Goal: Use online tool/utility: Use online tool/utility

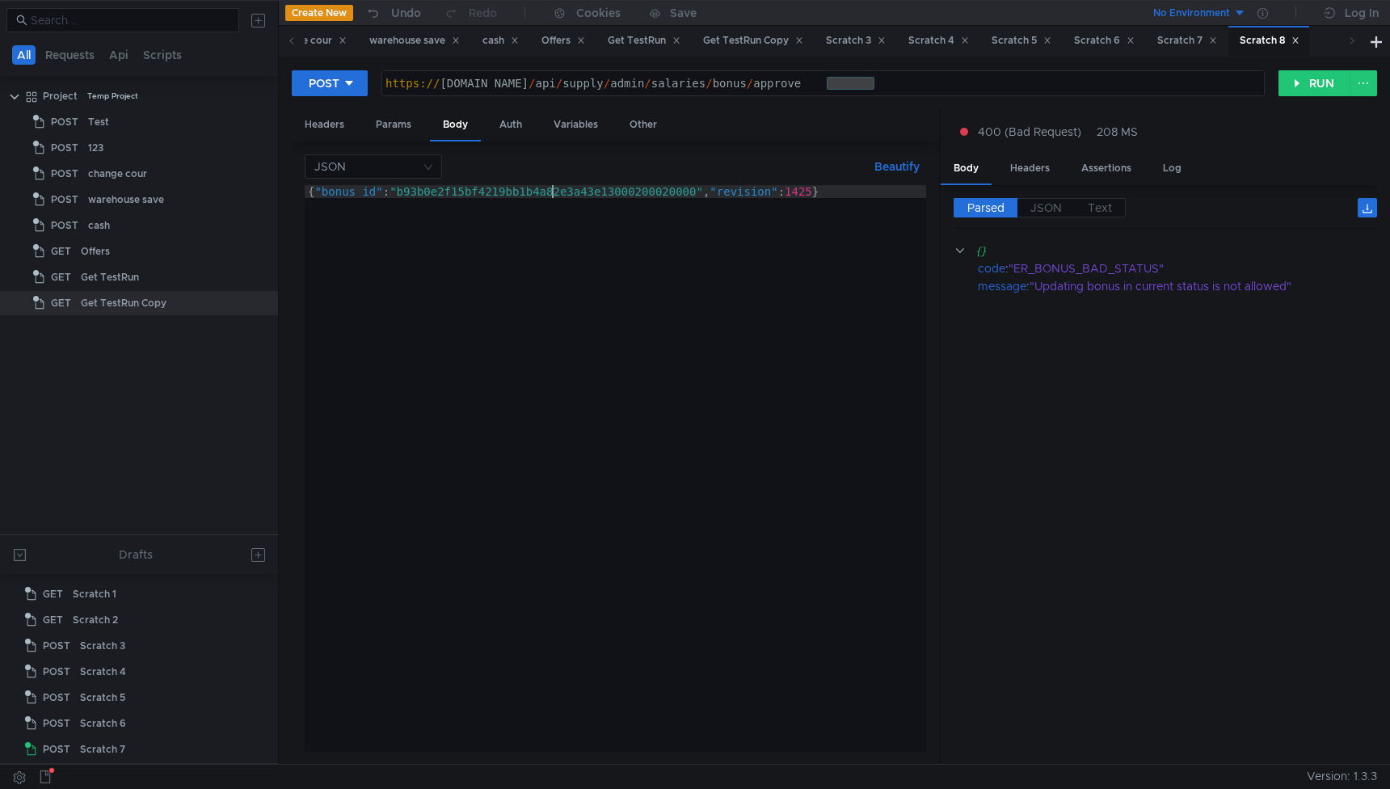
click at [553, 188] on div "{ "bonus_id" : "b93b0e2f15bf4219bb1b4a82e3a43e13000200020000" , "revision" : 14…" at bounding box center [616, 481] width 622 height 592
click at [802, 193] on div "{ "bonus_id" : "0f2f251cb40b4977a07e0d22e44b0a68000400020001" , "revision" : 14…" at bounding box center [616, 481] width 622 height 592
click at [786, 194] on div "{ "bonus_id" : "0f2f251cb40b4977a07e0d22e44b0a68000400020001" , "revision" : 14…" at bounding box center [616, 481] width 622 height 592
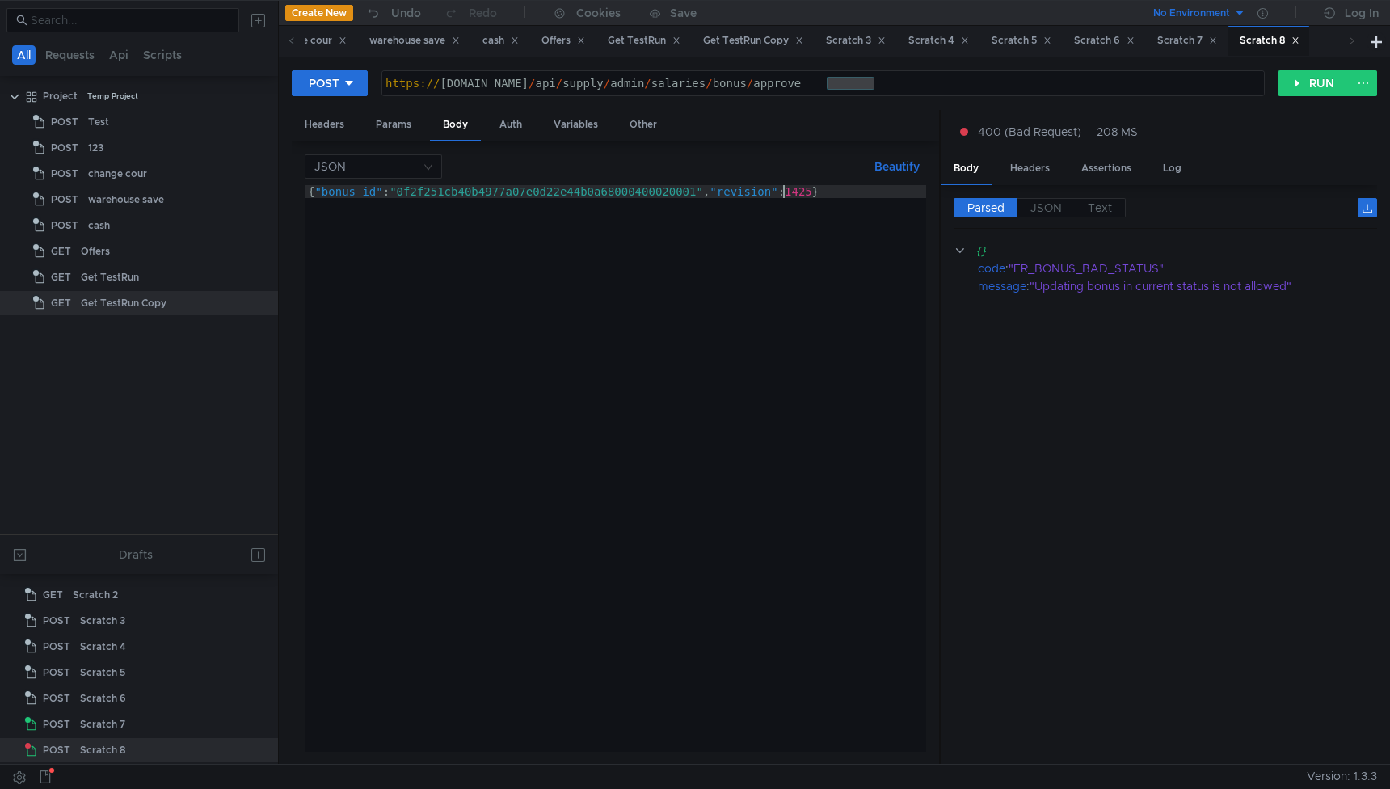
click at [793, 194] on div "{ "bonus_id" : "0f2f251cb40b4977a07e0d22e44b0a68000400020001" , "revision" : 14…" at bounding box center [616, 481] width 622 height 592
type textarea "{"bonus_id":"0f2f251cb40b4977a07e0d22e44b0a68000400020001","revision":1514}"
click at [1302, 82] on button "RUN" at bounding box center [1315, 83] width 72 height 26
click at [348, 130] on div "Headers" at bounding box center [324, 125] width 65 height 30
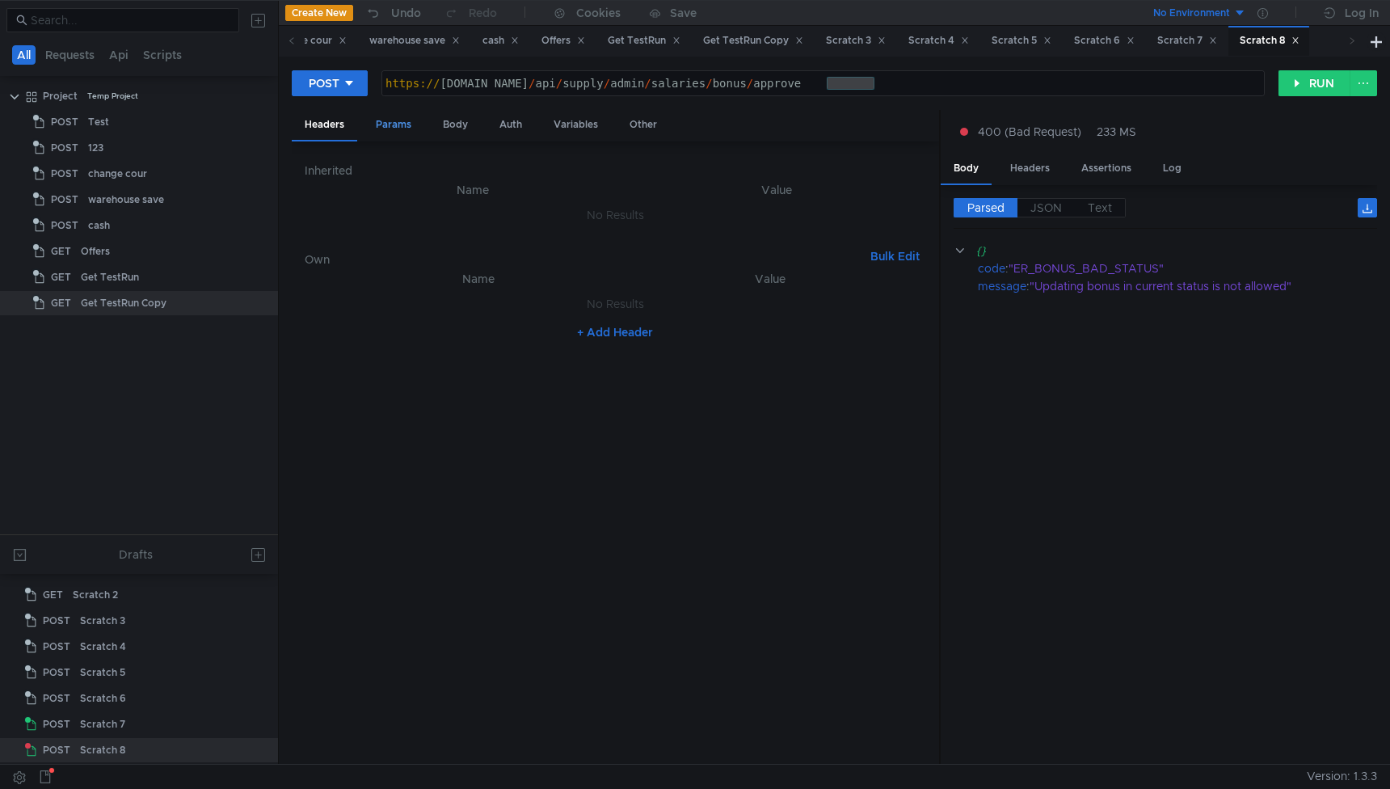
click at [386, 129] on div "Params" at bounding box center [393, 125] width 61 height 30
click at [499, 125] on div "Auth" at bounding box center [511, 125] width 48 height 30
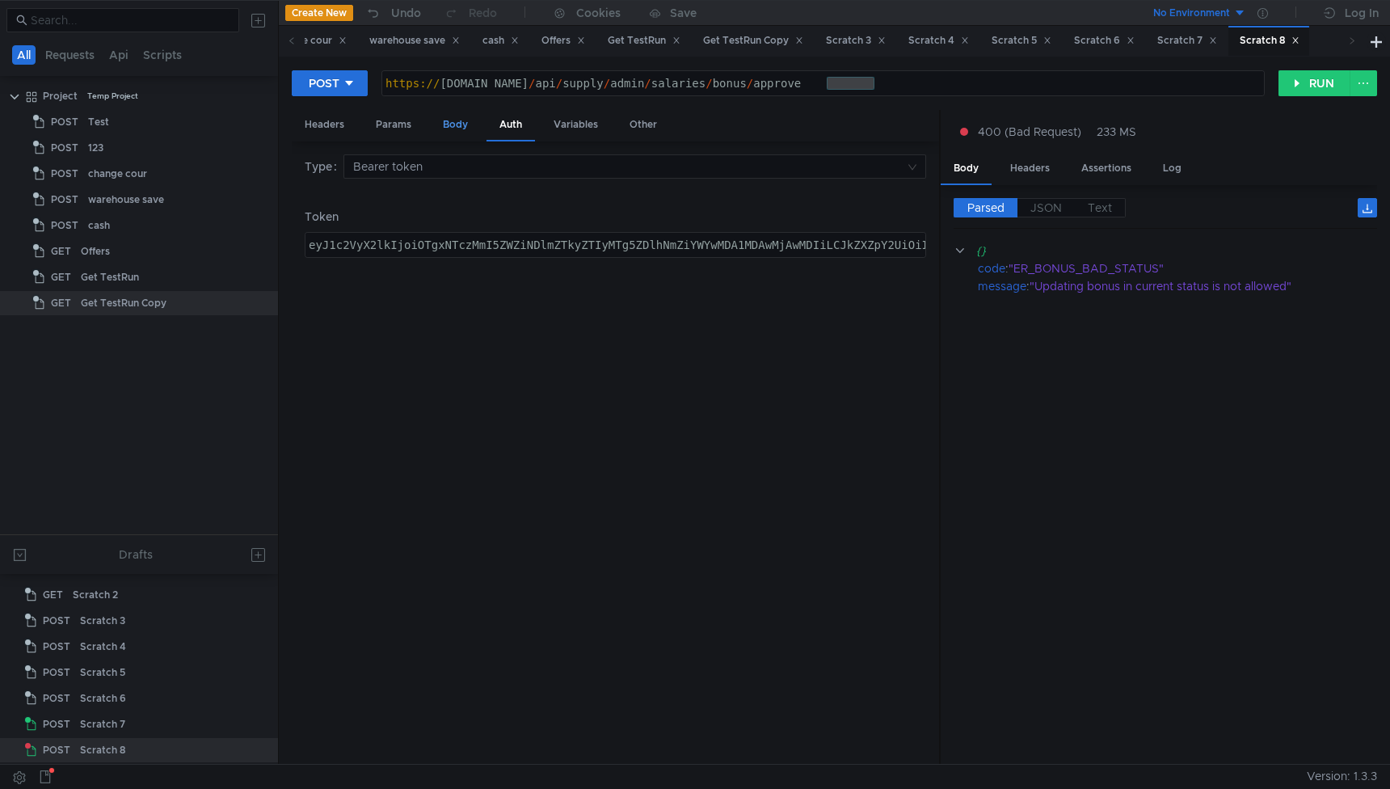
click at [462, 124] on div "Body" at bounding box center [455, 125] width 51 height 30
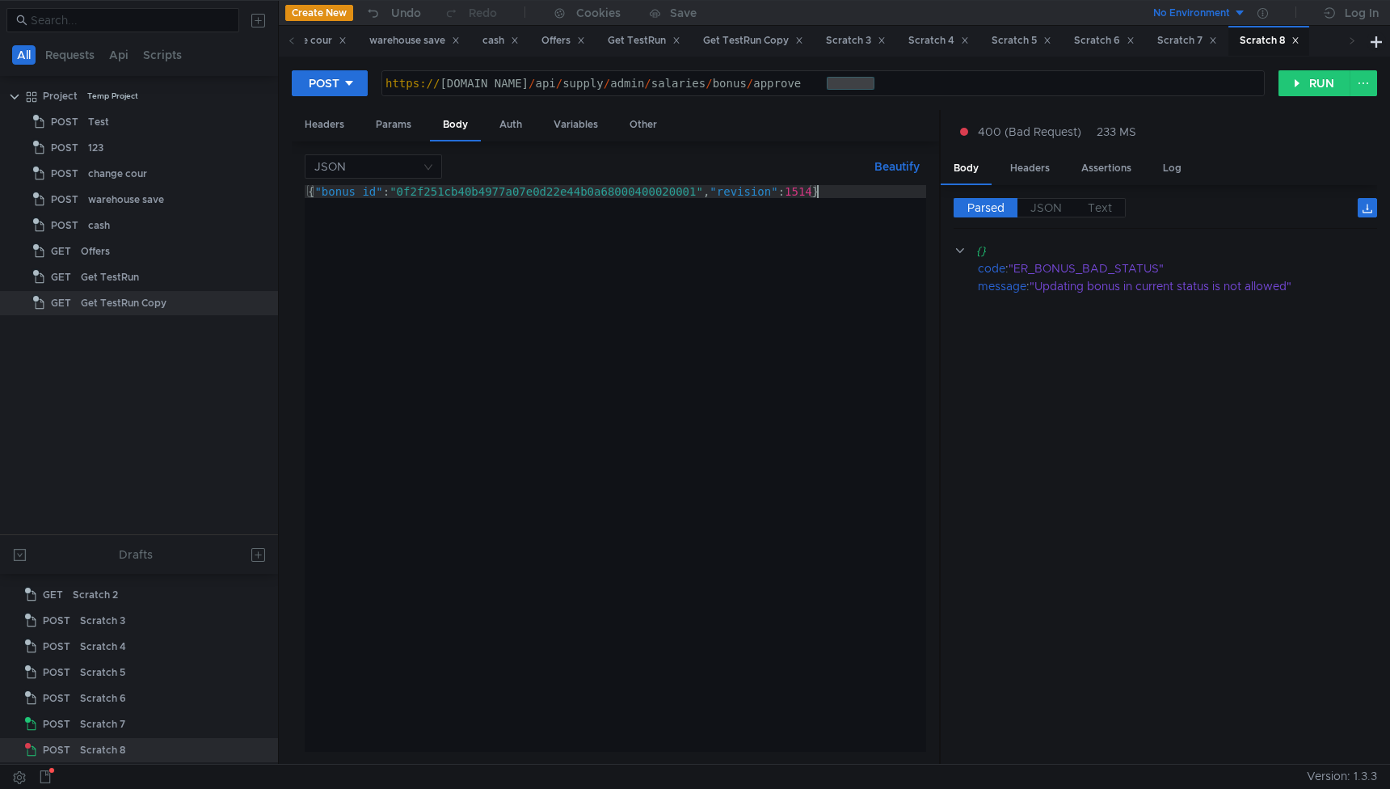
click at [631, 390] on div "{ "bonus_id" : "0f2f251cb40b4977a07e0d22e44b0a68000400020001" , "revision" : 15…" at bounding box center [616, 481] width 622 height 592
click at [1312, 81] on button "RUN" at bounding box center [1315, 83] width 72 height 26
click at [809, 195] on div "{ "bonus_id" : "0f2f251cb40b4977a07e0d22e44b0a68000400020001" , "revision" : 15…" at bounding box center [616, 481] width 622 height 592
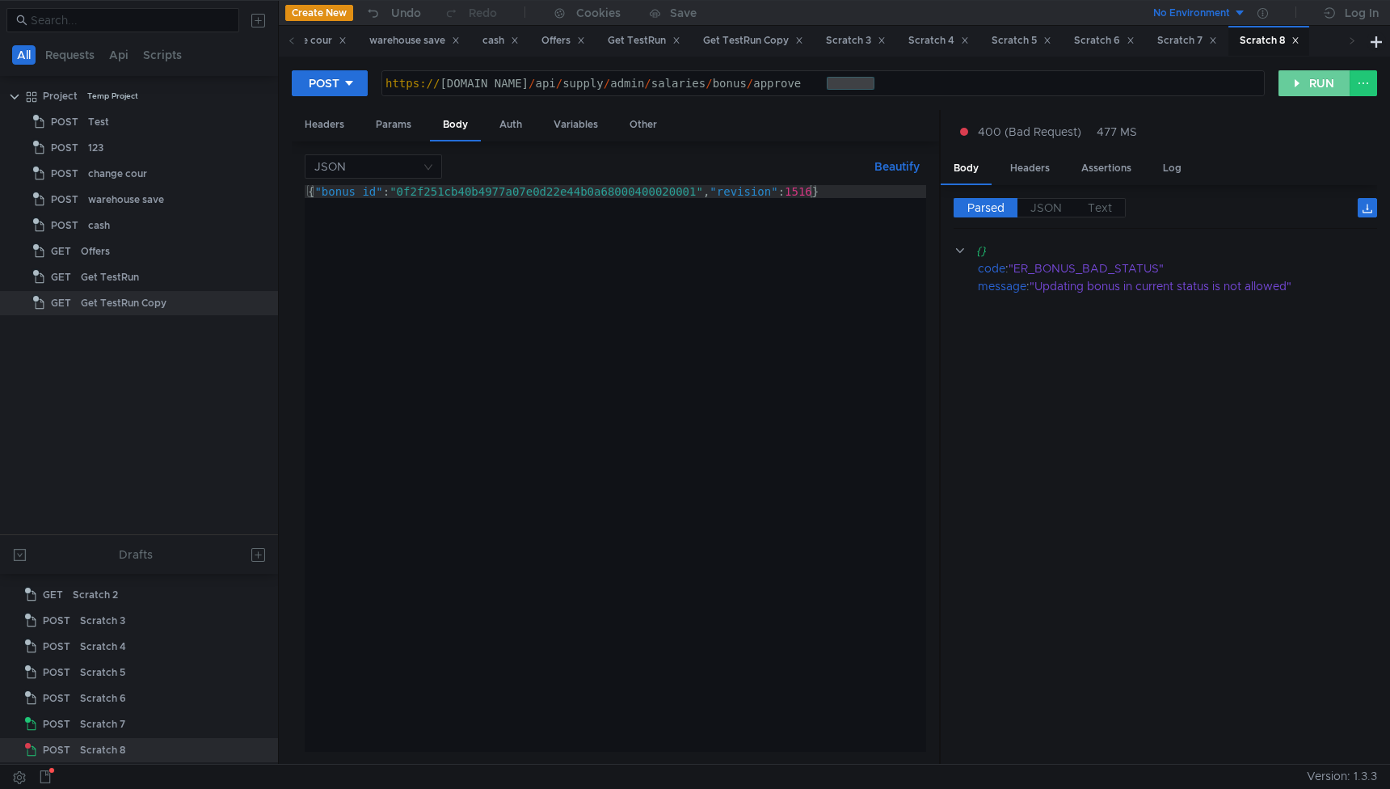
click at [1345, 92] on button "RUN" at bounding box center [1315, 83] width 72 height 26
click at [703, 192] on div "{ "bonus_id" : "0f2f251cb40b4977a07e0d22e44b0a68000400020001" , "revision" : 15…" at bounding box center [616, 481] width 622 height 592
click at [808, 193] on div "{ "bonus_id" : "0f2f251cb40b4977a07e0d22e44b0a68000400020001" , "revision" : 15…" at bounding box center [616, 481] width 622 height 592
click at [1323, 91] on button "RUN" at bounding box center [1315, 83] width 72 height 26
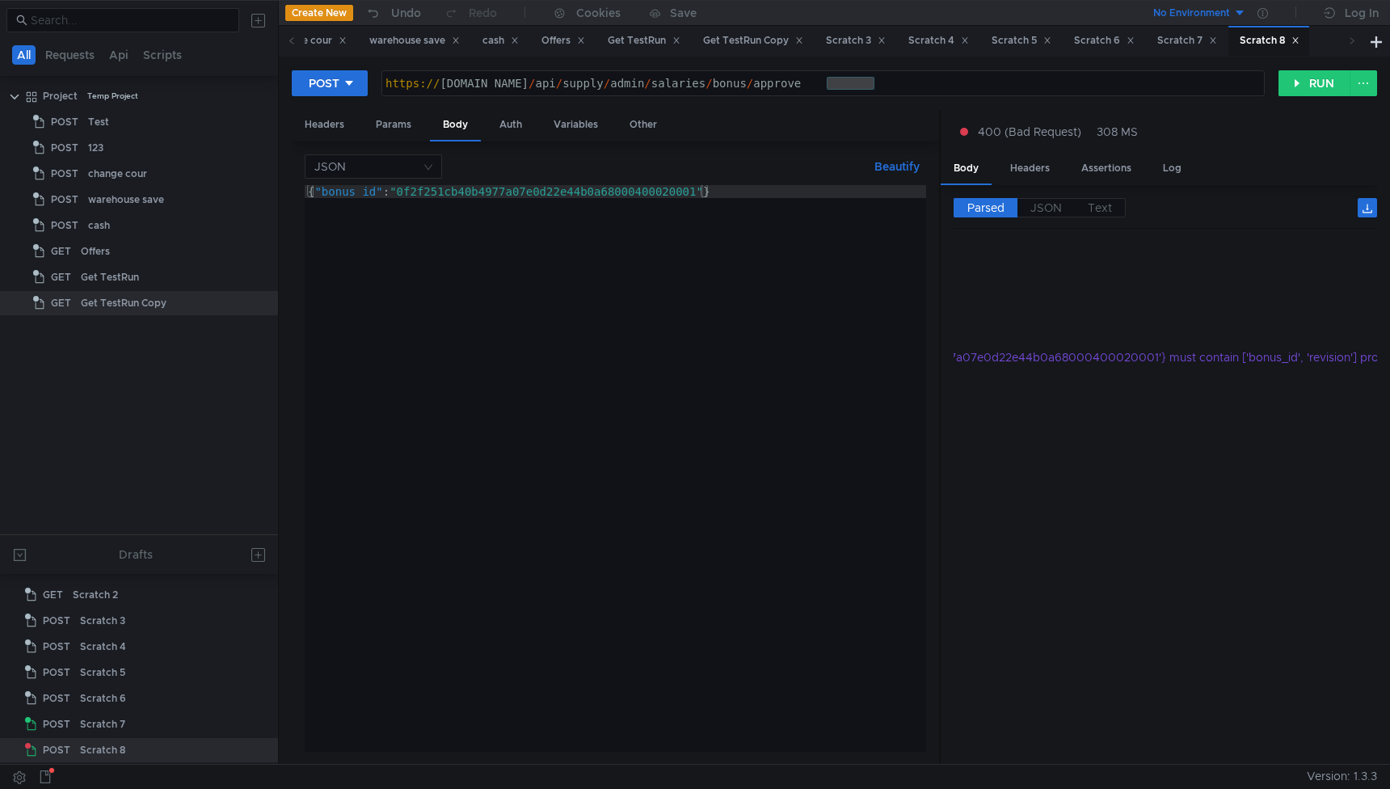
scroll to position [0, 393]
click at [811, 410] on div "{ "bonus_id" : "0f2f251cb40b4977a07e0d22e44b0a68000400020001" }" at bounding box center [616, 481] width 622 height 592
type textarea "{"bonus_id":"0f2f251cb40b4977a07e0d22e44b0a68000400020001","revision":1515}"
click at [309, 124] on div "Headers" at bounding box center [324, 125] width 65 height 30
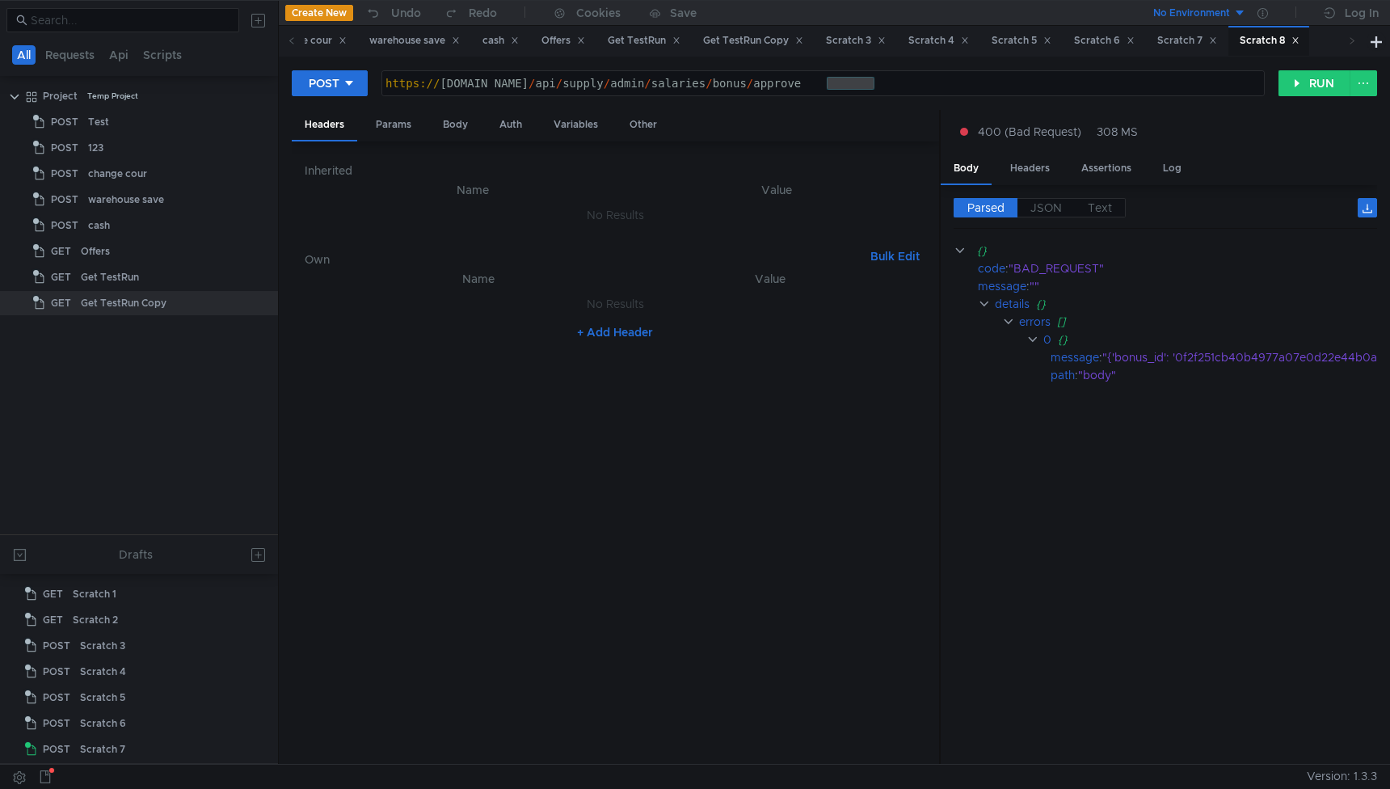
scroll to position [0, 393]
click at [789, 531] on nz-table "Name Value No Results + Add Header" at bounding box center [616, 510] width 622 height 483
click at [662, 389] on nz-table "Name Value No Results + Add Header" at bounding box center [616, 510] width 622 height 483
click at [801, 307] on td "No Results" at bounding box center [616, 304] width 622 height 31
click at [897, 96] on app-single-line-highlight-input "https://wms.lavka.tst.yandex.net/api/supply/admin/salaries/bonus/approve https:…" at bounding box center [822, 83] width 883 height 26
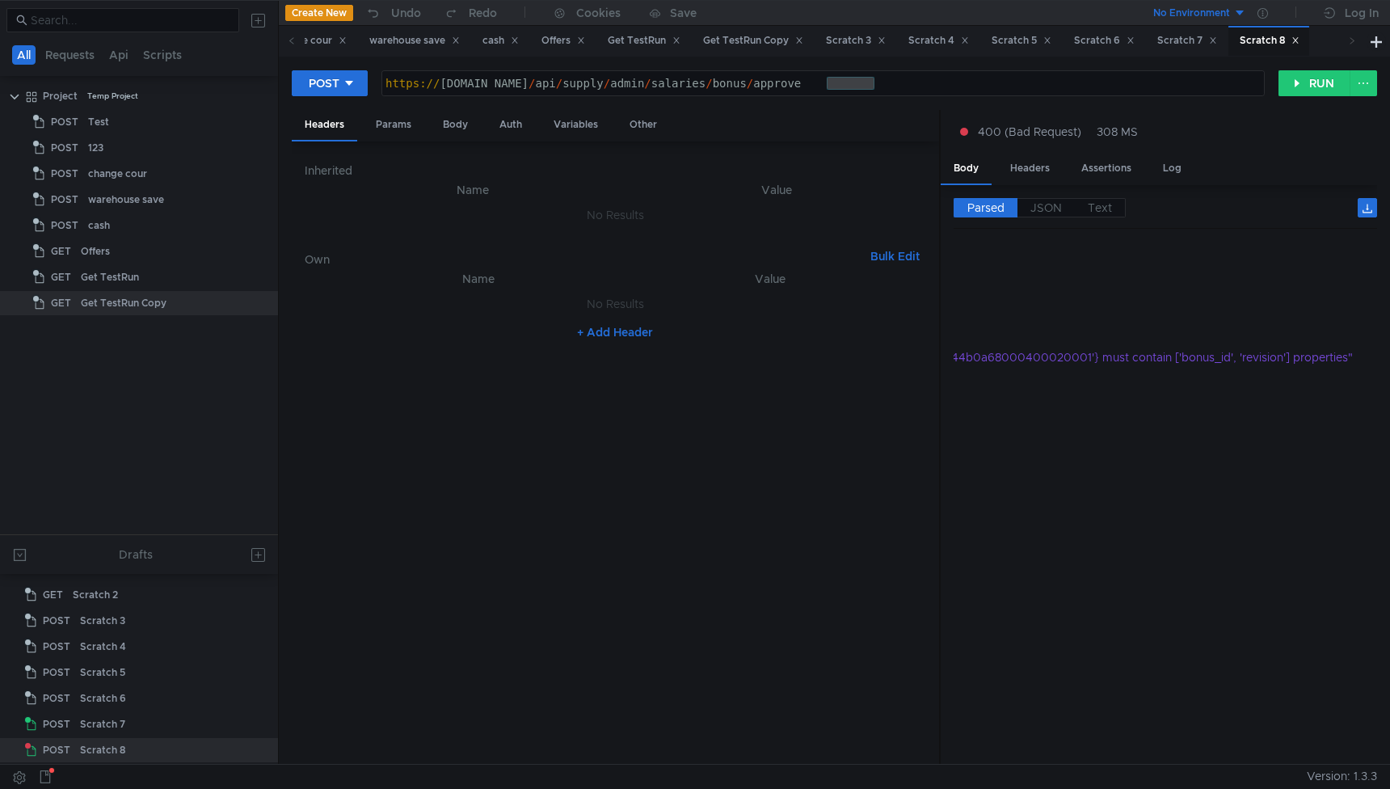
click at [897, 86] on div "https:// wms.lavka.tst.yandex.net / api / supply / admin / salaries / bonus / a…" at bounding box center [823, 96] width 882 height 39
click at [1302, 83] on button "RUN" at bounding box center [1315, 83] width 72 height 26
click at [390, 133] on div "Params" at bounding box center [393, 125] width 61 height 30
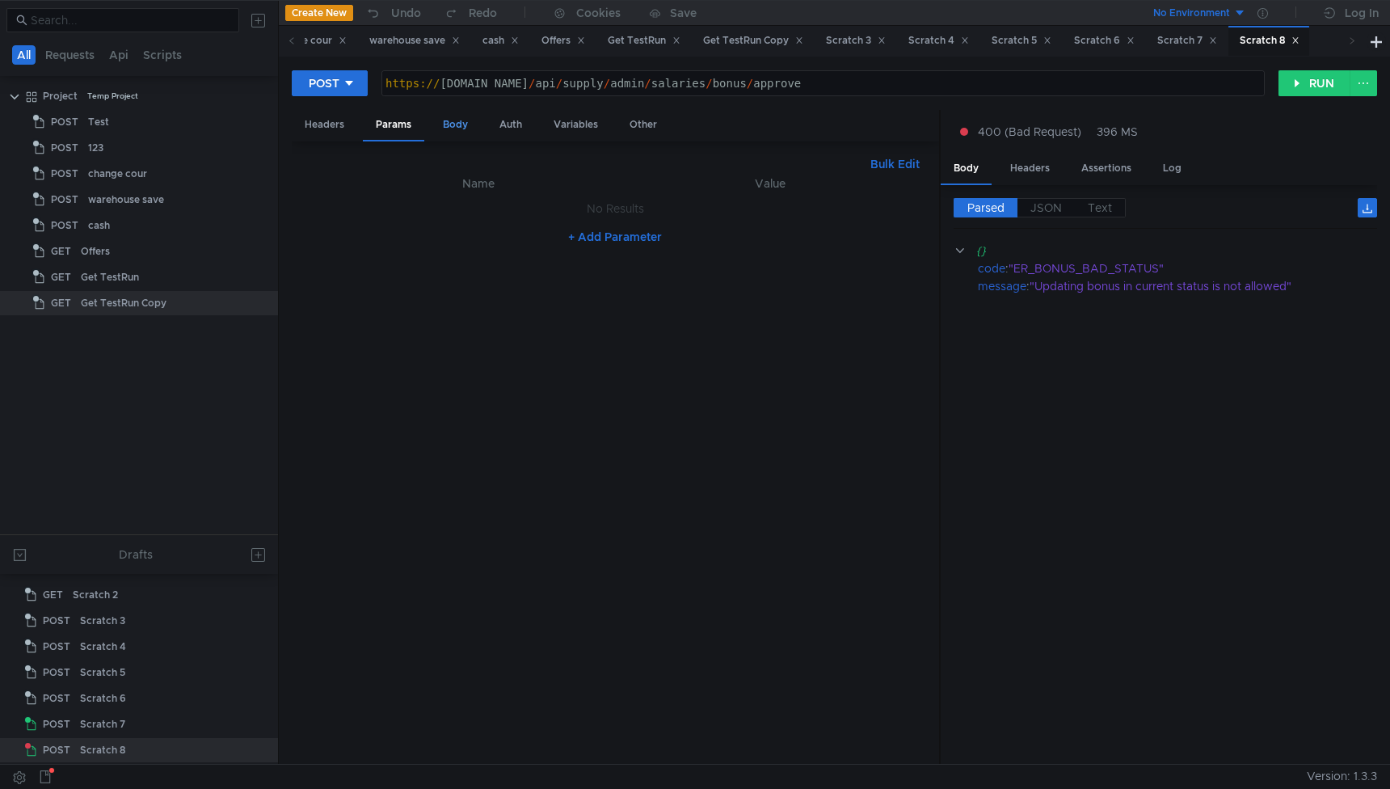
click at [461, 126] on div "Body" at bounding box center [455, 125] width 51 height 30
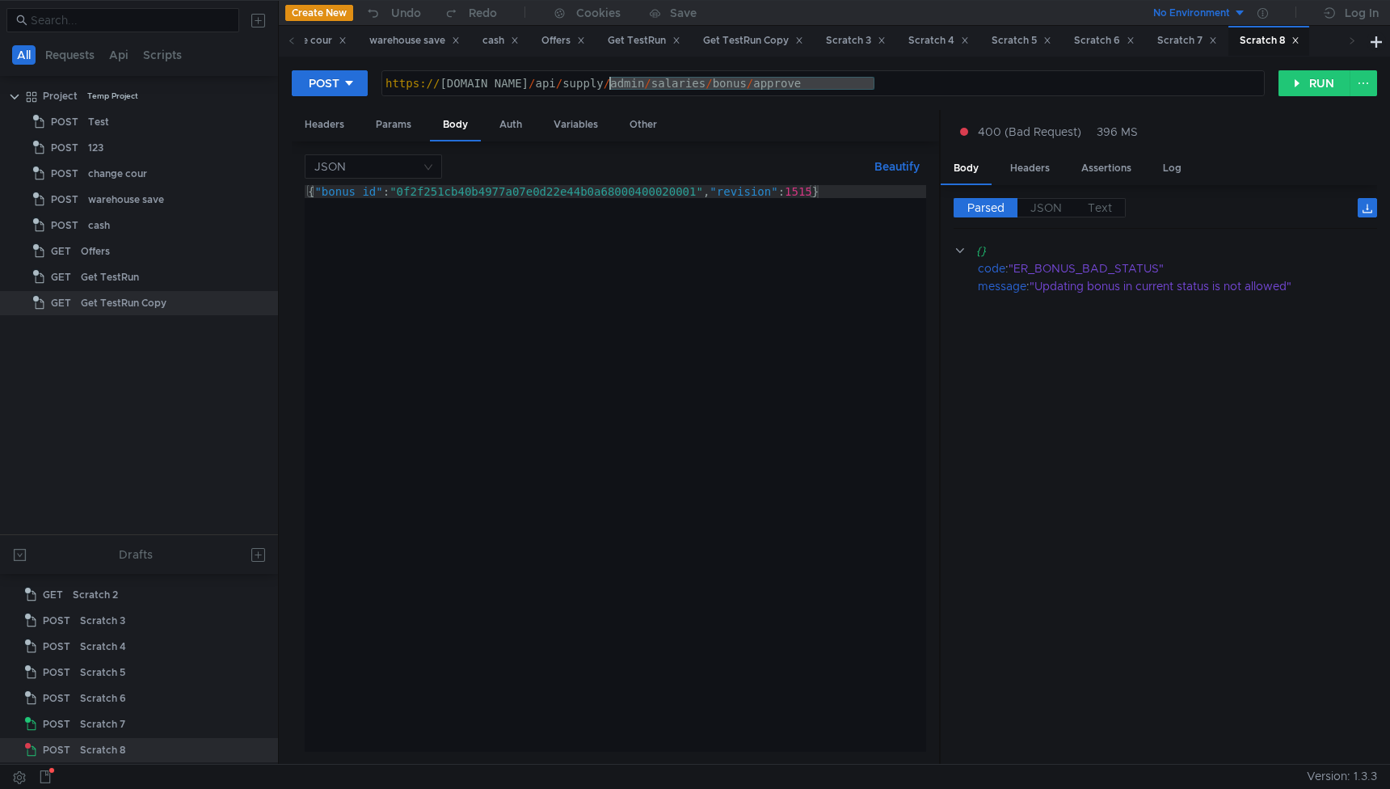
drag, startPoint x: 900, startPoint y: 82, endPoint x: 609, endPoint y: 87, distance: 290.2
click at [609, 87] on div "https:// wms.lavka.tst.yandex.net / api / supply / admin / salaries / bonus / a…" at bounding box center [823, 96] width 882 height 39
click at [634, 86] on div "https:// [DOMAIN_NAME] / api / supply / admin / salaries / bonus / approve" at bounding box center [823, 96] width 882 height 39
click at [904, 86] on div "https:// [DOMAIN_NAME] / api / supply / admin / salaries / bonus / approve" at bounding box center [823, 96] width 882 height 39
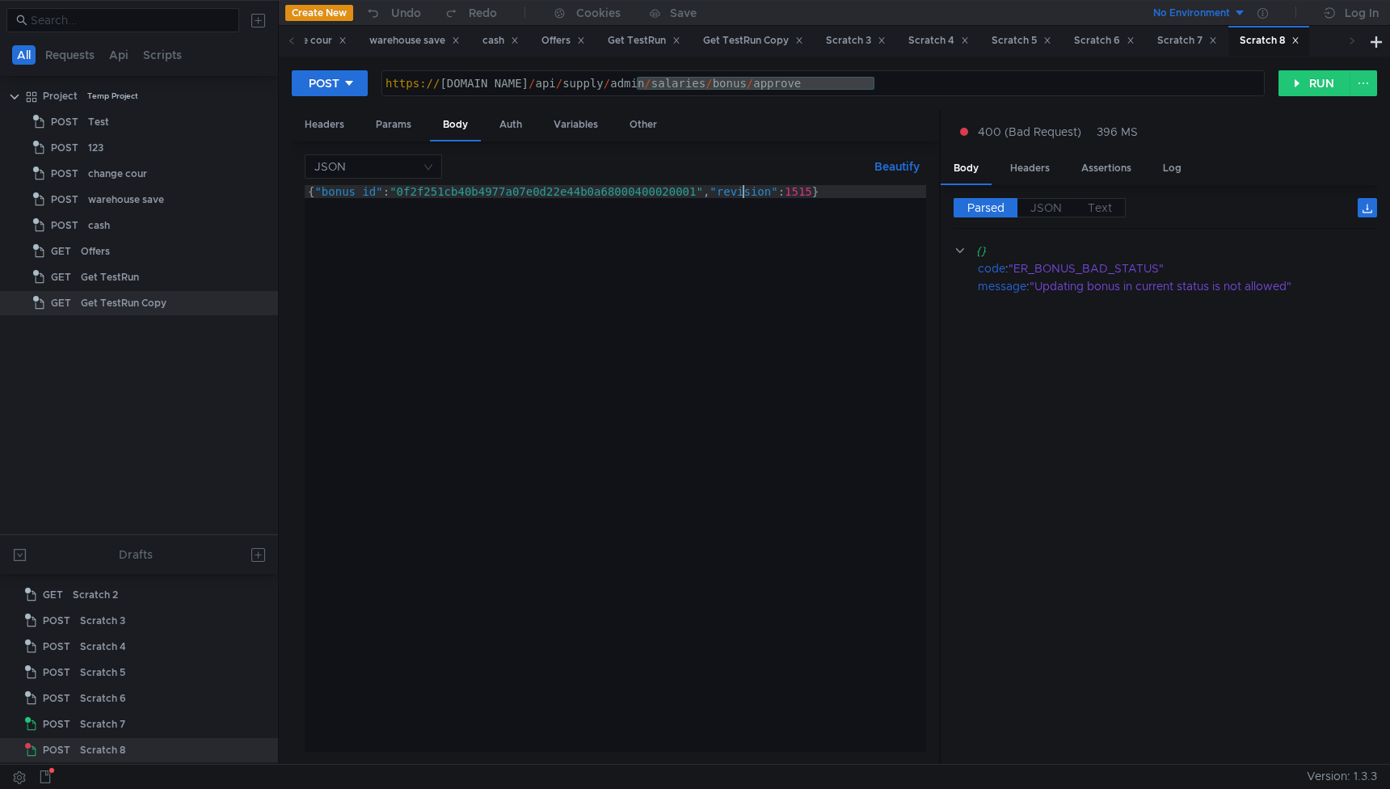
click at [744, 192] on div "{ "bonus_id" : "0f2f251cb40b4977a07e0d22e44b0a68000400020001" , "revision" : 15…" at bounding box center [616, 481] width 622 height 592
type textarea "{"bonus_id":"0f2f251cb40b4977a07e0d22e44b0a68000400020001","revision":1515}"
click at [648, 77] on div "https:// wms.lavka.tst.yandex.net / api / supply / admin / salaries / bonus / a…" at bounding box center [823, 96] width 882 height 39
click at [637, 82] on div "https:// wms.lavka.tst.yandex.net / api / supply / admin / salaries / bonus / a…" at bounding box center [823, 96] width 882 height 39
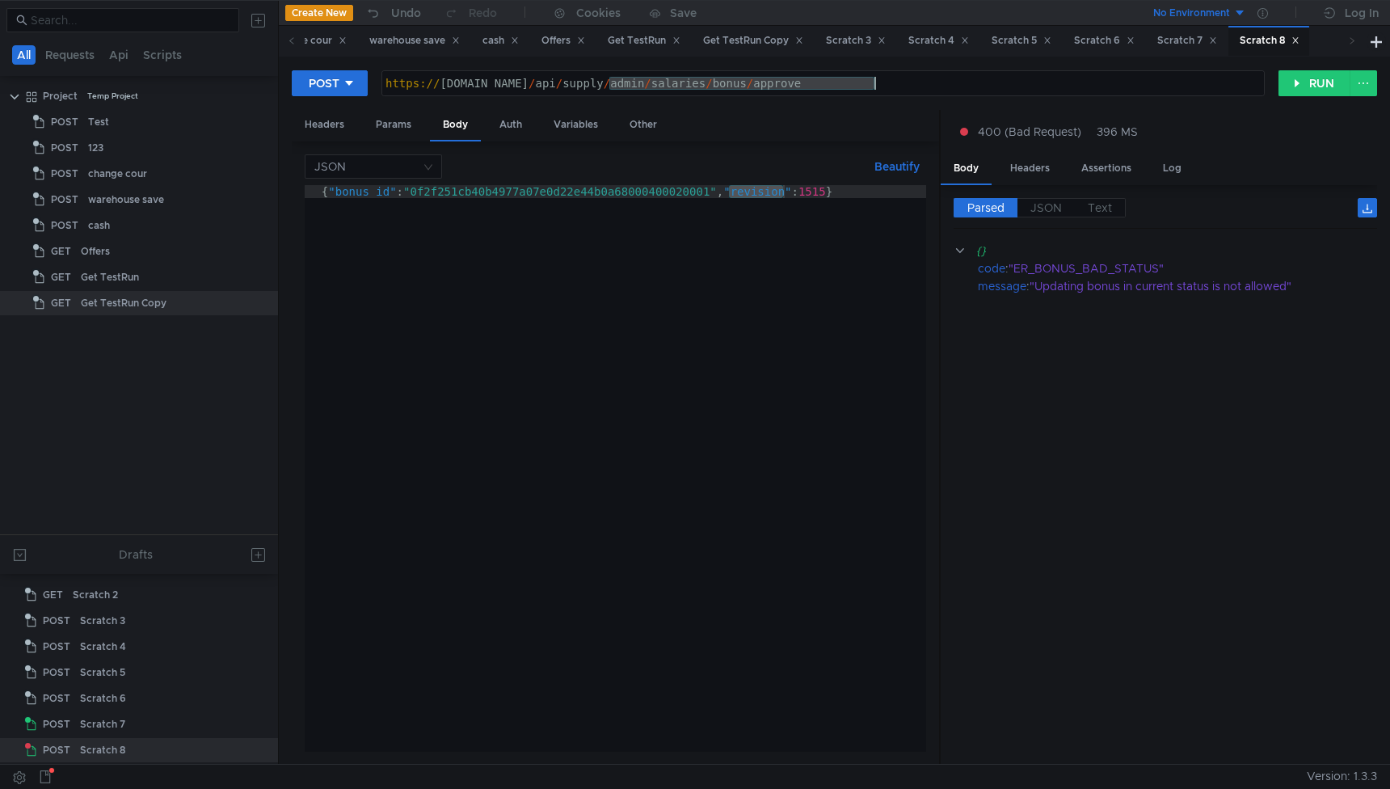
drag, startPoint x: 610, startPoint y: 83, endPoint x: 933, endPoint y: 83, distance: 322.5
click at [933, 83] on div "https:// wms.lavka.tst.yandex.net / api / supply / admin / salaries / bonus / a…" at bounding box center [823, 96] width 882 height 39
click at [766, 192] on div "{ "bonus_id" : "0f2f251cb40b4977a07e0d22e44b0a68000400020001" , "revision" : 15…" at bounding box center [616, 481] width 622 height 592
click at [573, 449] on div "{ "bonus_id" : "0f2f251cb40b4977a07e0d22e44b0a68000400020001" , "revision" : 15…" at bounding box center [616, 481] width 622 height 592
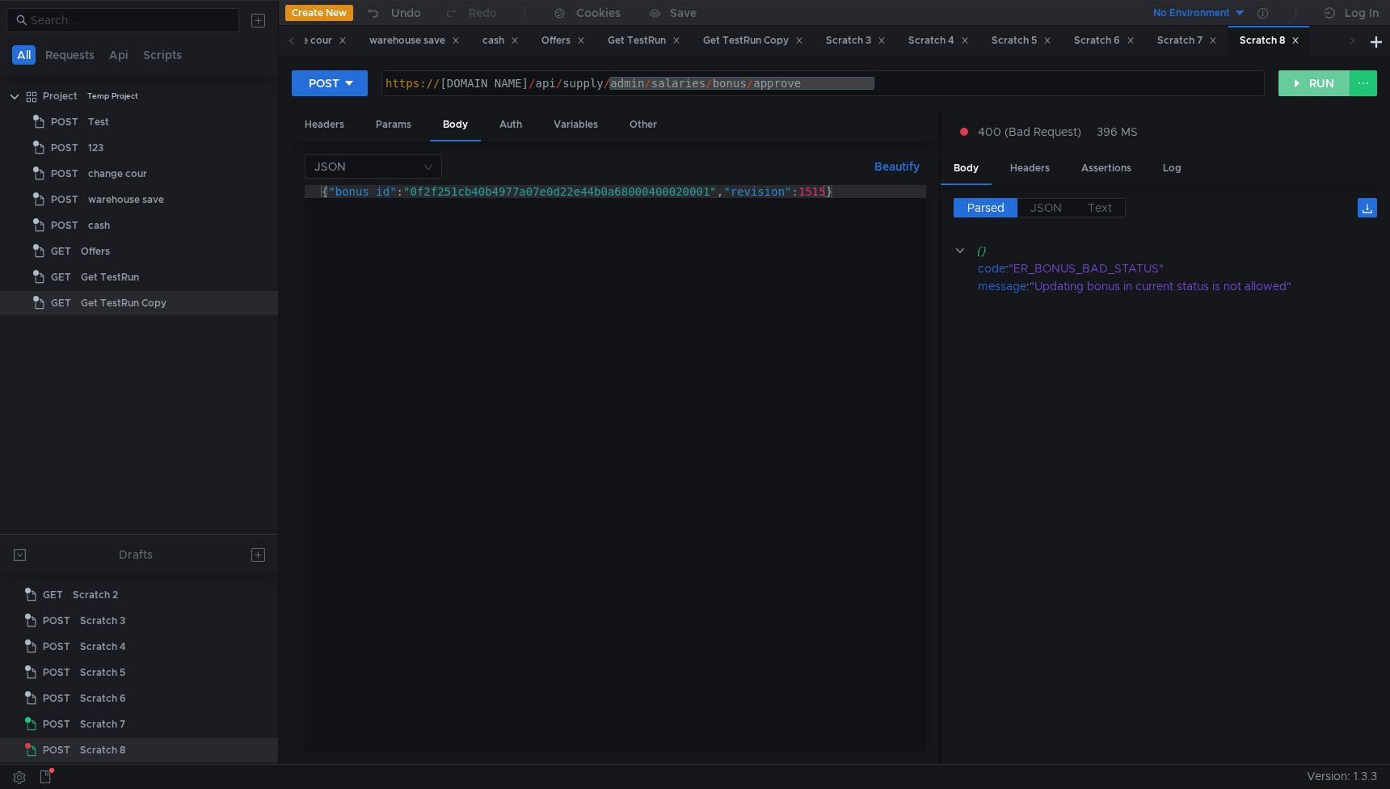
click at [1305, 84] on button "RUN" at bounding box center [1315, 83] width 72 height 26
click at [1170, 453] on cdk-virtual-scroll-viewport "{} code : "ER_BONUS_BAD_STATUS" message : "Updating bonus in current status is …" at bounding box center [1166, 497] width 424 height 510
click at [335, 130] on div "Headers" at bounding box center [324, 125] width 65 height 30
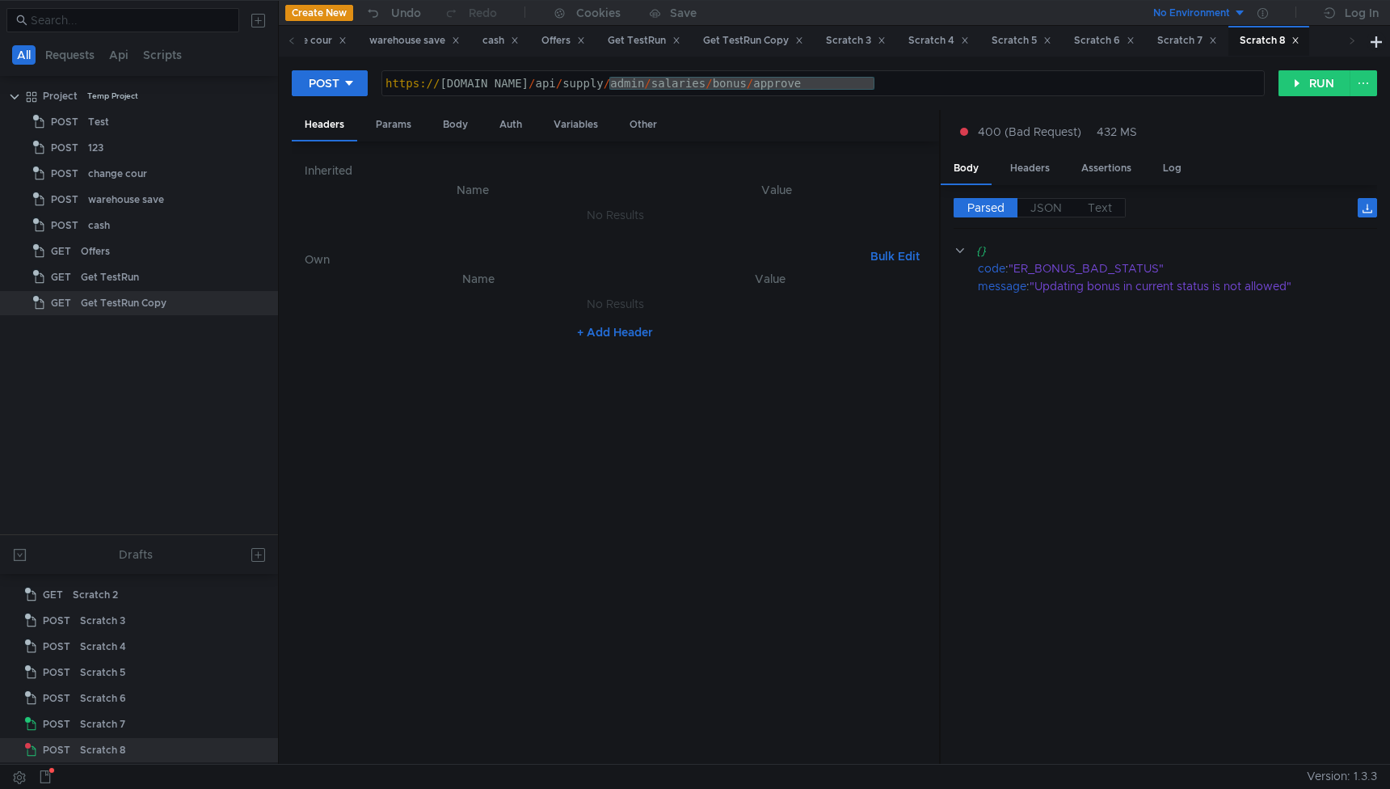
click at [588, 324] on button "+ Add Header" at bounding box center [615, 331] width 89 height 19
click at [453, 313] on div at bounding box center [489, 320] width 280 height 39
paste textarea "x-request-user-role"
type textarea "x-request-user-role"
click at [799, 317] on div at bounding box center [774, 320] width 273 height 39
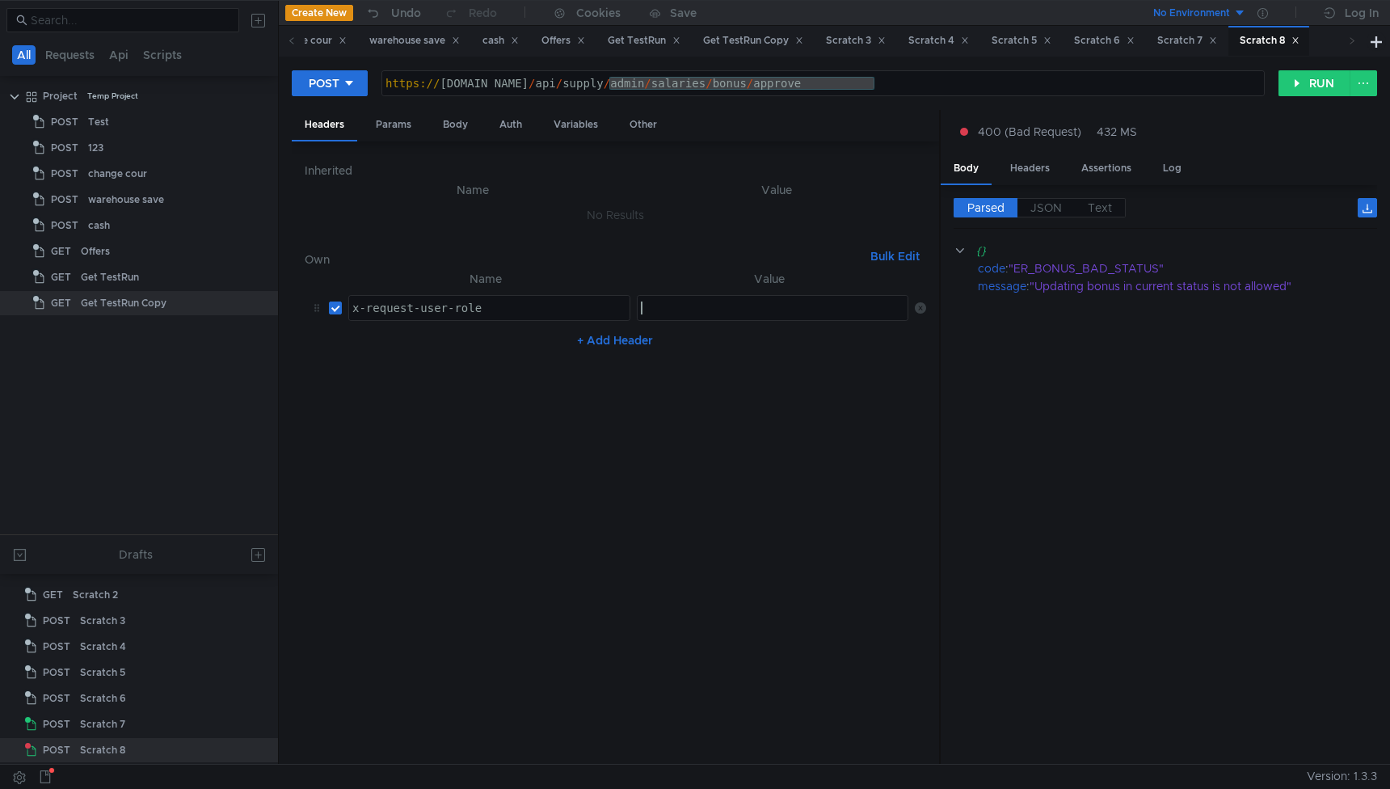
paste textarea "["admin"]"
type textarea "["admin"]"
click at [1300, 86] on button "RUN" at bounding box center [1315, 83] width 72 height 26
click at [1051, 212] on span "JSON" at bounding box center [1046, 207] width 32 height 15
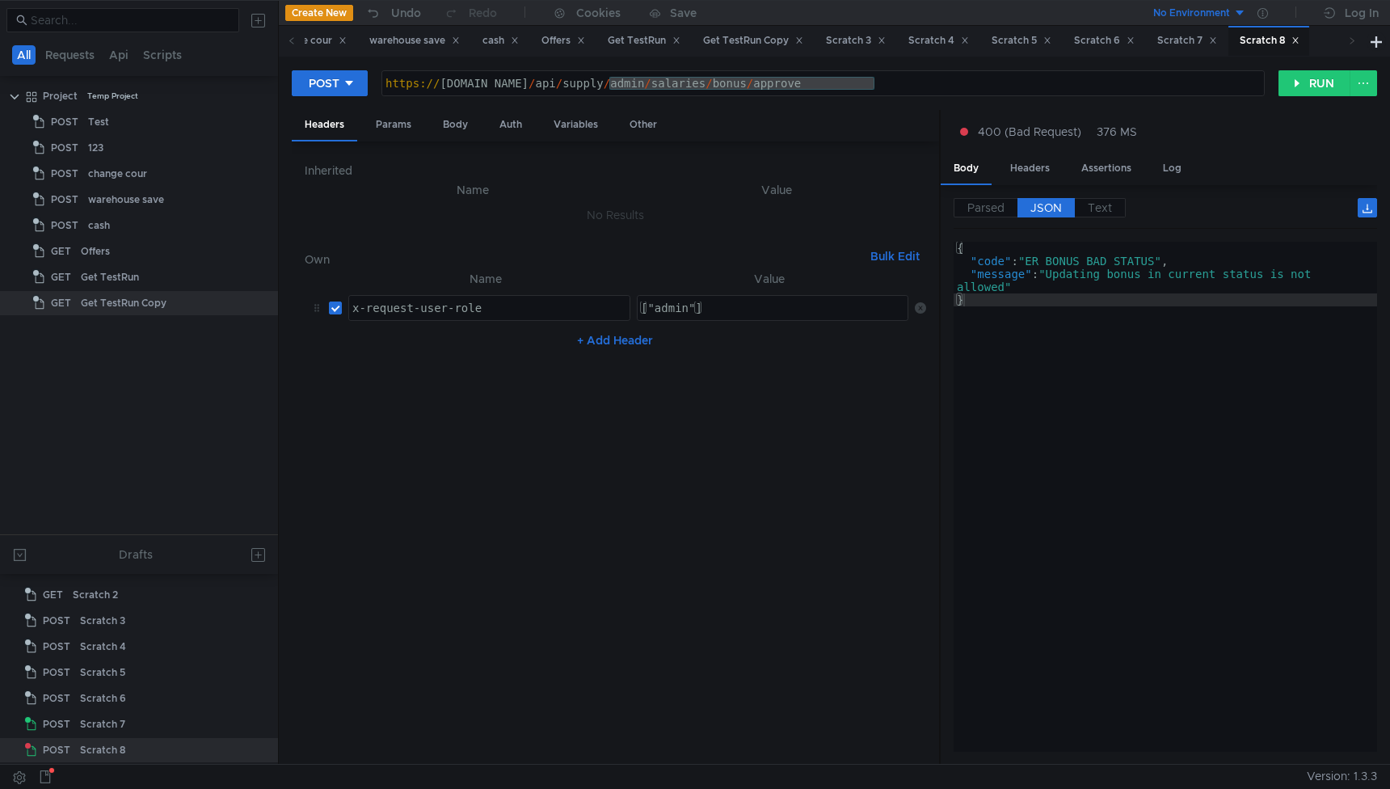
click at [1005, 289] on div "{ "code" : "ER_BONUS_BAD_STATUS" , "message" : "Updating bonus in current statu…" at bounding box center [1166, 510] width 424 height 536
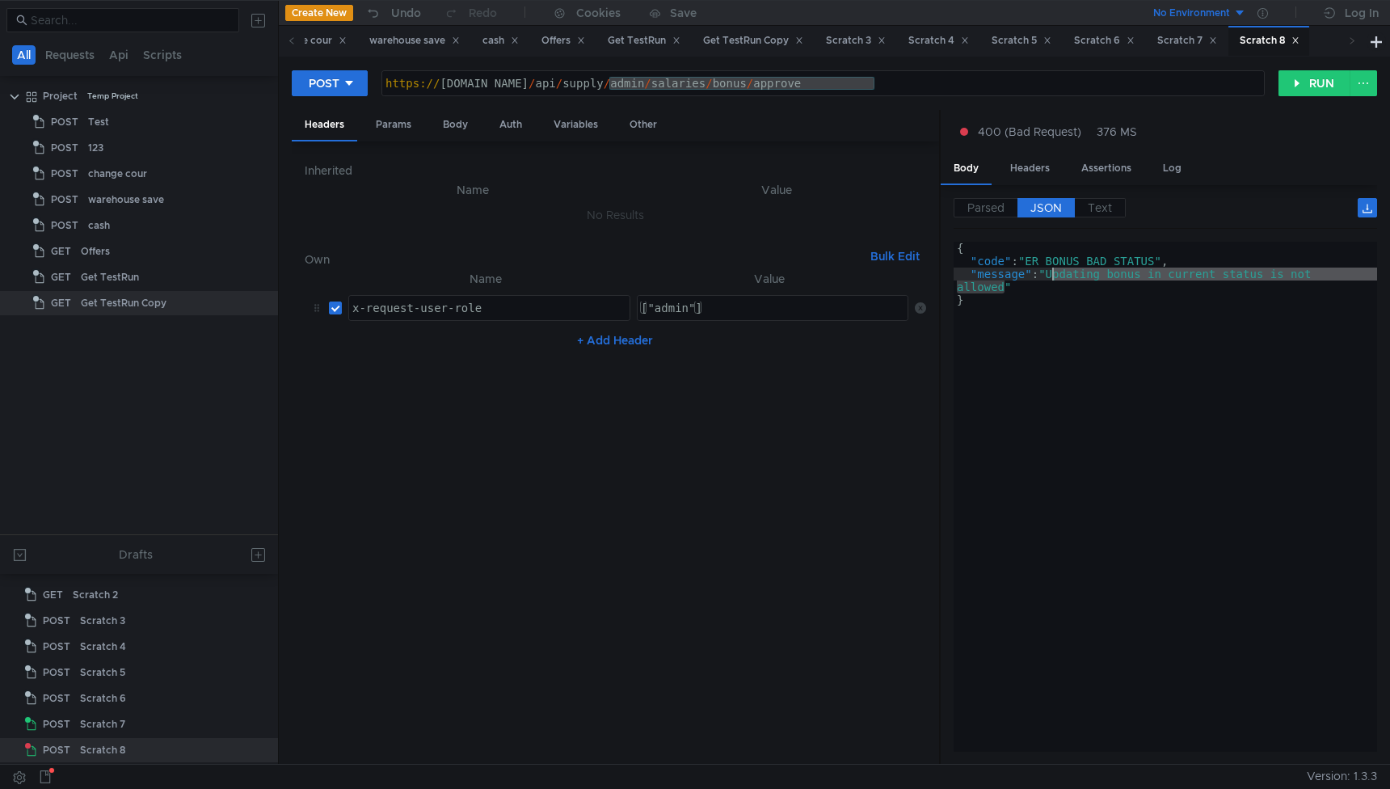
drag, startPoint x: 1005, startPoint y: 289, endPoint x: 1053, endPoint y: 278, distance: 49.6
click at [1053, 278] on div "{ "code" : "ER_BONUS_BAD_STATUS" , "message" : "Updating bonus in current statu…" at bounding box center [1166, 510] width 424 height 536
click at [1097, 262] on div "{ "code" : "ER_BONUS_BAD_STATUS" , "message" : "Updating bonus in current statu…" at bounding box center [1166, 510] width 424 height 536
type textarea ""code": "ER_BONUS_BAD_STATUS","
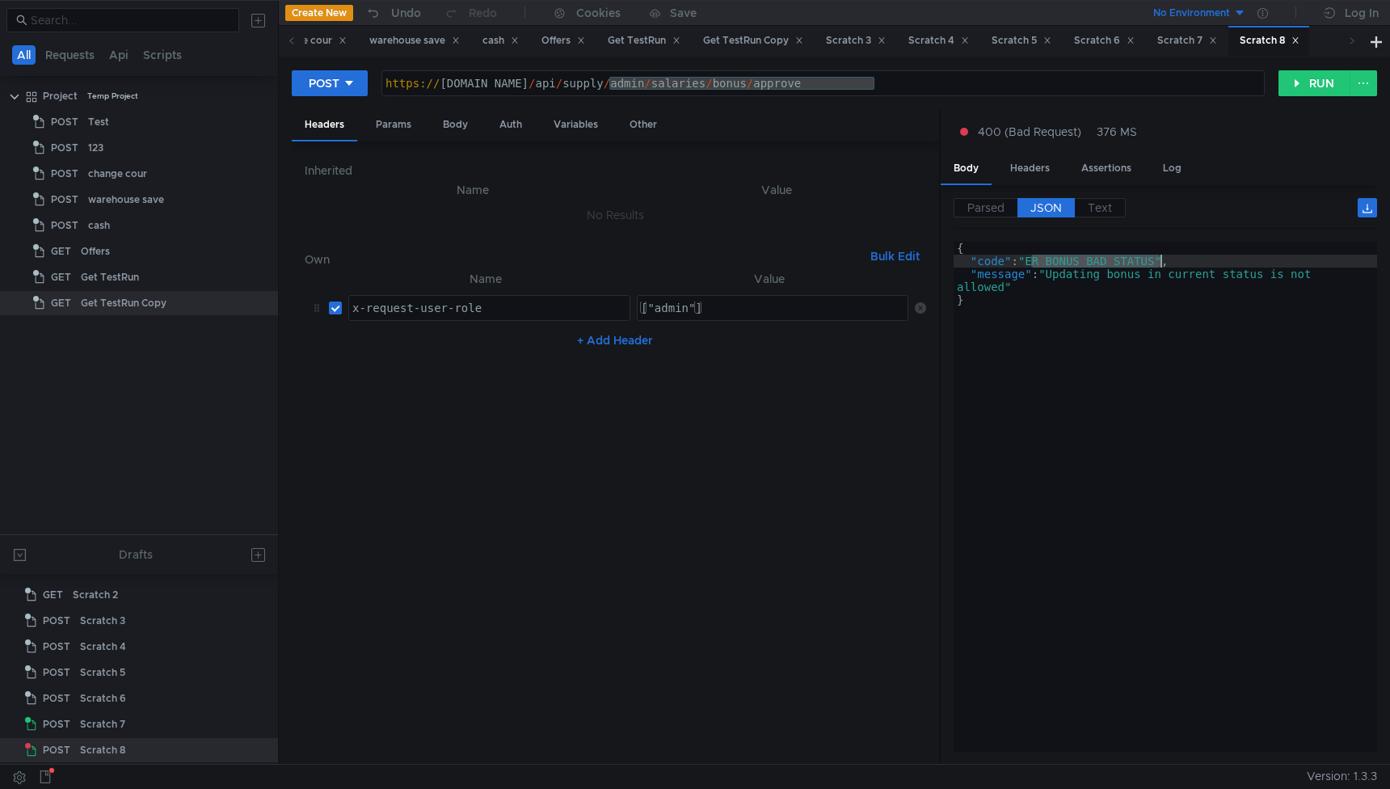
click at [1097, 262] on div "{ "code" : "ER_BONUS_BAD_STATUS" , "message" : "Updating bonus in current statu…" at bounding box center [1166, 510] width 424 height 536
click at [453, 125] on div "Body" at bounding box center [455, 125] width 51 height 30
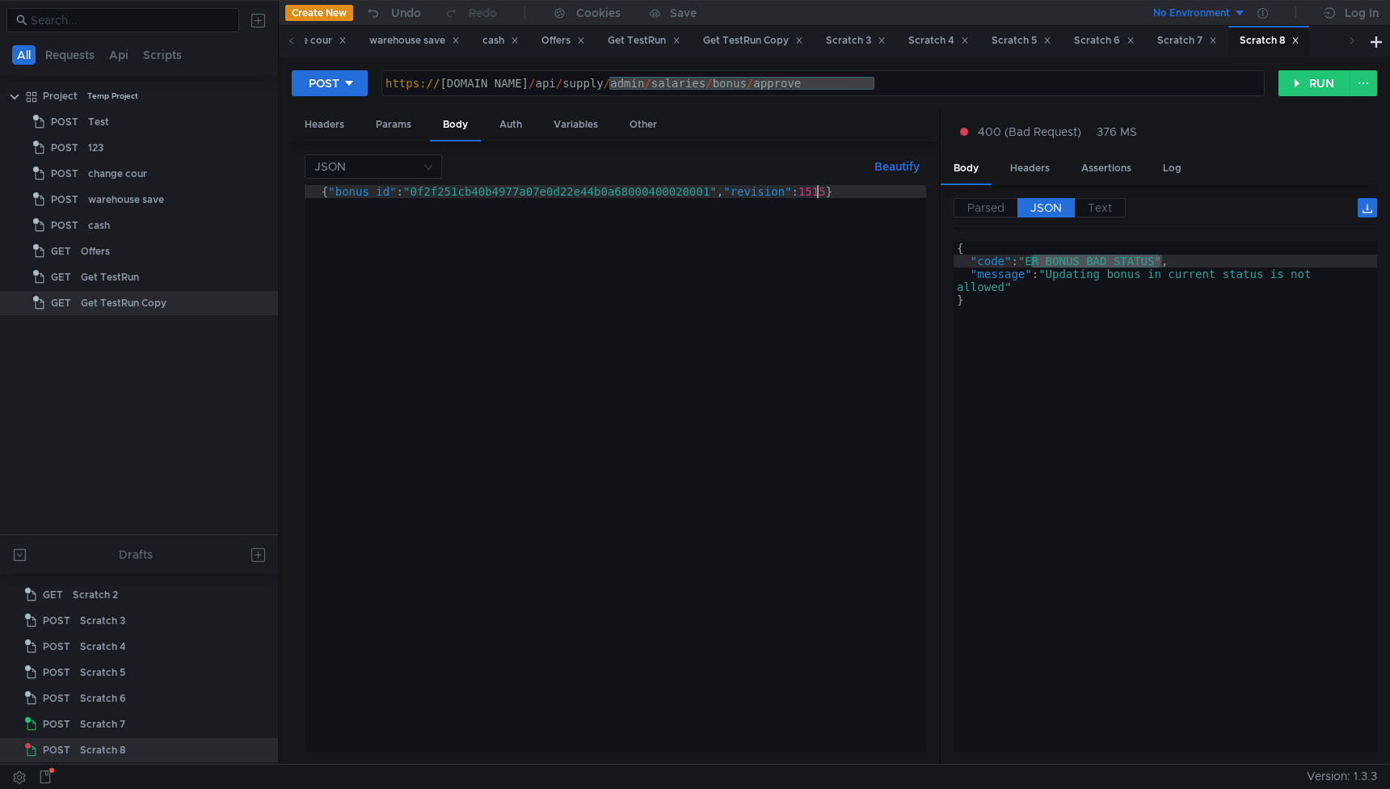
click at [820, 189] on div "{ "bonus_id" : "0f2f251cb40b4977a07e0d22e44b0a68000400020001" , "revision" : 15…" at bounding box center [616, 481] width 622 height 592
click at [1304, 80] on button "RUN" at bounding box center [1315, 83] width 72 height 26
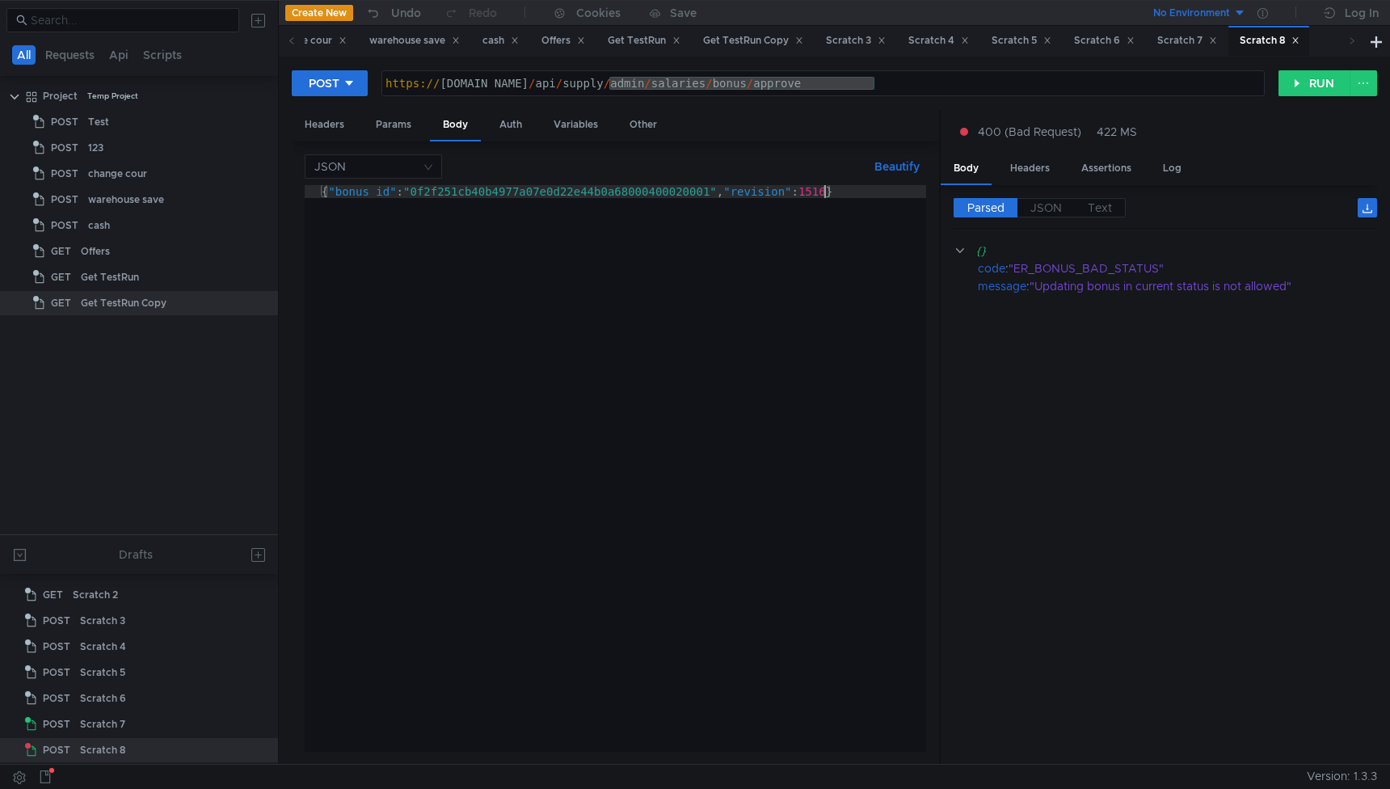
click at [823, 196] on div "{ "bonus_id" : "0f2f251cb40b4977a07e0d22e44b0a68000400020001" , "revision" : 15…" at bounding box center [616, 481] width 622 height 592
click at [1304, 86] on button "RUN" at bounding box center [1315, 83] width 72 height 26
click at [823, 190] on div "{ "bonus_id" : "0f2f251cb40b4977a07e0d22e44b0a68000400020001" , "revision" : 15…" at bounding box center [616, 481] width 622 height 592
type textarea "{"bonus_id":"0f2f251cb40b4977a07e0d22e44b0a68000400020001","revision":1518}"
click at [1295, 88] on button "RUN" at bounding box center [1315, 83] width 72 height 26
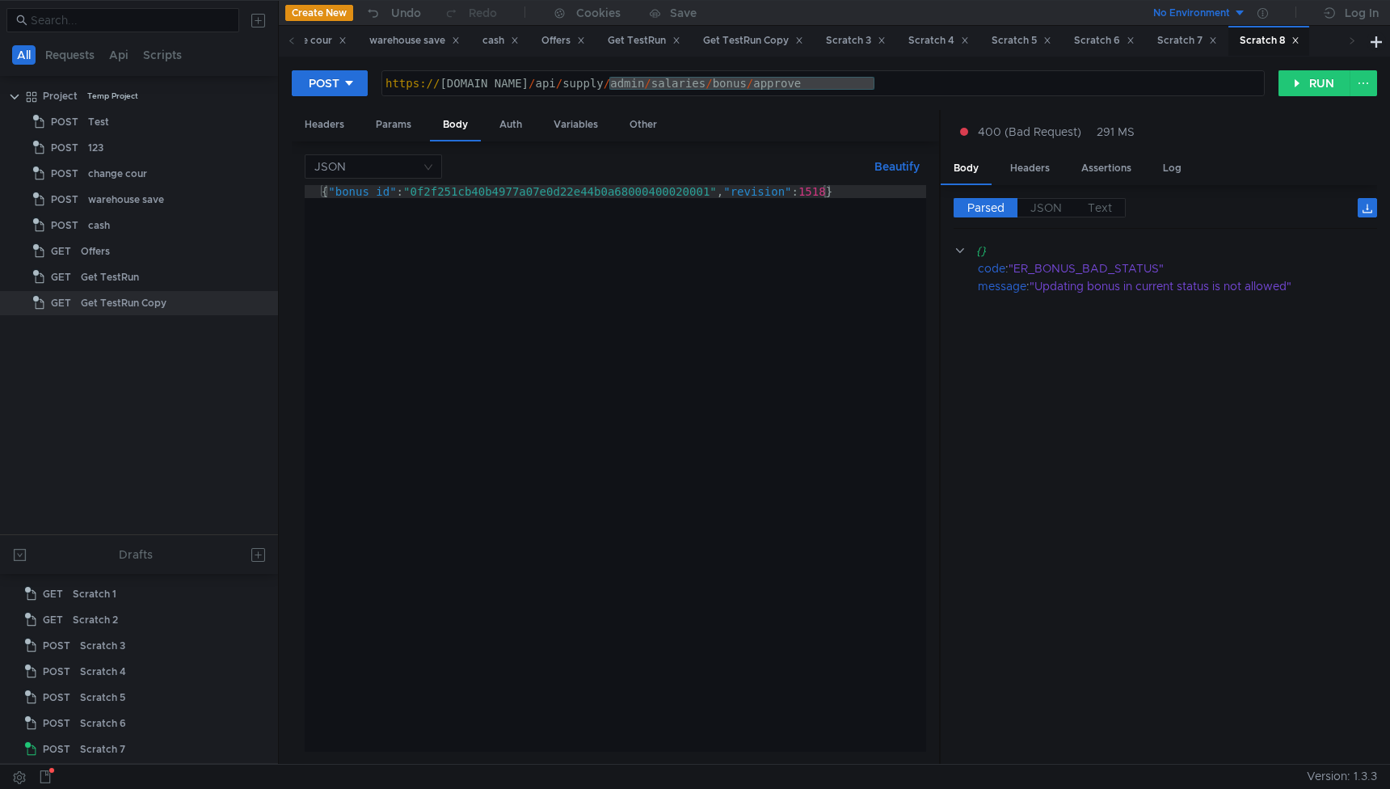
scroll to position [0, 36]
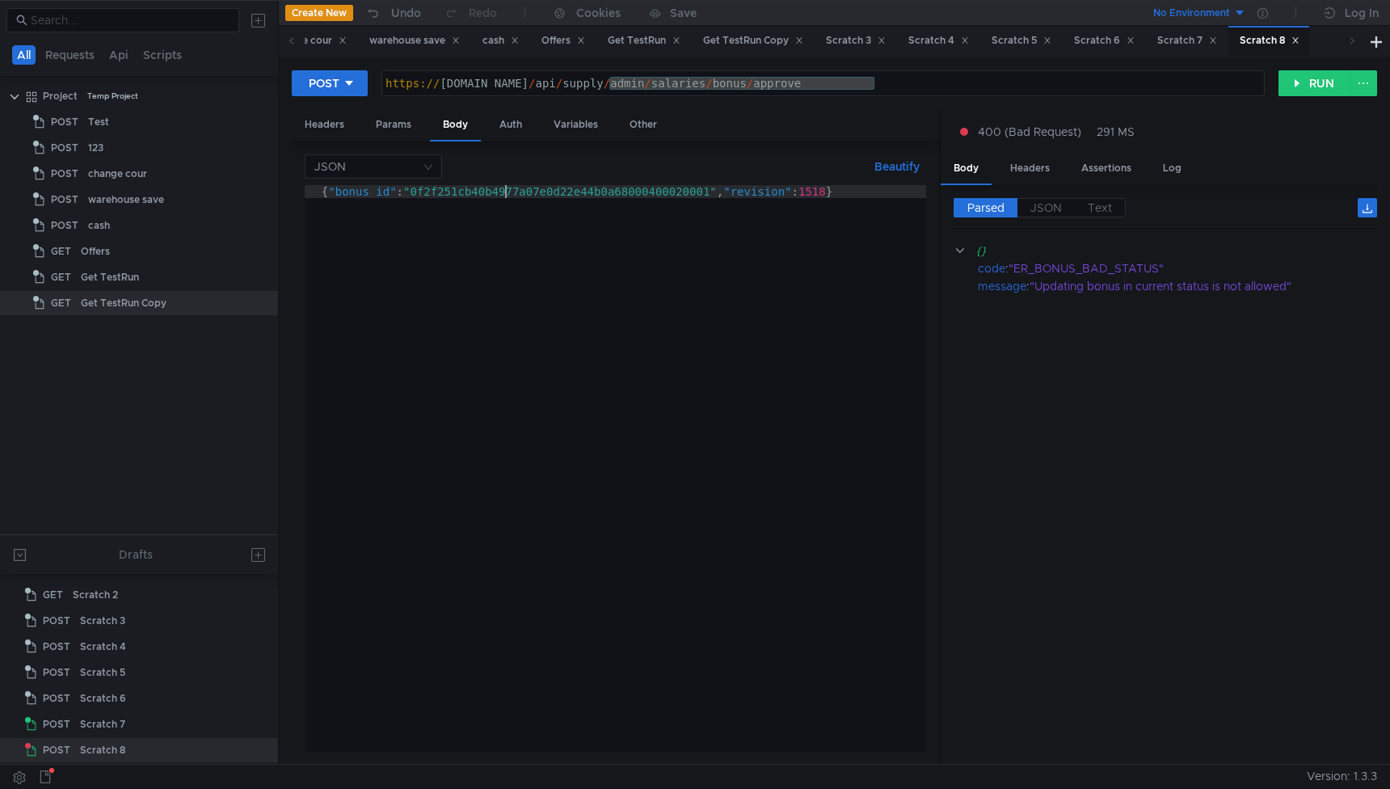
click at [504, 191] on div "{ "bonus_id" : "0f2f251cb40b4977a07e0d22e44b0a68000400020001" , "revision" : 15…" at bounding box center [616, 481] width 622 height 592
paste textarea "18cdcd7ff056493d83ef5c0285470e50000200020000"
click at [824, 196] on div "{ "bonus_id" : "18cdcd7ff056493d83ef5c0285470e50000200020000" , "revision" : 15…" at bounding box center [616, 481] width 622 height 592
type textarea "{"bonus_id":"18cdcd7ff056493d83ef5c0285470e50000200020000","revision":1516}"
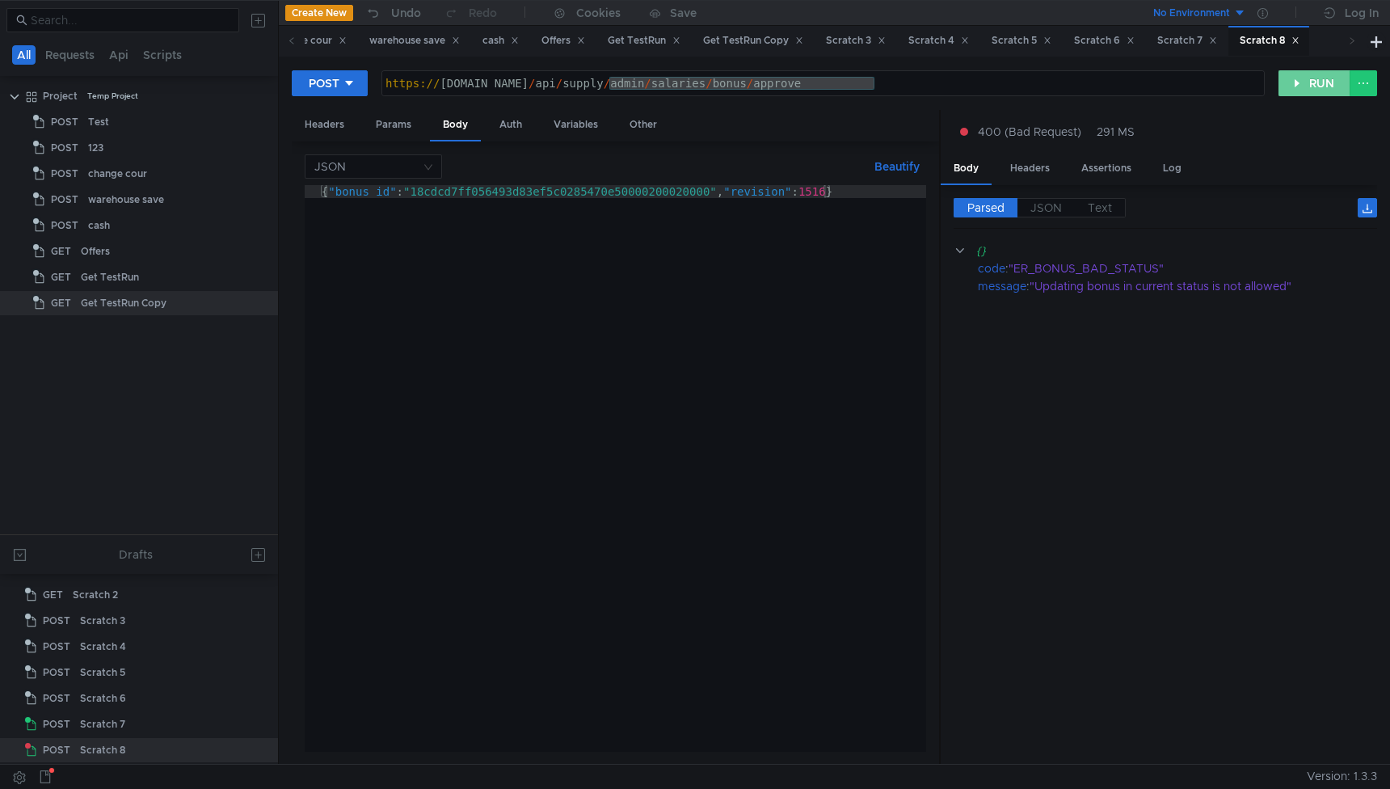
click at [1291, 77] on button "RUN" at bounding box center [1315, 83] width 72 height 26
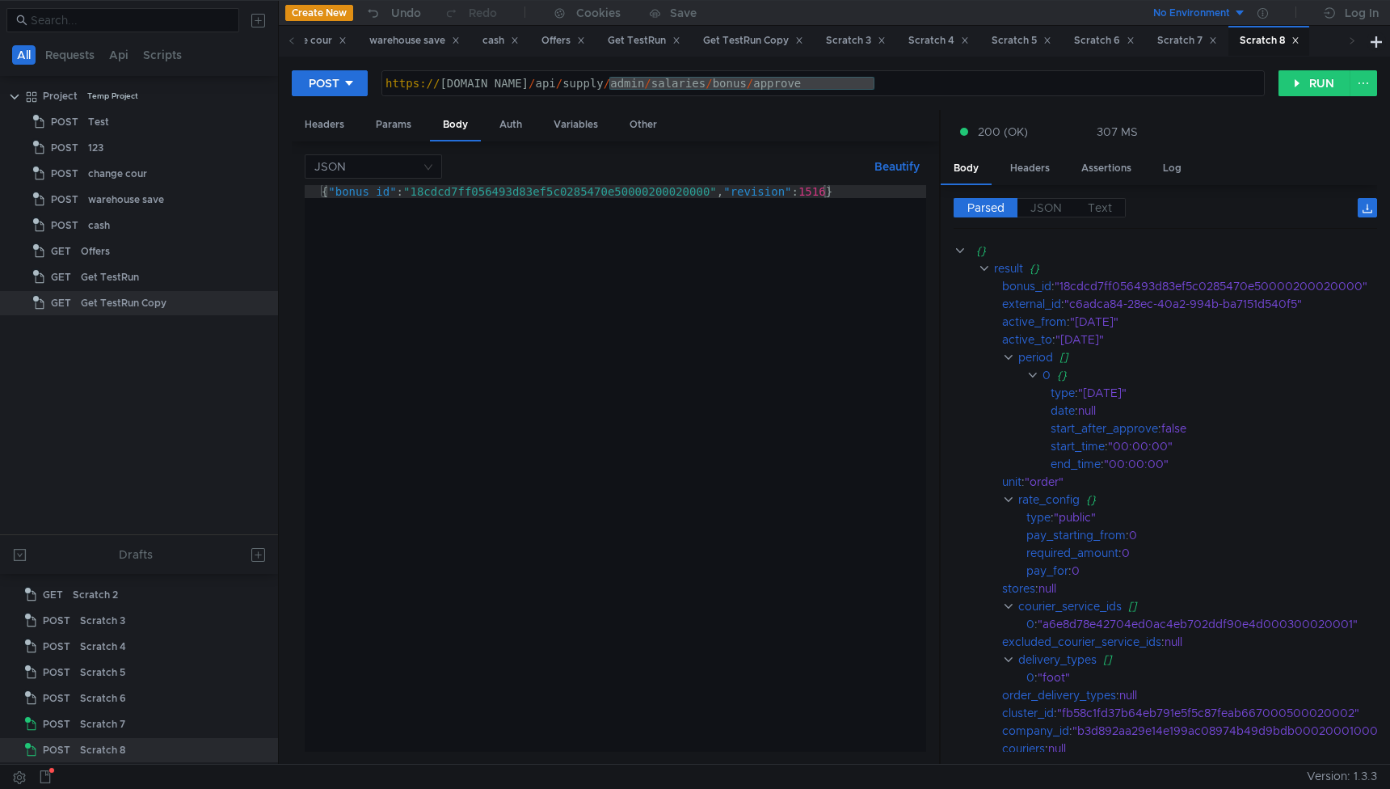
click at [633, 268] on div "{ "bonus_id" : "18cdcd7ff056493d83ef5c0285470e50000200020000" , "revision" : 15…" at bounding box center [616, 481] width 622 height 592
click at [882, 79] on div "https:// wms.lavka.tst.yandex.net / api / supply / admin / salaries / bonus / a…" at bounding box center [823, 96] width 882 height 39
click at [824, 268] on div "{ "bonus_id" : "18cdcd7ff056493d83ef5c0285470e50000200020000" , "revision" : 15…" at bounding box center [616, 481] width 622 height 592
click at [1372, 49] on button at bounding box center [1376, 41] width 19 height 19
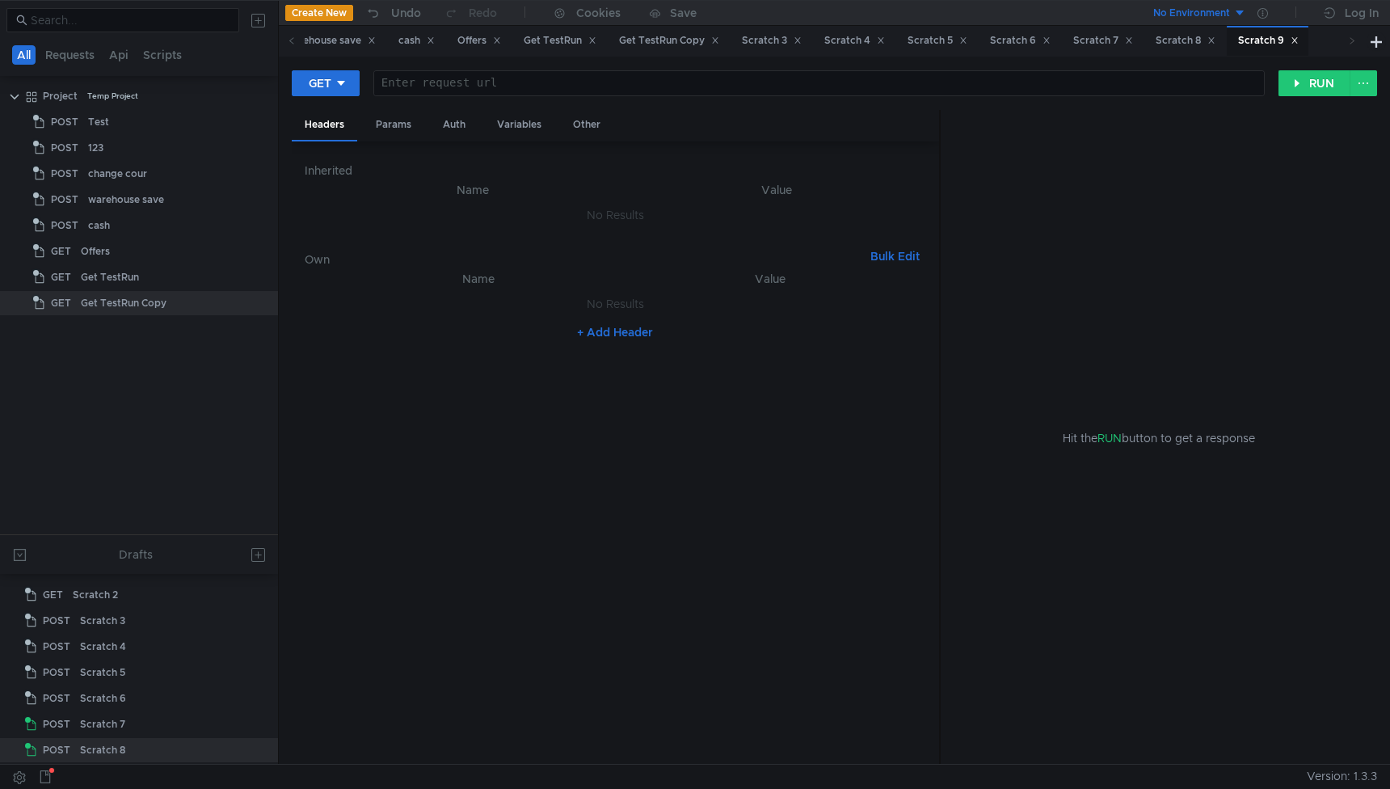
click at [609, 82] on div at bounding box center [819, 96] width 890 height 39
paste textarea "[URL][DOMAIN_NAME]"
type textarea "[URL][DOMAIN_NAME]"
click at [449, 121] on div "Auth" at bounding box center [454, 125] width 48 height 30
click at [427, 179] on nz-select "Inherit from parent" at bounding box center [634, 166] width 583 height 24
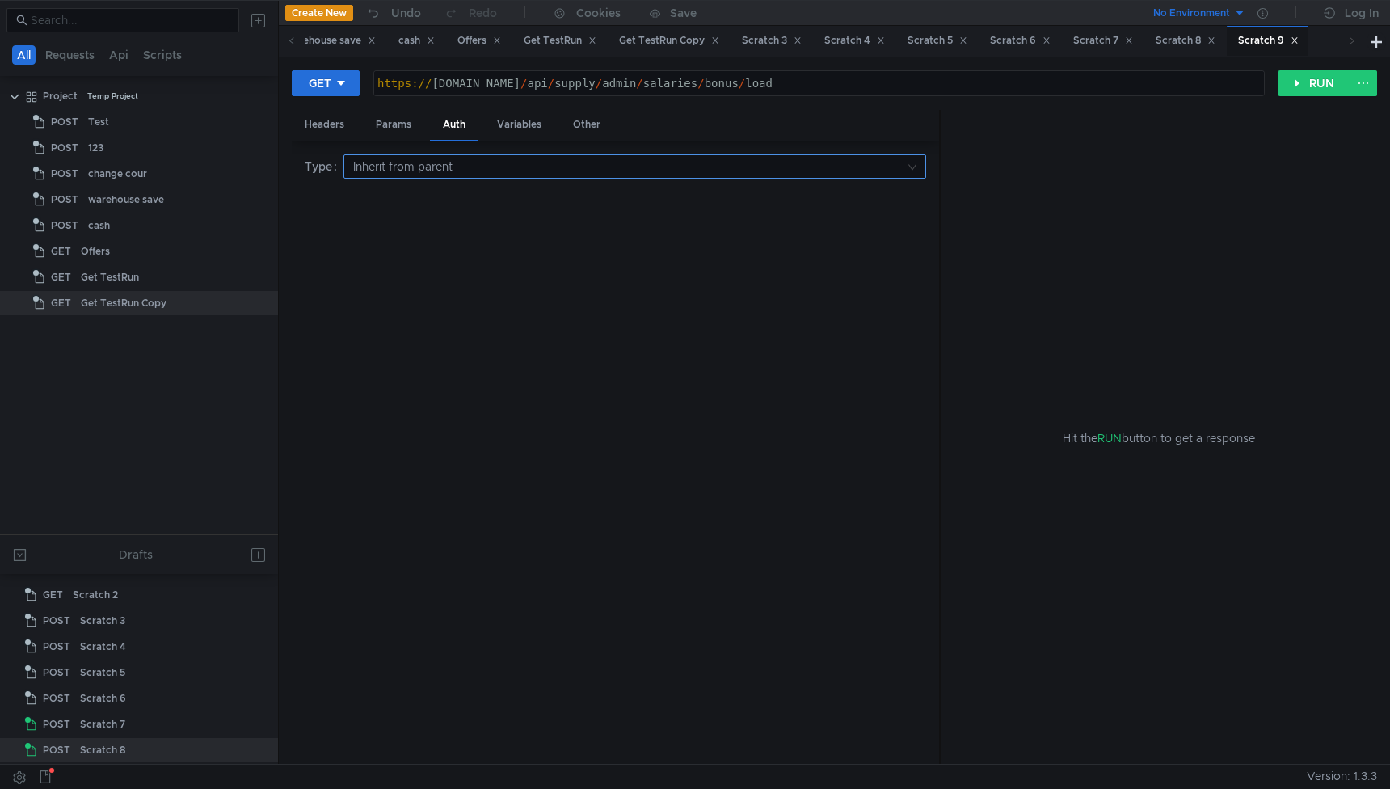
click at [429, 172] on input at bounding box center [629, 166] width 552 height 23
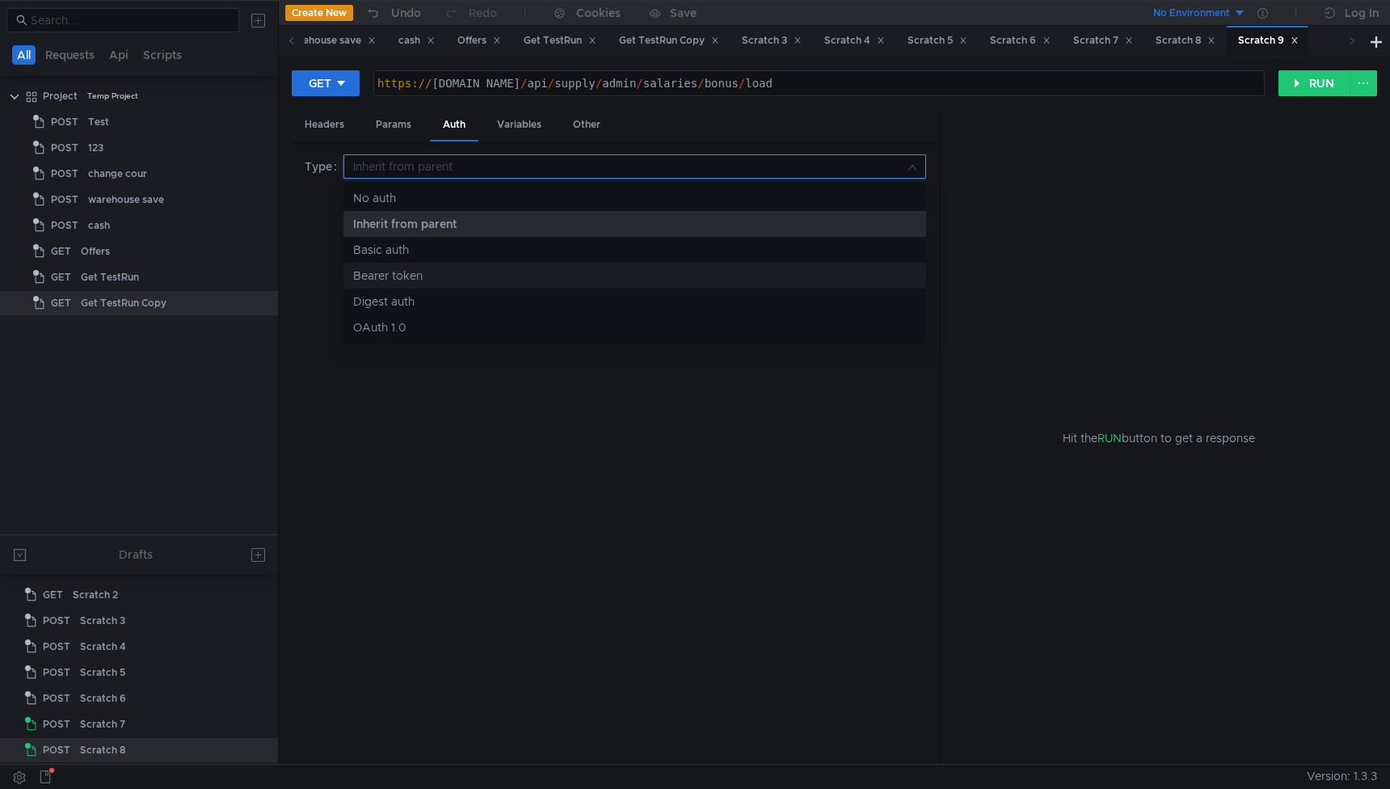
click at [408, 281] on div "Bearer token" at bounding box center [634, 276] width 563 height 18
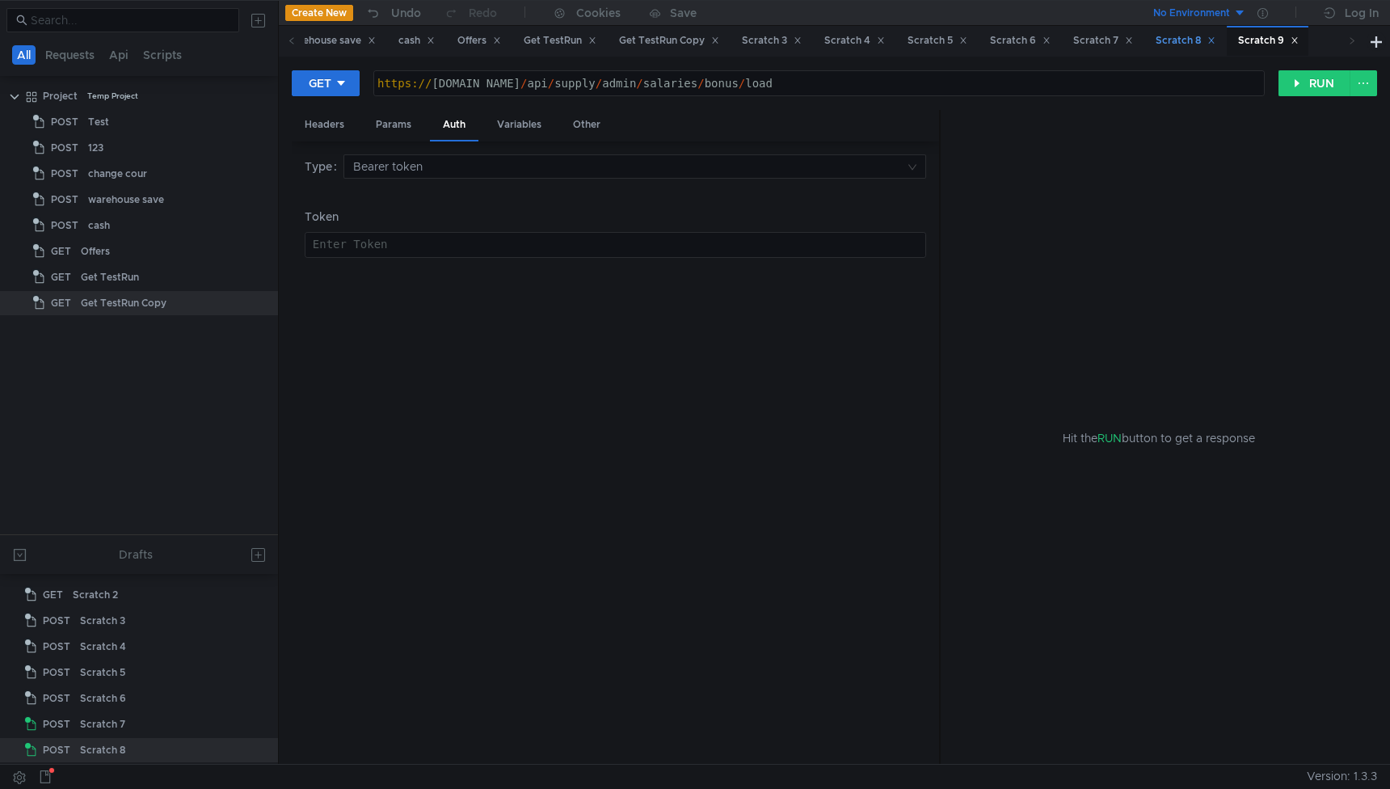
click at [1186, 47] on div "Scratch 8" at bounding box center [1186, 40] width 60 height 17
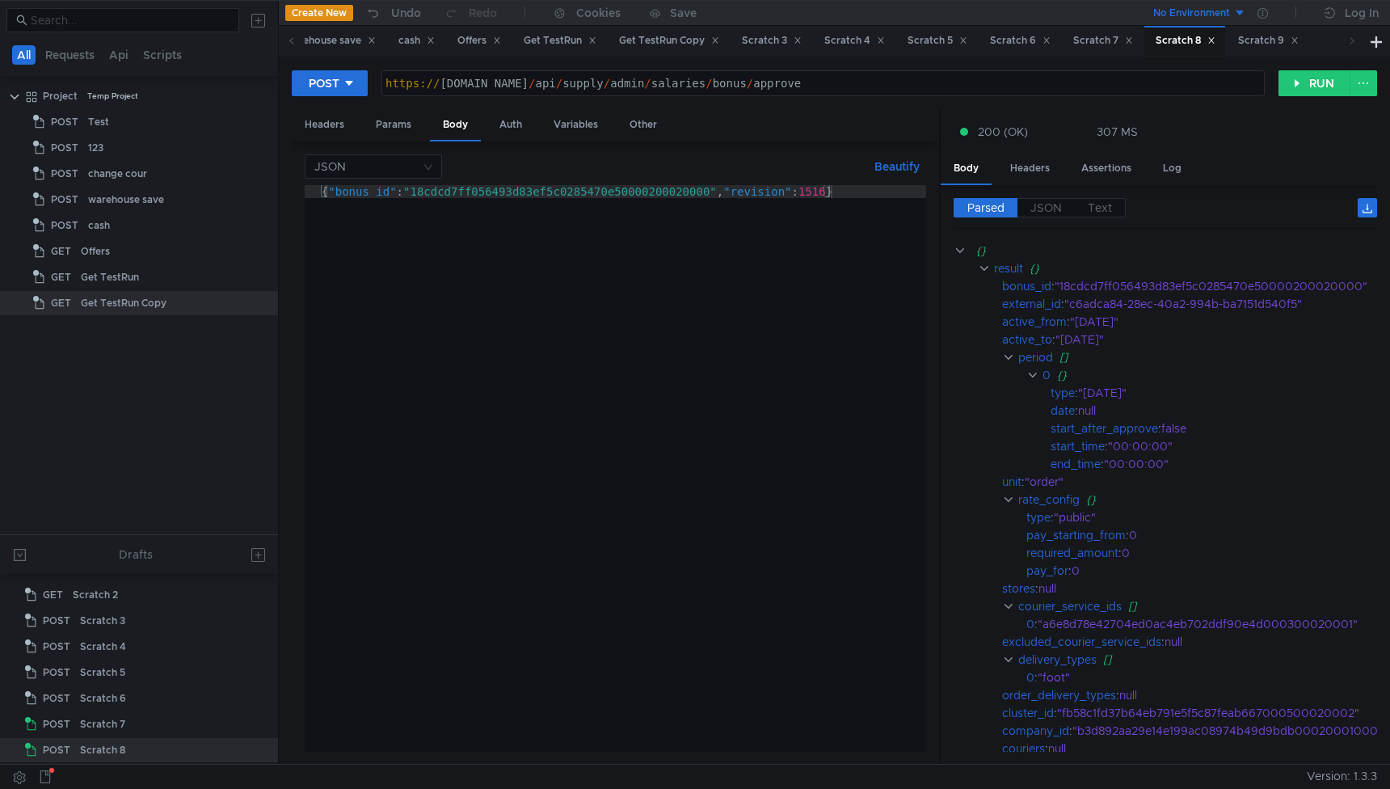
scroll to position [51, 0]
click at [508, 121] on div "Auth" at bounding box center [511, 125] width 48 height 30
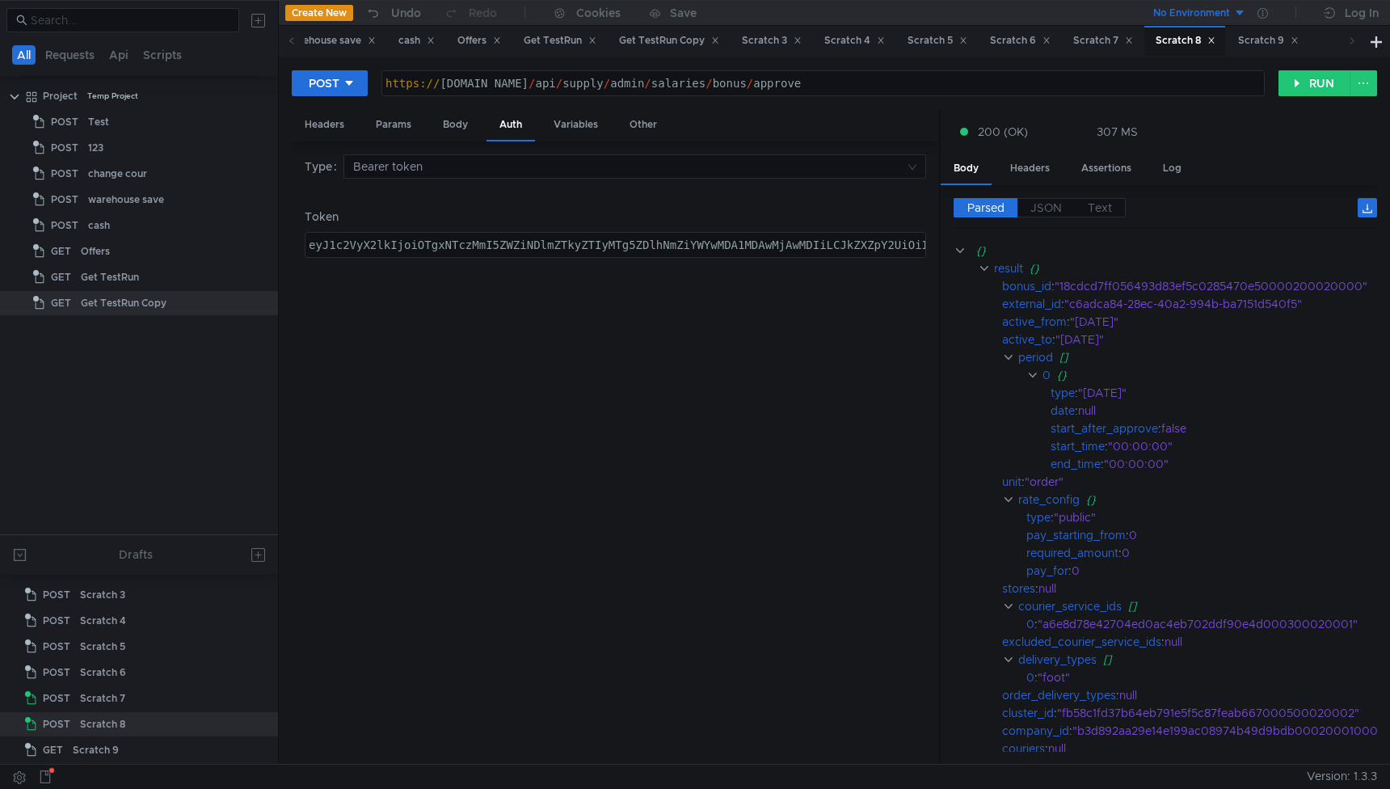
click at [477, 250] on div "eyJ1c2VyX2lkIjoiOTgxNTczMmI5ZWZiNDlmZTkyZTIyMTg5ZDlhNmZiYWYwMDA1MDAwMjAwMDIiLCJ…" at bounding box center [1317, 257] width 2023 height 39
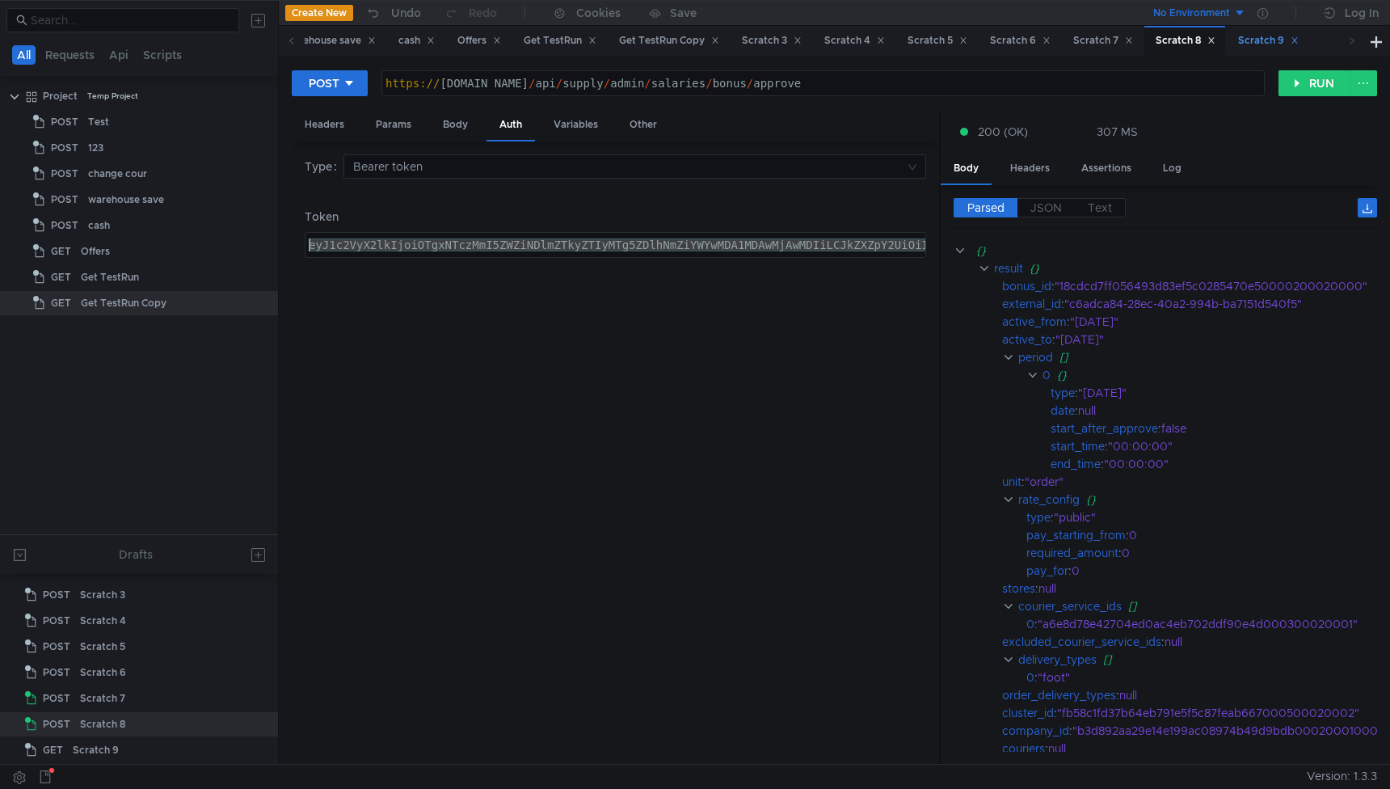
click at [1280, 43] on div "Scratch 9" at bounding box center [1268, 40] width 61 height 17
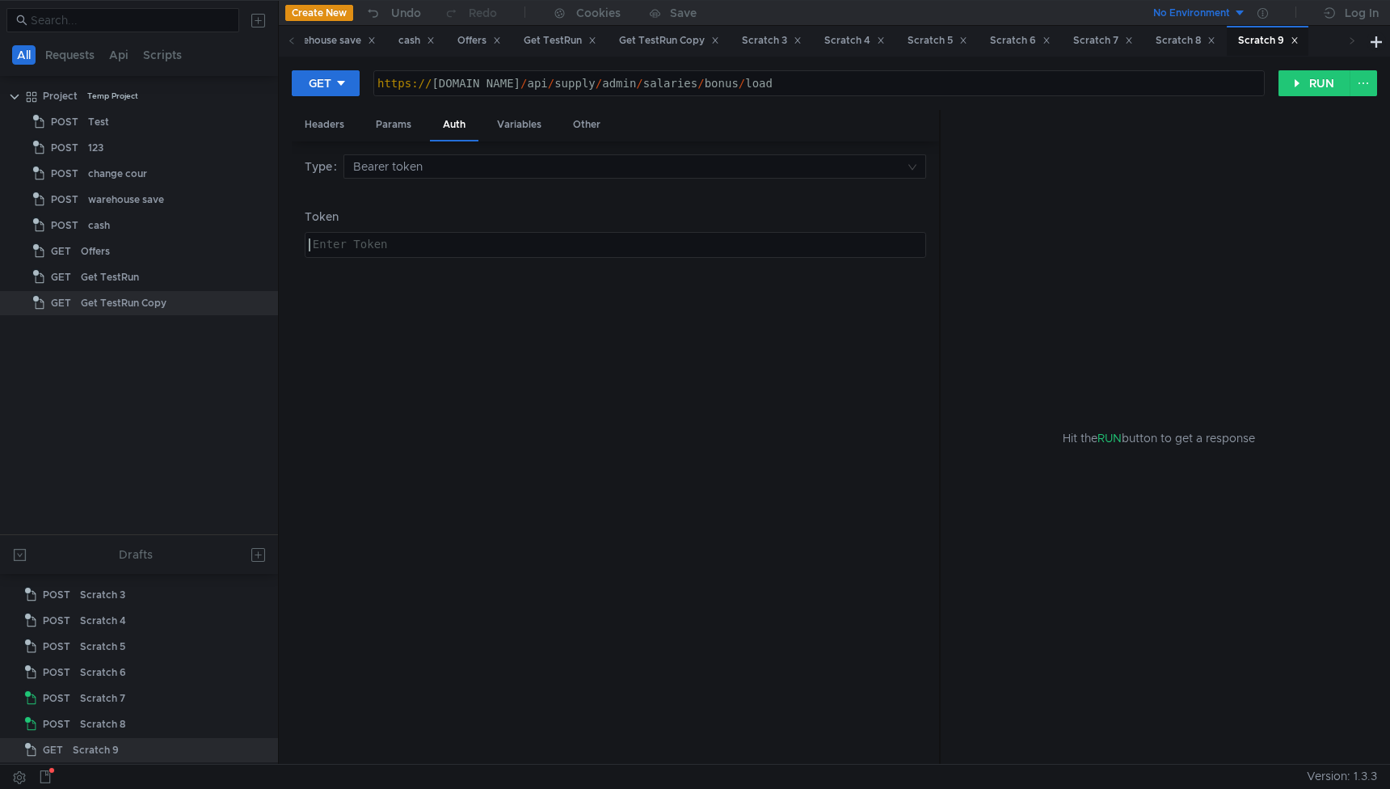
click at [433, 237] on div "Enter Token" at bounding box center [616, 245] width 620 height 24
paste textarea "eyJ1c2VyX2lkIjoiOTgxNTczMmI5ZWZiNDlmZTkyZTIyMTg5ZDlhNmZiYWYwMDA1MDAwMjAwMDIiLCJ…"
type textarea "eyJ1c2VyX2lkIjoiOTgxNTczMmI5ZWZiNDlmZTkyZTIyMTg5ZDlhNmZiYWYwMDA1MDAwMjAwMDIiLCJ…"
click at [1196, 44] on div "Scratch 8" at bounding box center [1186, 40] width 60 height 17
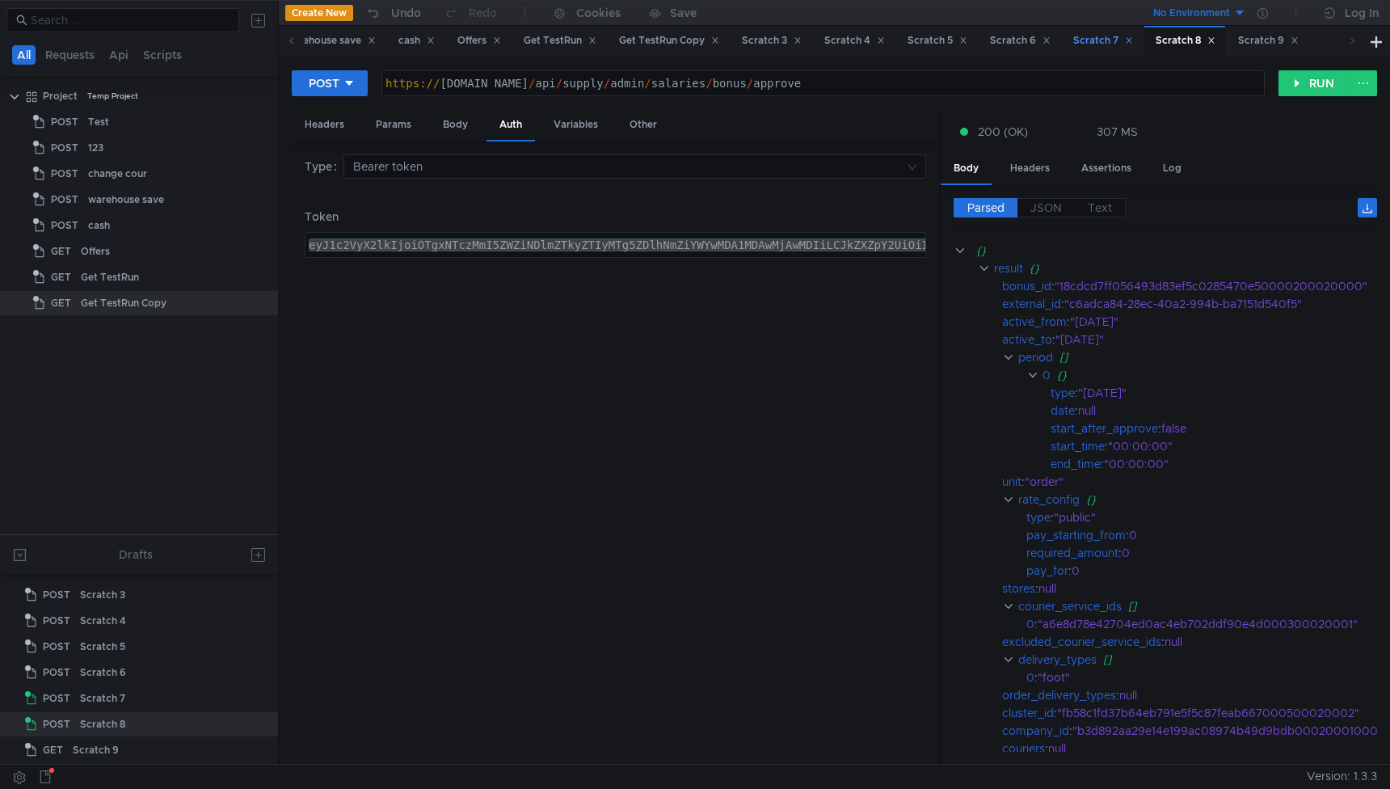
click at [1115, 44] on div "Scratch 7" at bounding box center [1103, 40] width 60 height 17
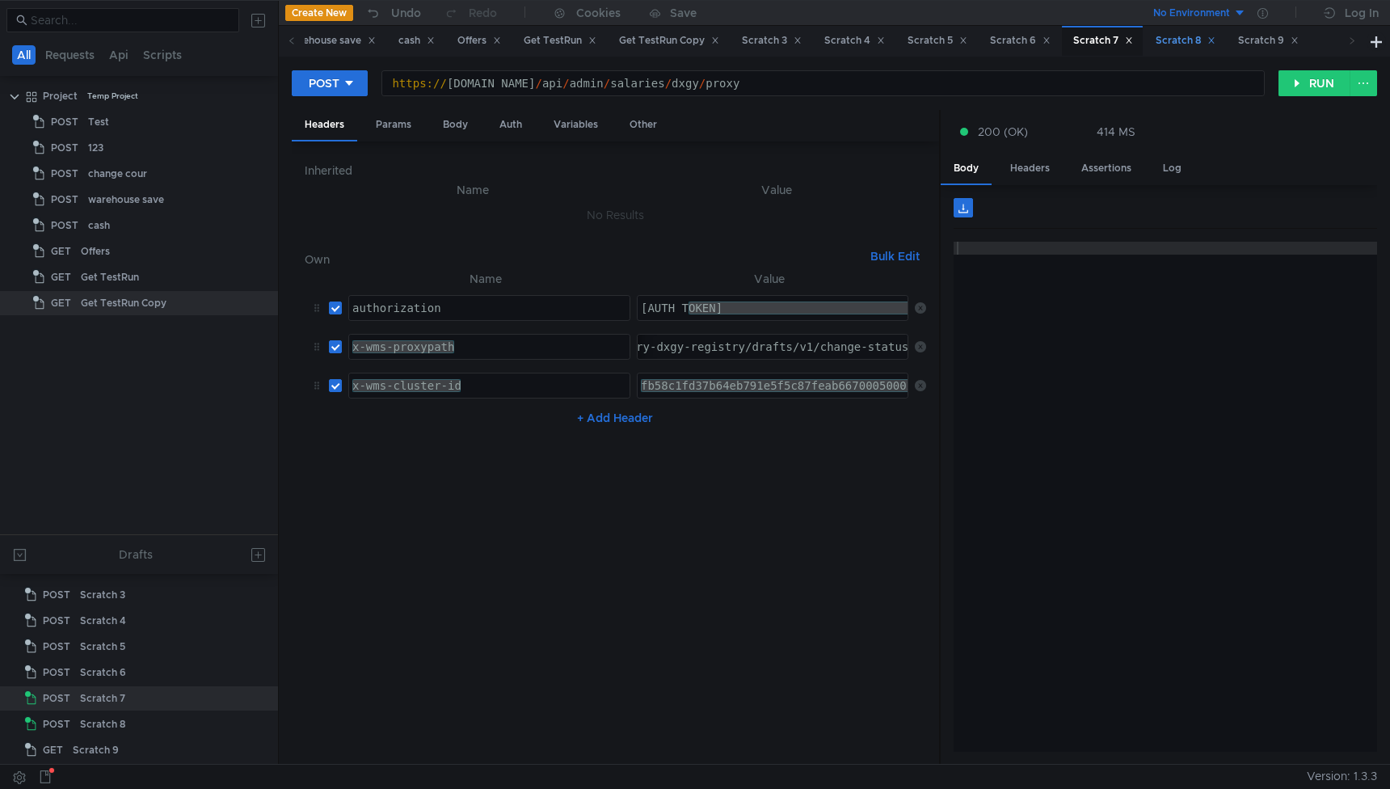
click at [1195, 44] on div "Scratch 8" at bounding box center [1186, 40] width 60 height 17
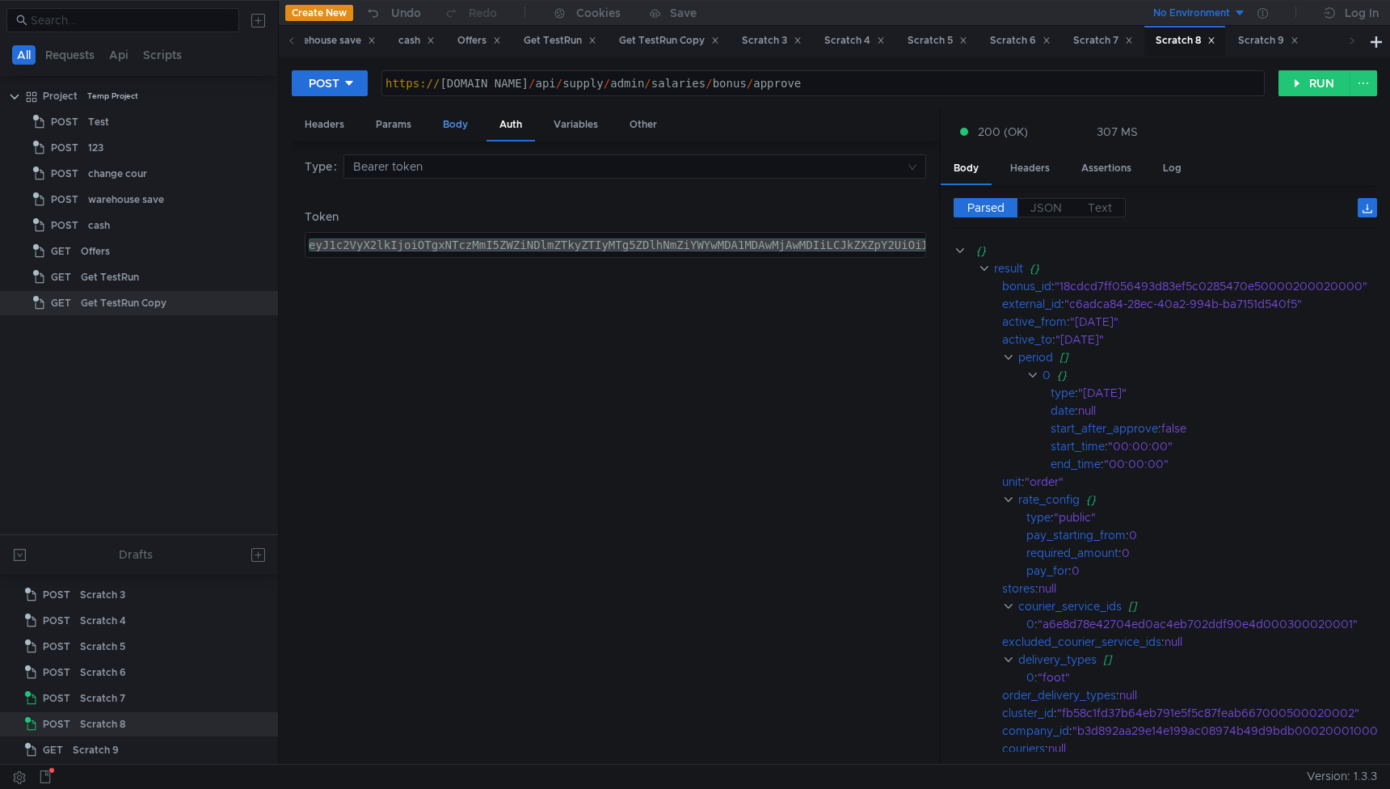
click at [460, 127] on div "Body" at bounding box center [455, 125] width 51 height 30
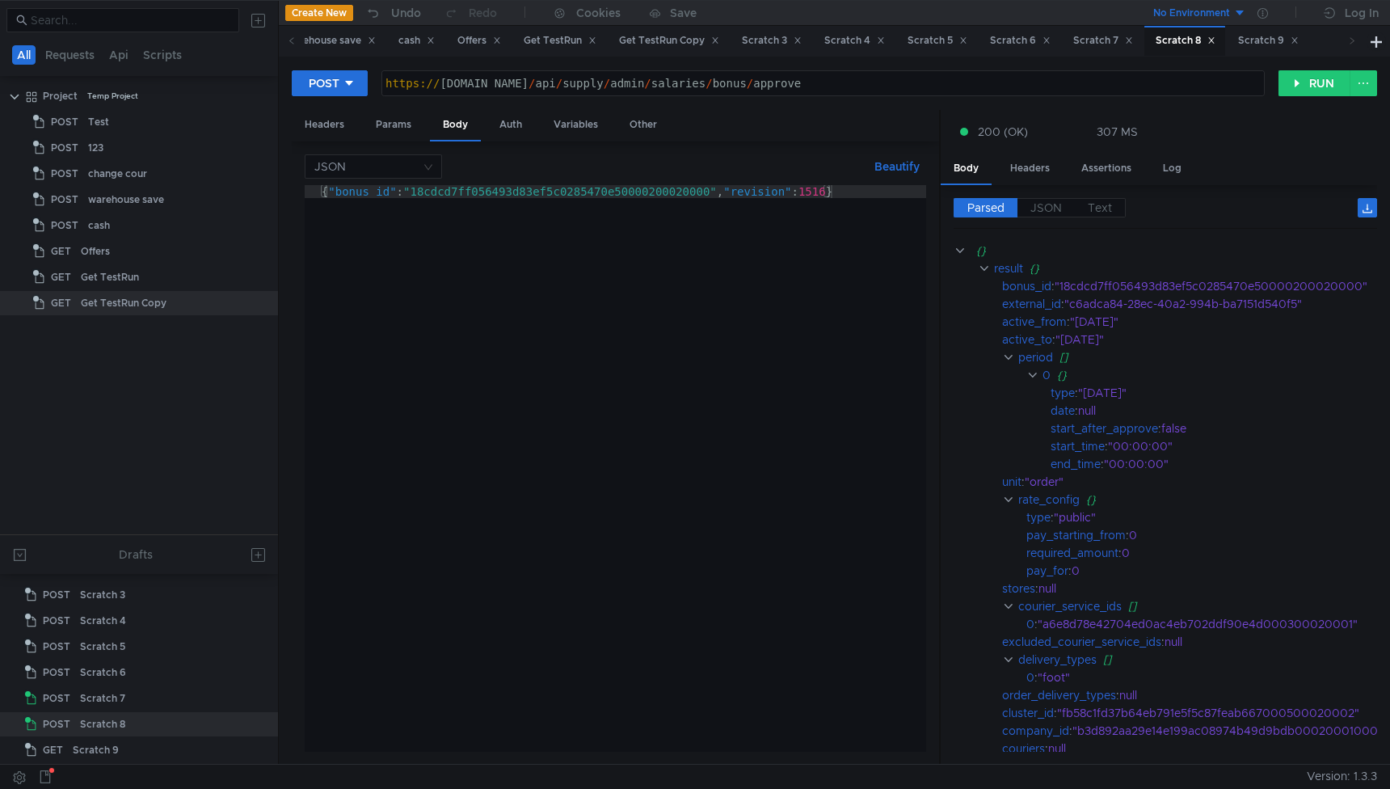
click at [421, 246] on div "{ "bonus_id" : "18cdcd7ff056493d83ef5c0285470e50000200020000" , "revision" : 15…" at bounding box center [616, 481] width 622 height 592
click at [1295, 40] on div "Scratch 9" at bounding box center [1268, 40] width 61 height 17
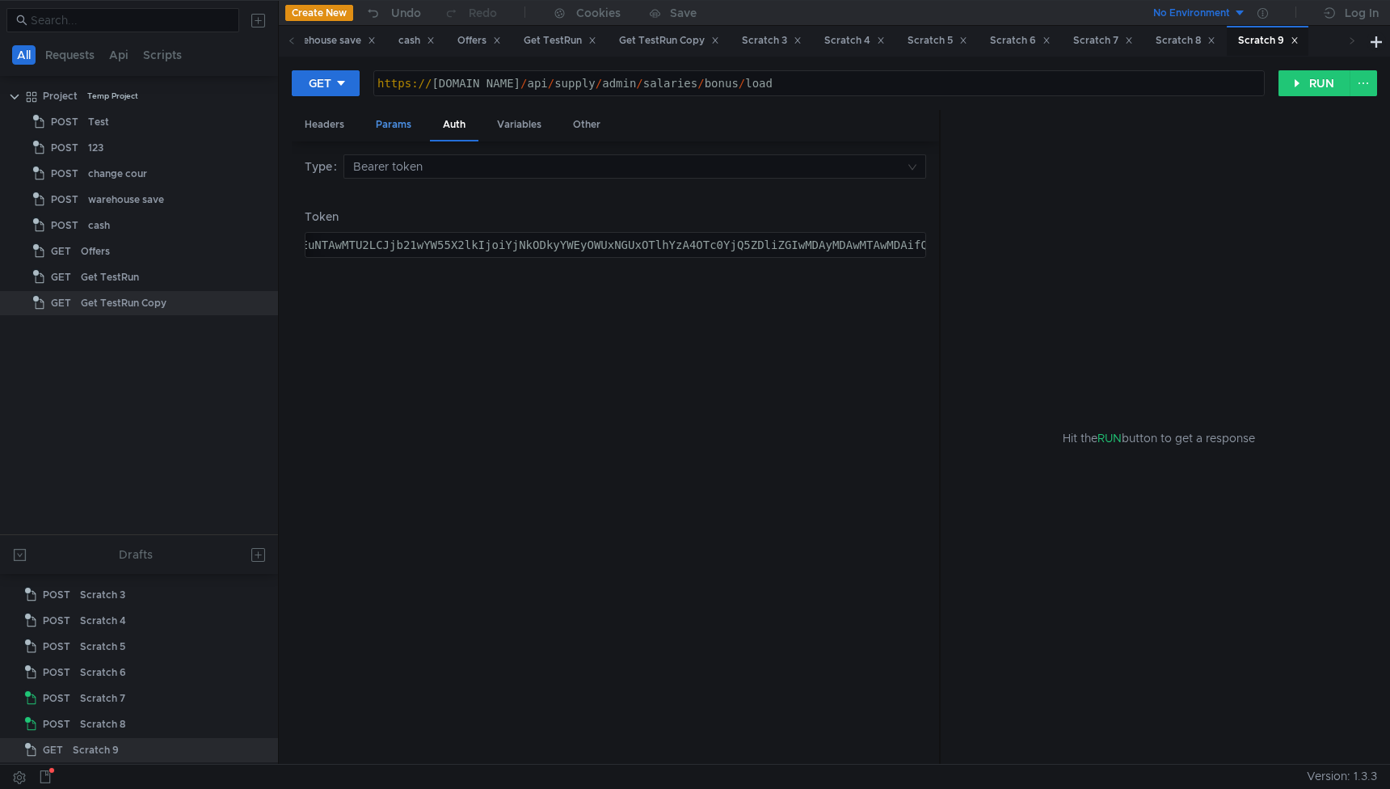
click at [400, 120] on div "Params" at bounding box center [393, 125] width 61 height 30
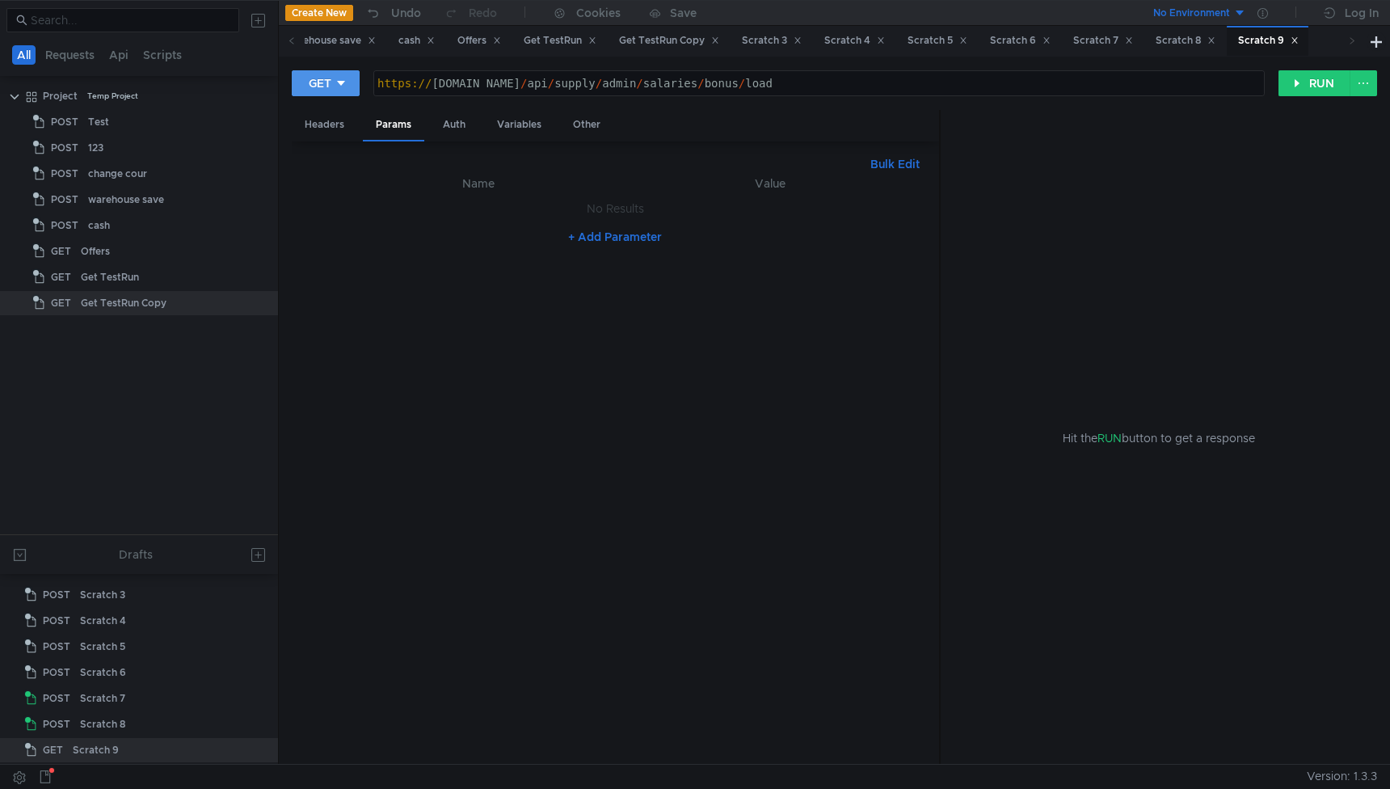
click at [343, 85] on icon at bounding box center [340, 83] width 11 height 11
click at [331, 142] on li "POST" at bounding box center [327, 143] width 70 height 26
click at [459, 124] on div "Body" at bounding box center [455, 125] width 51 height 30
click at [390, 231] on div at bounding box center [616, 481] width 622 height 592
paste textarea "{"bonus_id":"0f2f251cb40b4977a07e0d22e44b0a68000400020001"}"
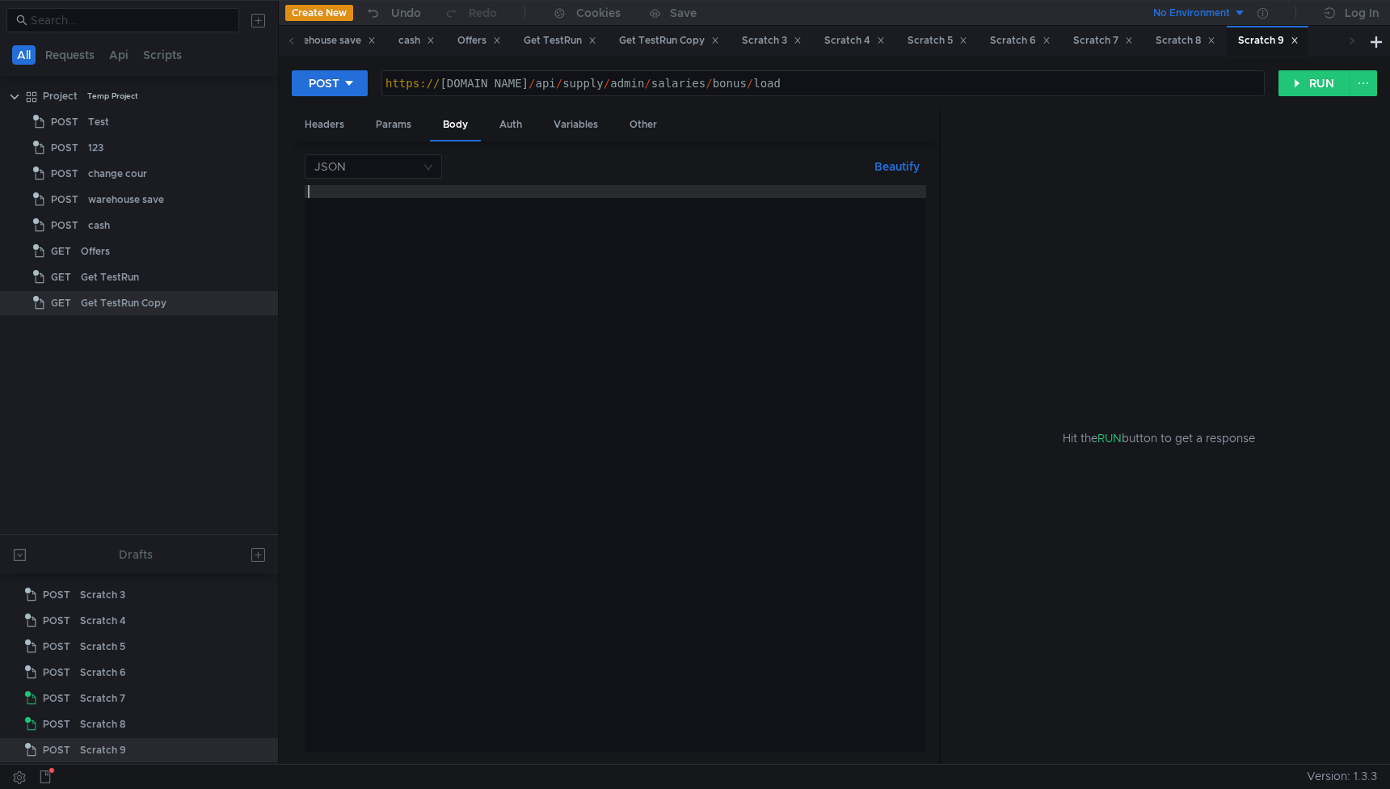
type textarea "{"bonus_id":"0f2f251cb40b4977a07e0d22e44b0a68000400020001"}"
click at [1301, 90] on button "RUN" at bounding box center [1315, 83] width 72 height 26
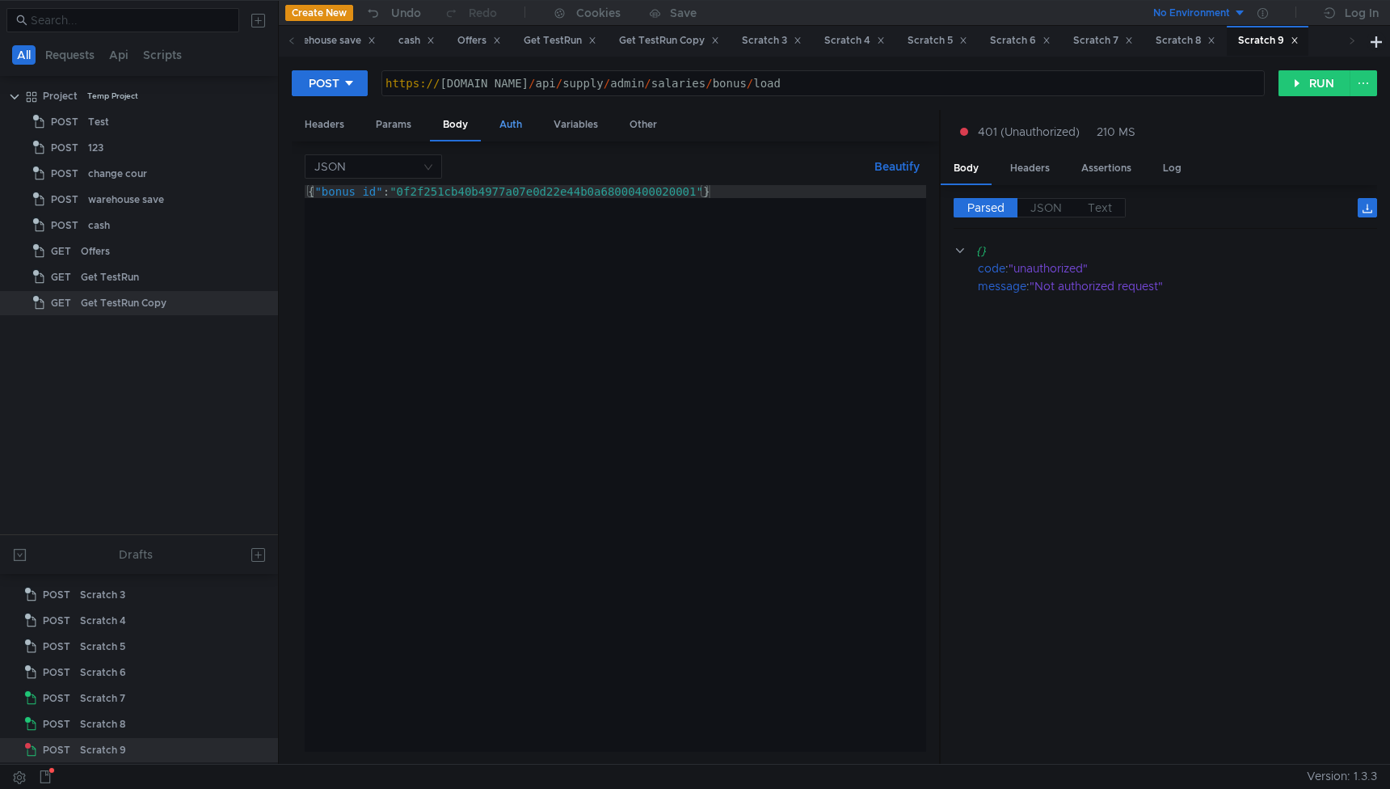
click at [505, 114] on div "Auth" at bounding box center [511, 125] width 48 height 30
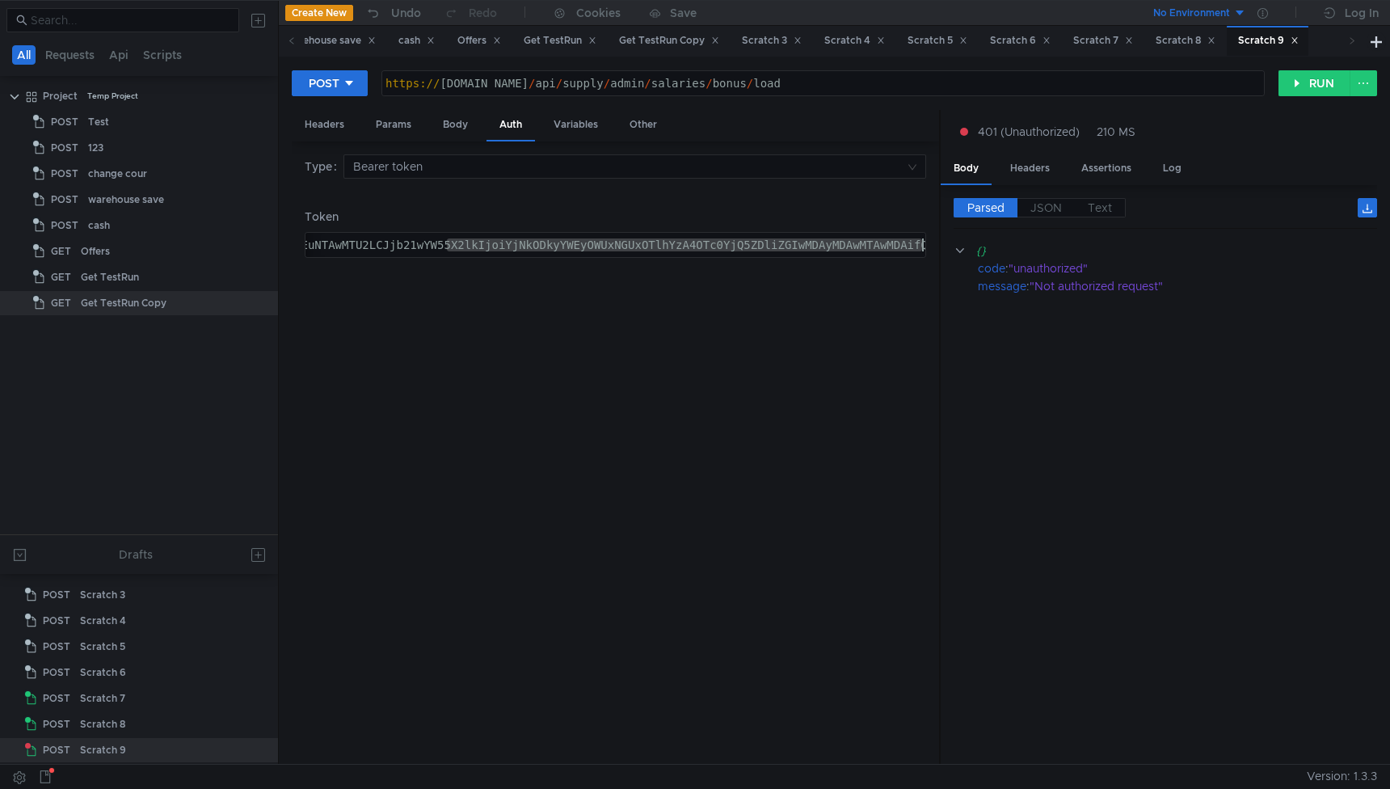
drag, startPoint x: 446, startPoint y: 242, endPoint x: 1007, endPoint y: 334, distance: 568.3
click at [1007, 334] on as-split "Headers Params Body Auth Variables Other Type Bearer token Token eyJ1c2VyX2lkIj…" at bounding box center [834, 437] width 1085 height 655
click at [340, 251] on div "eyJ1c2VyX2lkIjoiOTgxNTczMmI5ZWZiNDlmZTkyZTIyMTg5ZDlhNmZiYWYwMDA1MDAwMjAwMDIiLCJ…" at bounding box center [59, 257] width 1731 height 39
paste textarea "==.28f57a114c1bac8dff17b4e144abbc458d218965"
type textarea "eyJ1c2VyX2lkIjoiOTgxNTczMmI5ZWZiNDlmZTkyZTIyMTg5ZDlhNmZiYWYwMDA1MDAwMjAwMDIiLCJ…"
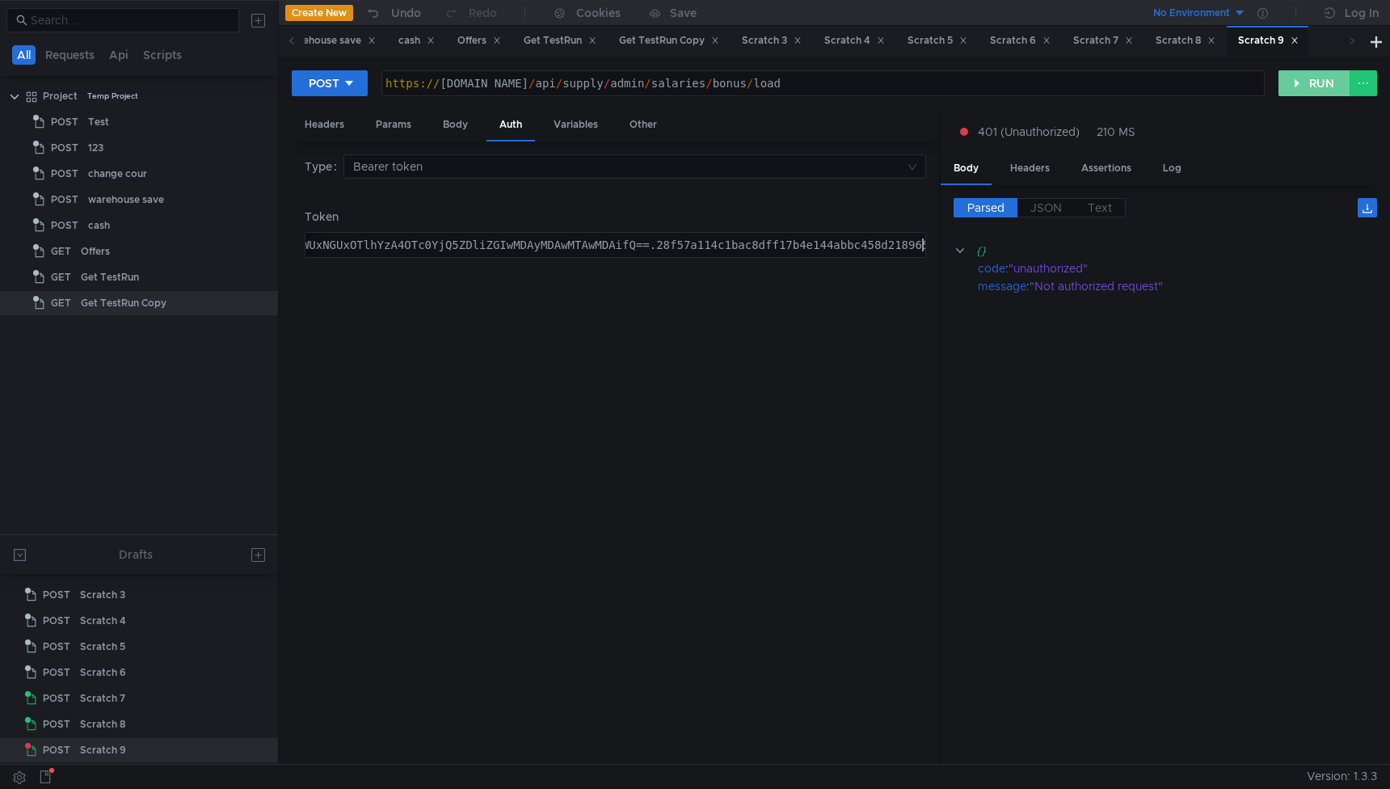
click at [1297, 89] on button "RUN" at bounding box center [1315, 83] width 72 height 26
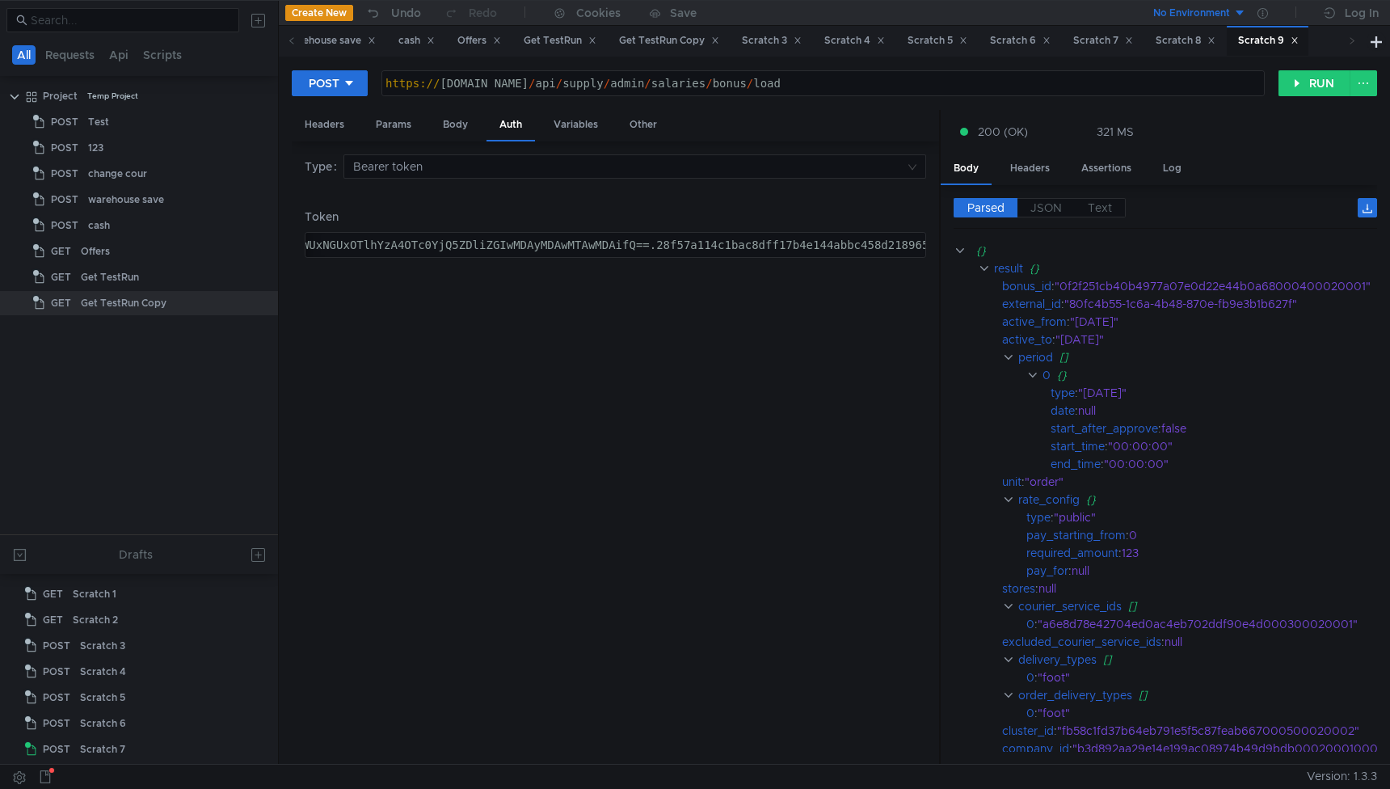
scroll to position [51, 0]
click at [456, 130] on div "Body" at bounding box center [455, 125] width 51 height 30
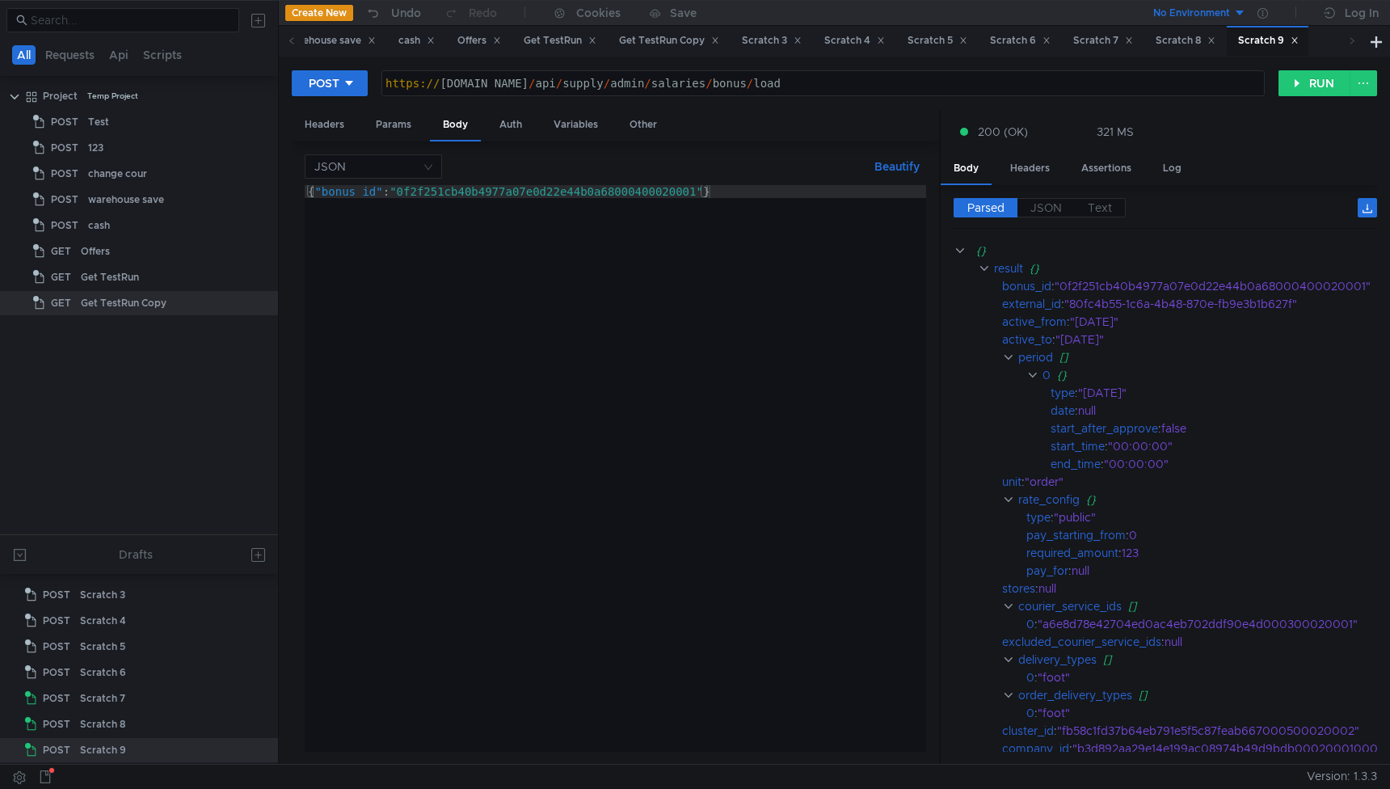
click at [351, 198] on div "{ "bonus_id" : "0f2f251cb40b4977a07e0d22e44b0a68000400020001" }" at bounding box center [616, 481] width 622 height 592
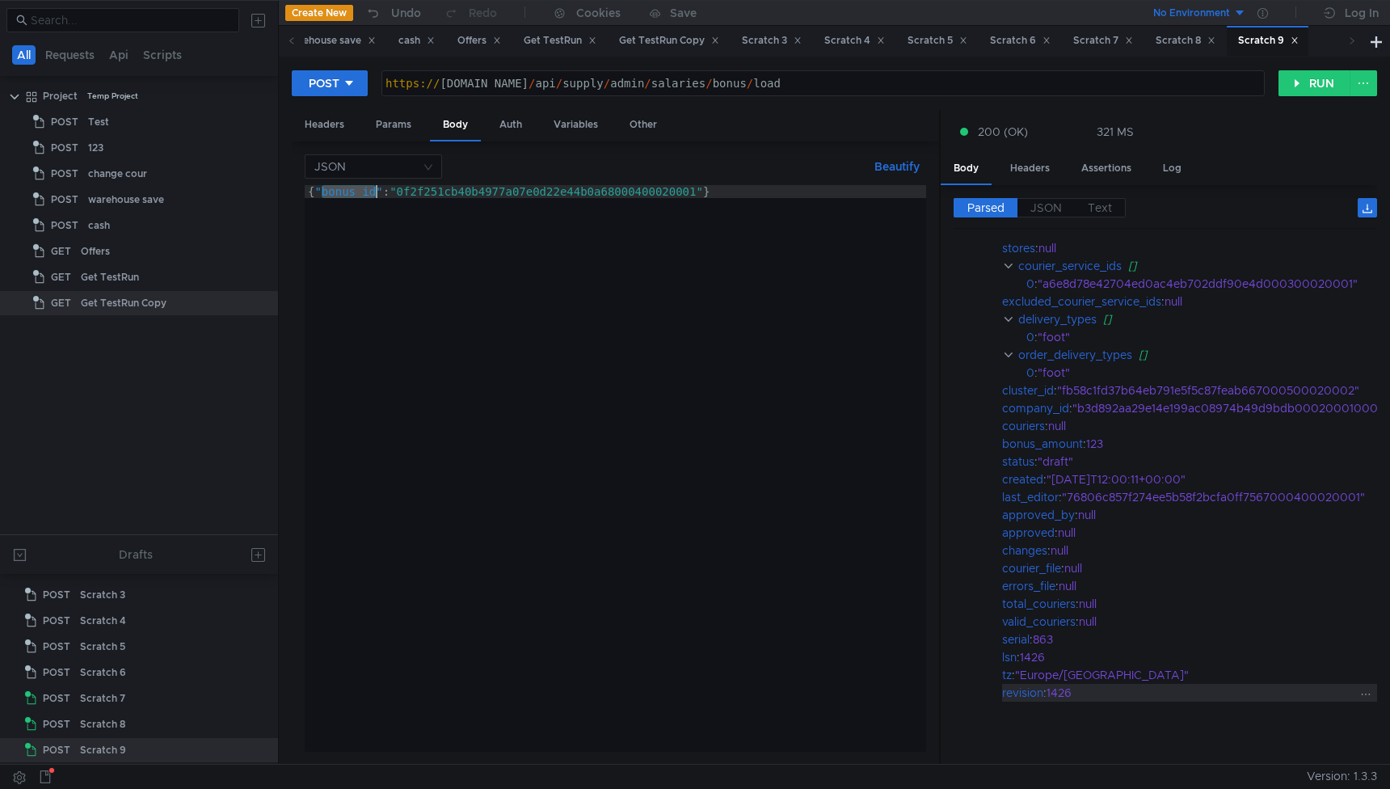
click at [1013, 684] on div "revision" at bounding box center [1022, 693] width 41 height 18
copy div "revision"
click at [899, 90] on div "https:// wms.lavka.tst.yandex.net / api / supply / admin / salaries / bonus / l…" at bounding box center [823, 96] width 882 height 39
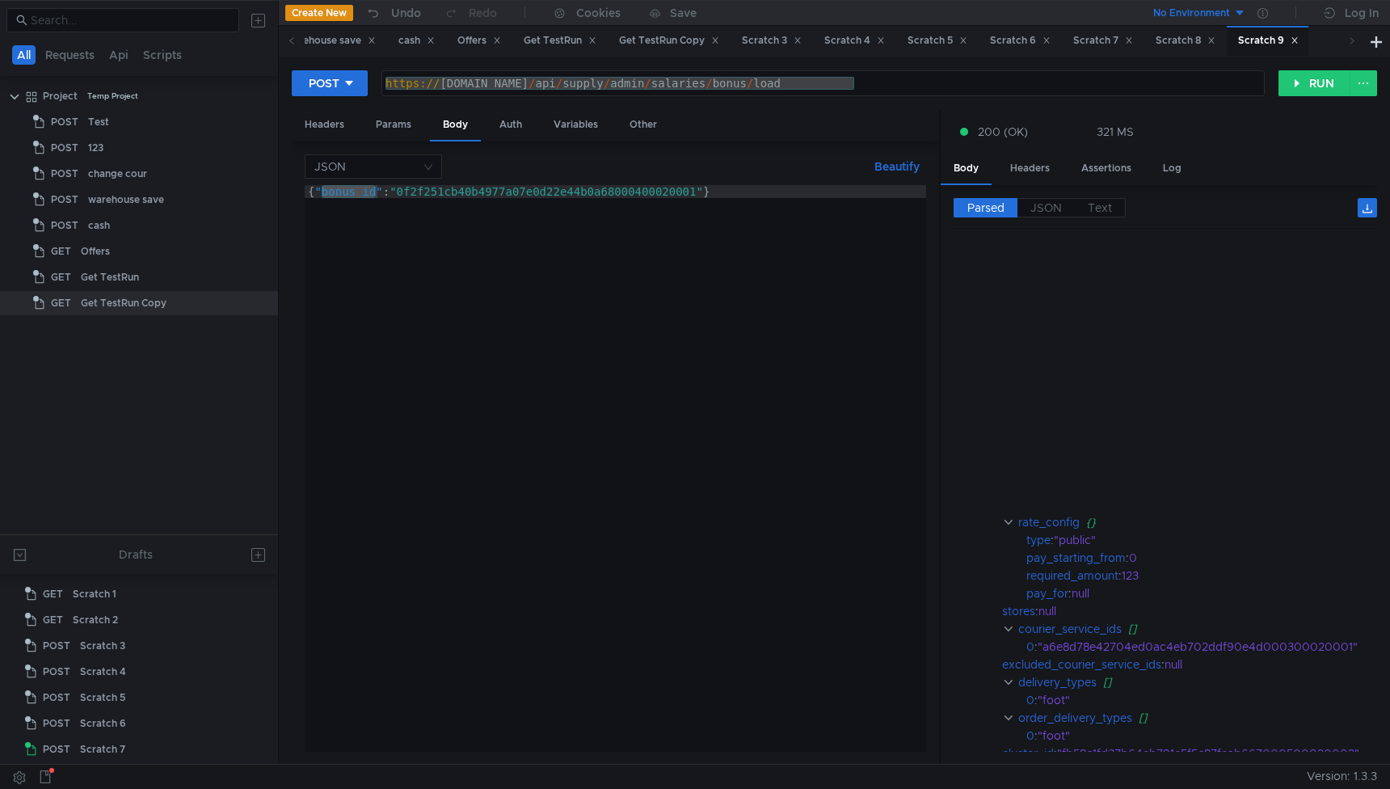
scroll to position [369, 0]
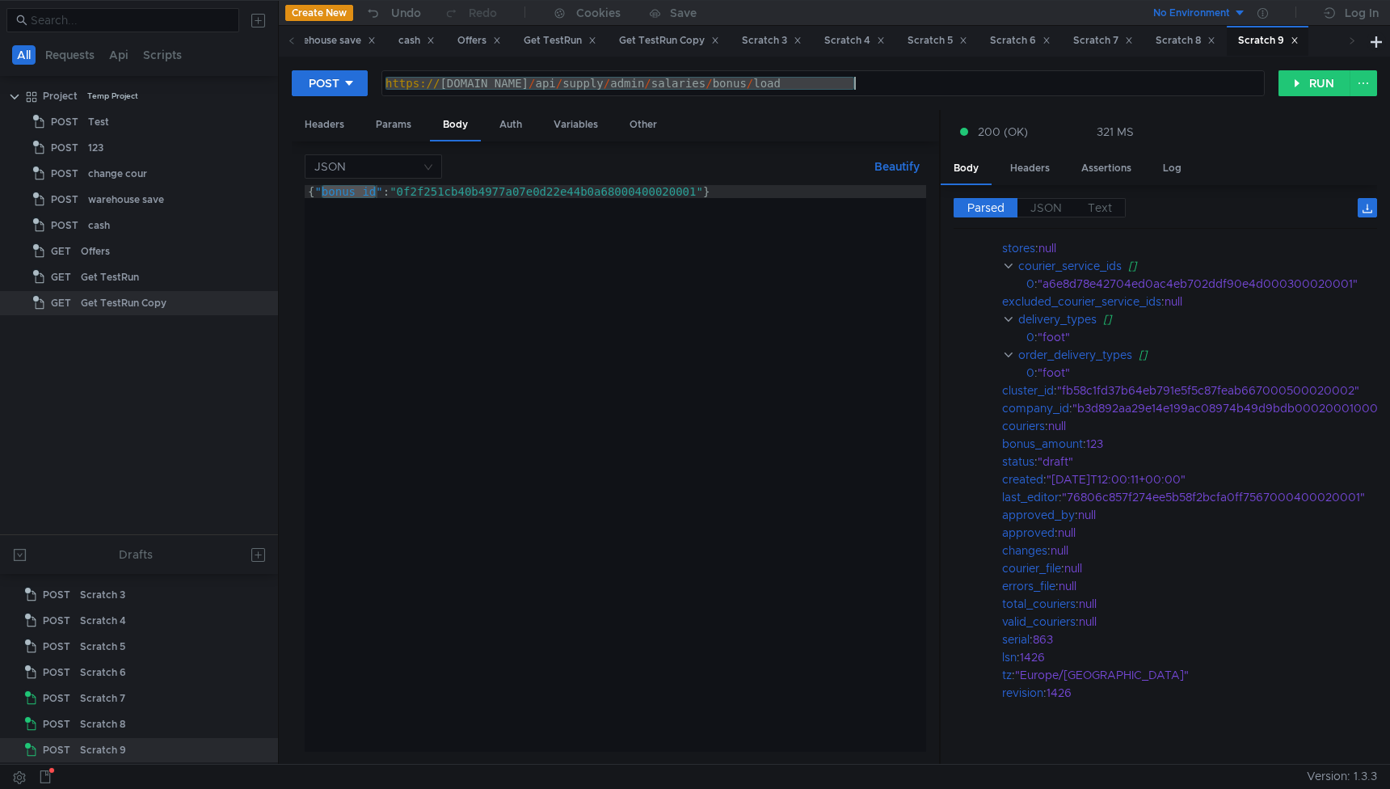
click at [870, 86] on div "https:// [DOMAIN_NAME] / api / supply / admin / salaries / bonus / load" at bounding box center [823, 96] width 882 height 39
click at [1190, 40] on div "Scratch 8" at bounding box center [1186, 40] width 60 height 17
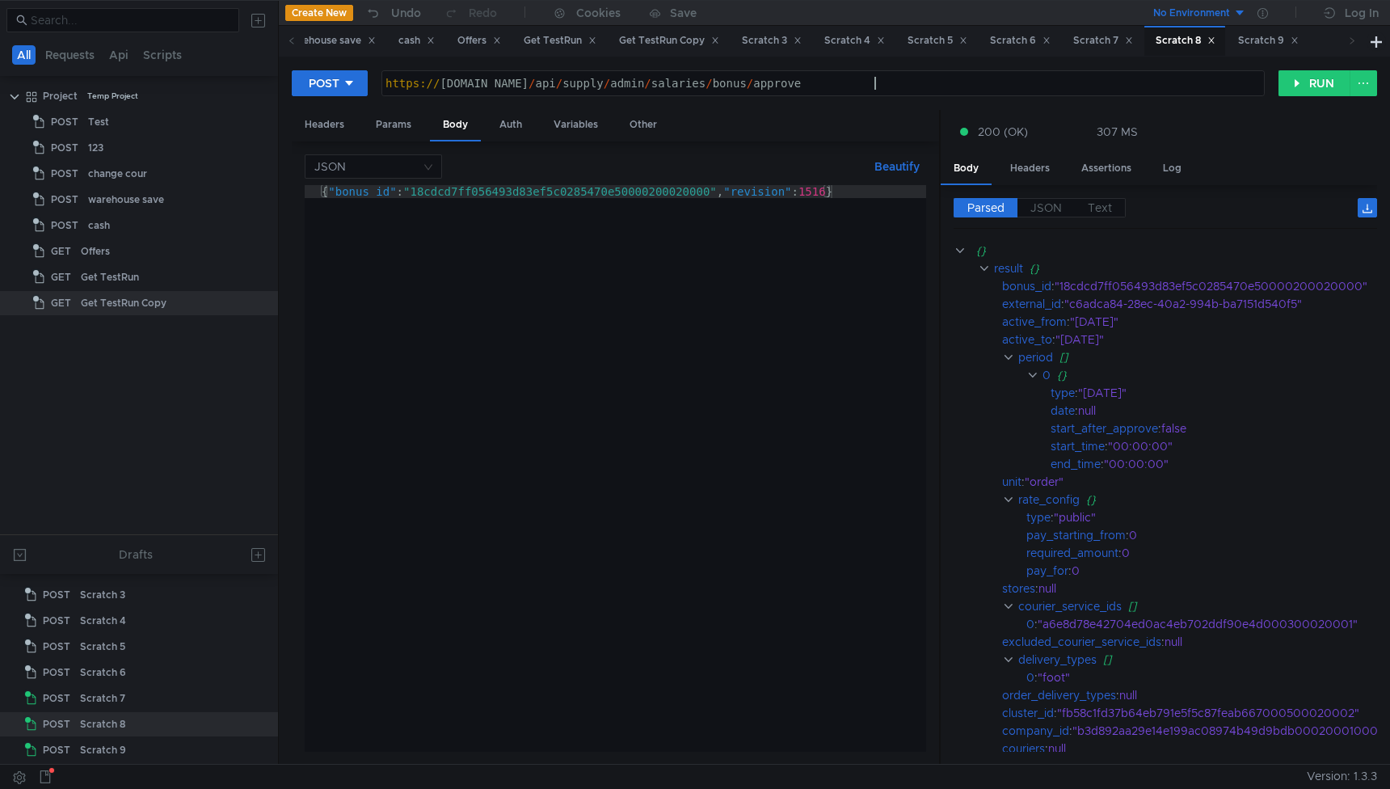
click at [980, 82] on div "https:// [DOMAIN_NAME] / api / supply / admin / salaries / bonus / approve" at bounding box center [823, 96] width 882 height 39
click at [365, 195] on div "{ "bonus_id" : "18cdcd7ff056493d83ef5c0285470e50000200020000" , "revision" : 15…" at bounding box center [616, 481] width 622 height 592
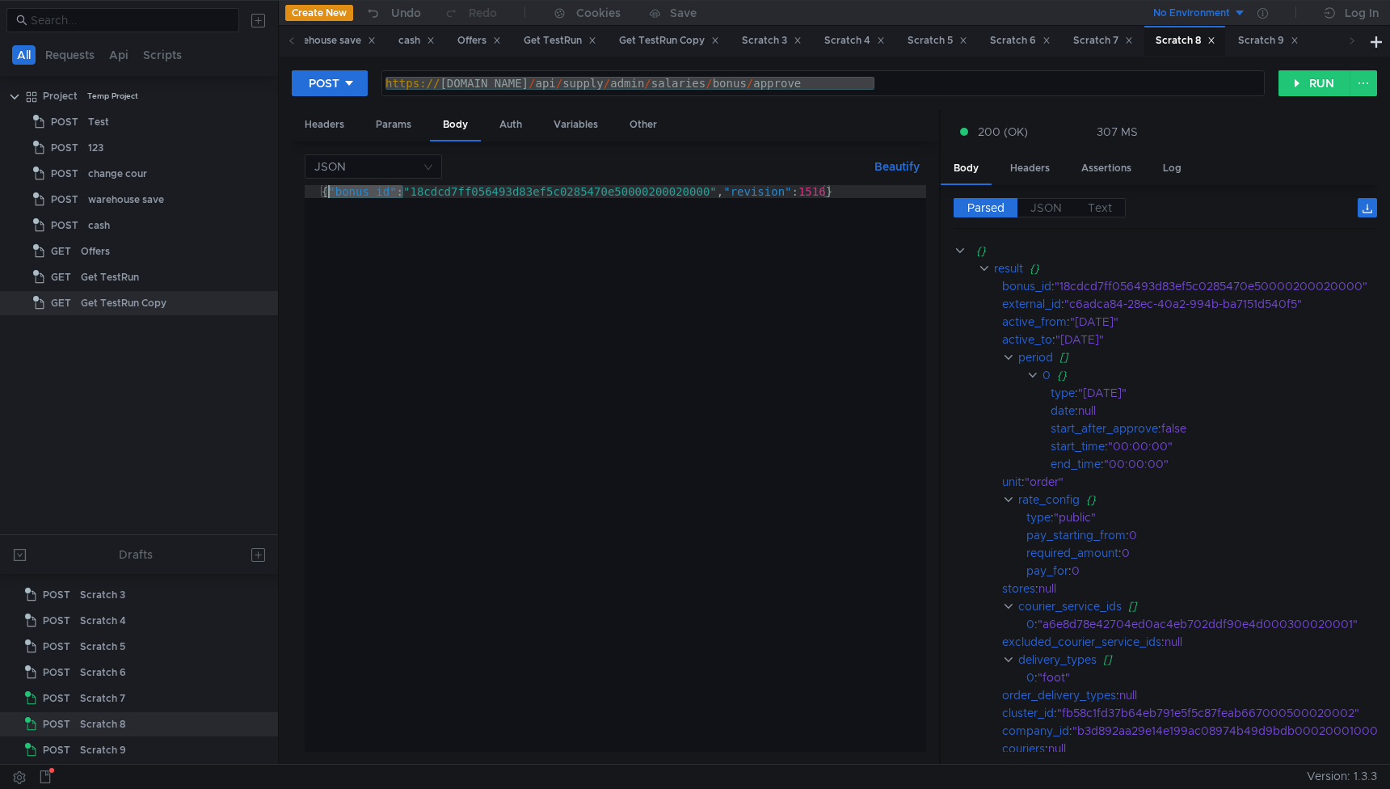
drag, startPoint x: 406, startPoint y: 193, endPoint x: 330, endPoint y: 192, distance: 76.0
click at [329, 192] on div "{ "bonus_id" : "18cdcd7ff056493d83ef5c0285470e50000200020000" , "revision" : 15…" at bounding box center [616, 481] width 622 height 592
click at [609, 192] on div "{ "bonus_id" : "18cdcd7ff056493d83ef5c0285470e50000200020000" , "revision" : 15…" at bounding box center [616, 481] width 622 height 592
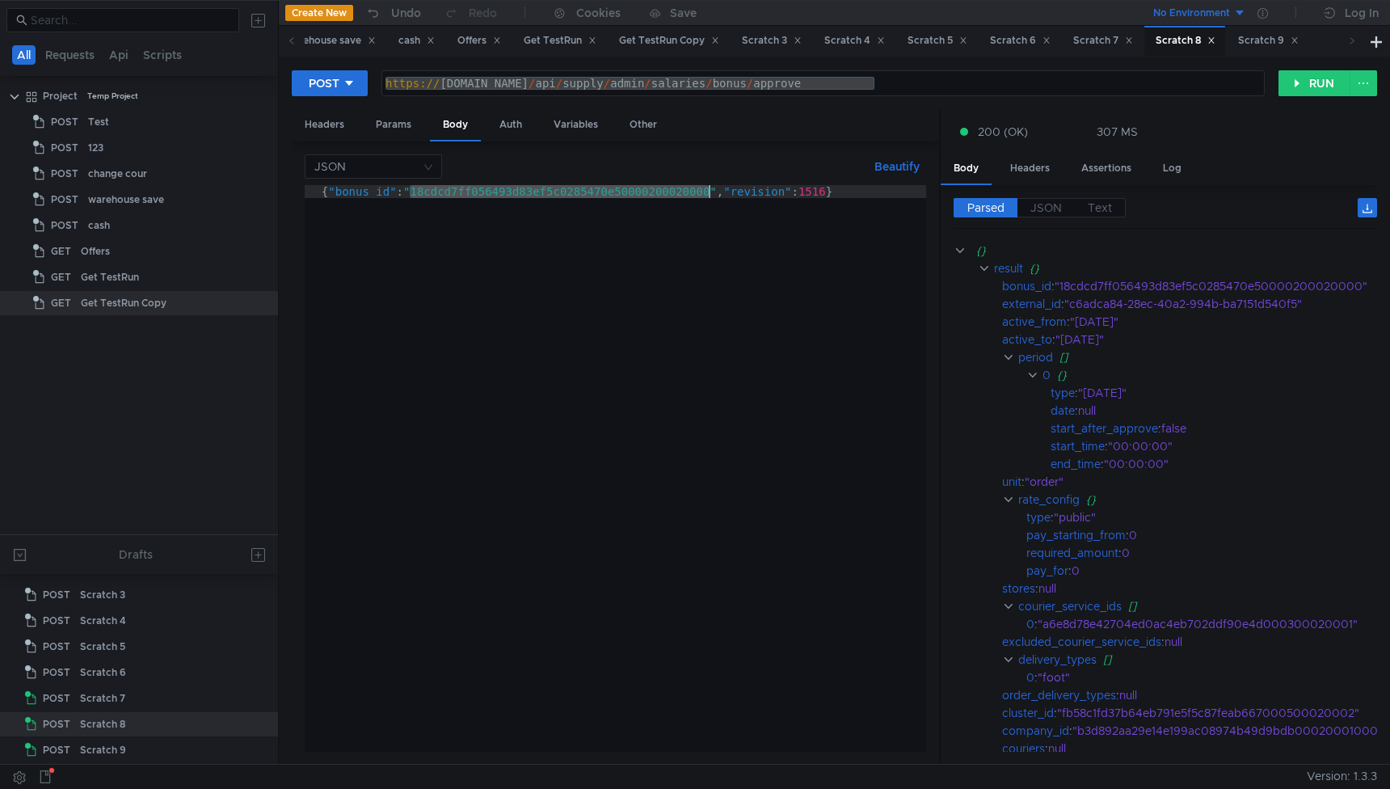
paste textarea "0f2f251cb40b4977a07e0d22e44b0a68000400020001"
click at [805, 191] on div "{ "bonus_id" : "0f2f251cb40b4977a07e0d22e44b0a68000400020001" , "revision" : 15…" at bounding box center [616, 481] width 622 height 592
type textarea "{"bonus_id":"0f2f251cb40b4977a07e0d22e44b0a68000400020001","revision":1426}"
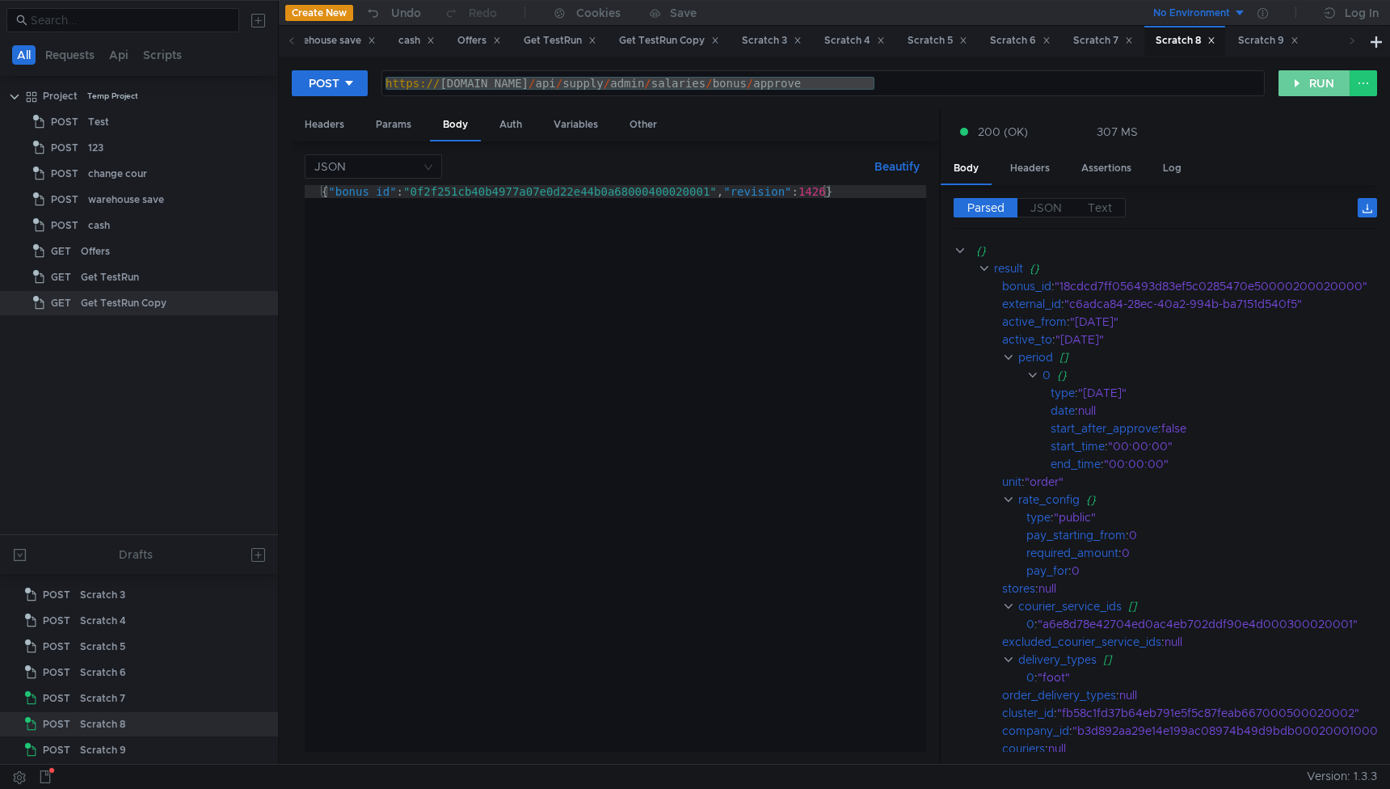
click at [1308, 87] on button "RUN" at bounding box center [1315, 83] width 72 height 26
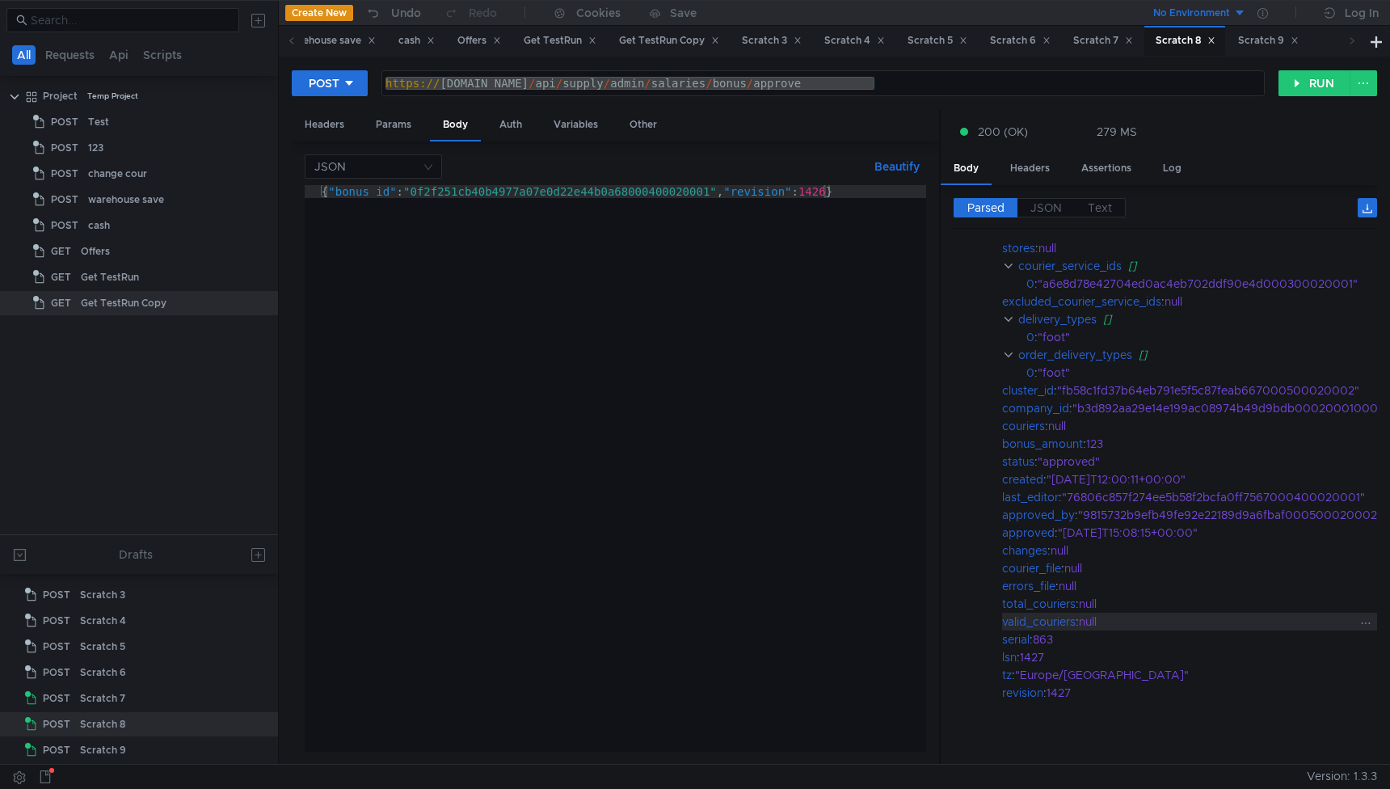
click at [1110, 613] on div "null" at bounding box center [1238, 622] width 318 height 18
click at [1047, 208] on span "JSON" at bounding box center [1046, 207] width 32 height 15
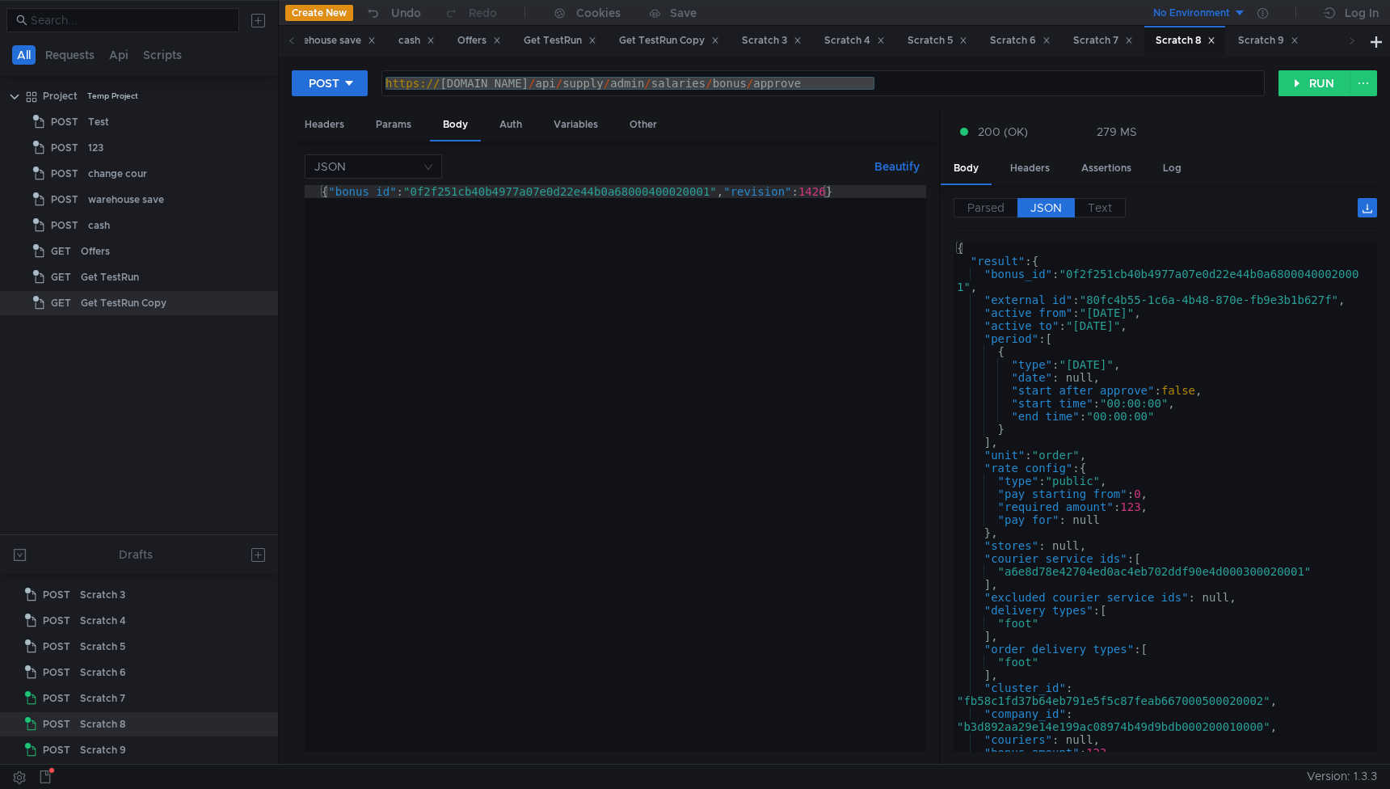
type textarea ""end_time": "00:00:00""
click at [1126, 417] on div "{ "result" : { "bonus_id" : "0f2f251cb40b4977a07e0d22e44b0a6800040002000 1" , "…" at bounding box center [1162, 506] width 417 height 529
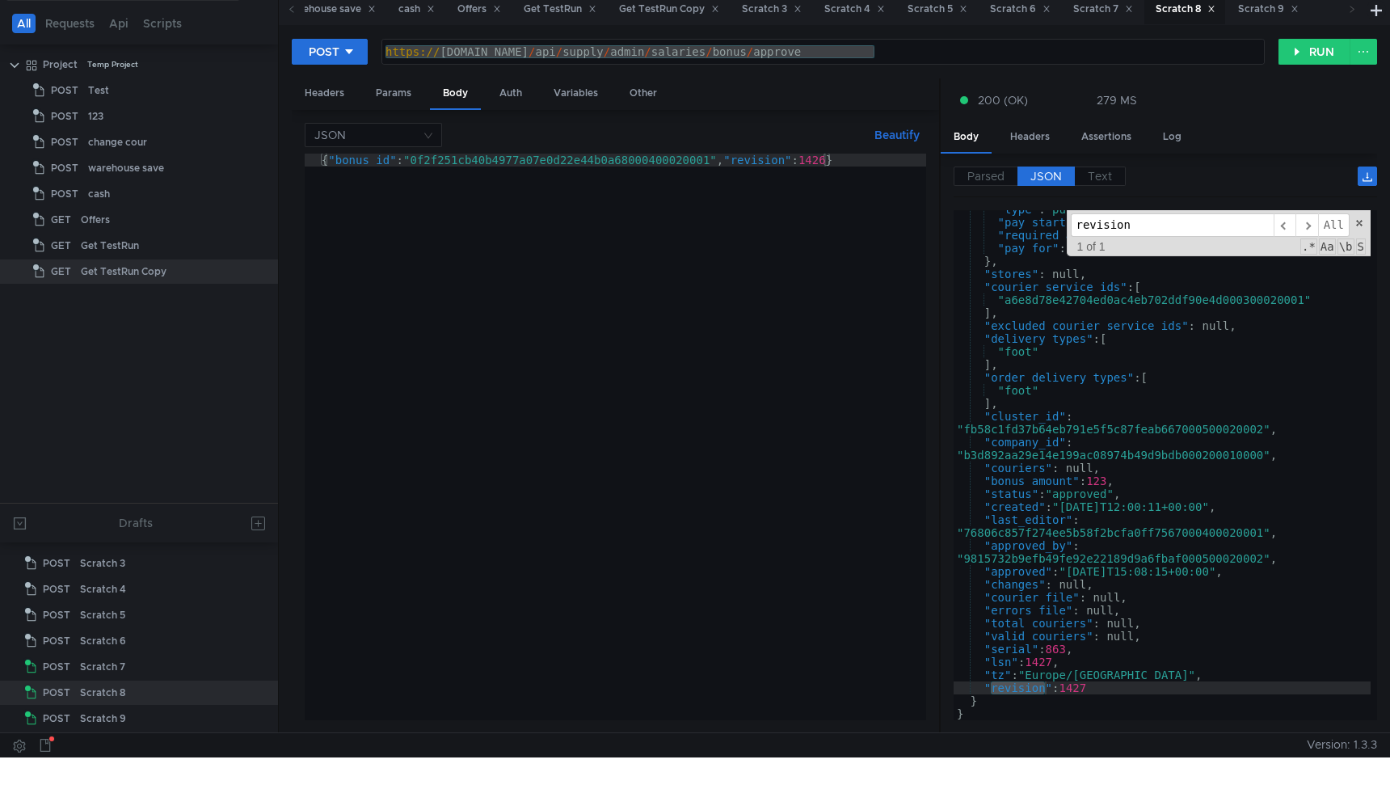
scroll to position [32, 0]
type input "revision"
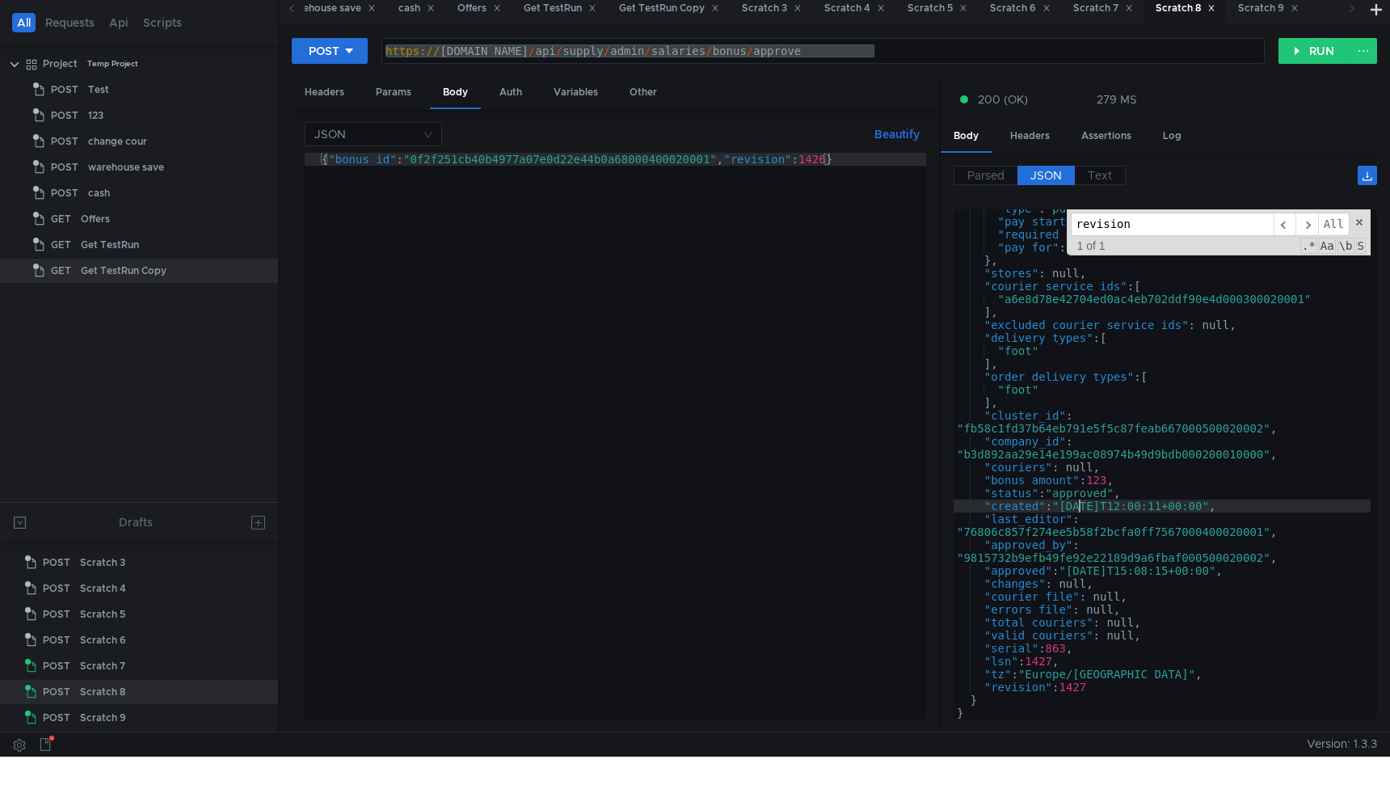
click at [1078, 506] on div ""type" : "public" , "pay_starting_from" : 0 , "required_amount" : 123 , "pay_fo…" at bounding box center [1162, 470] width 417 height 536
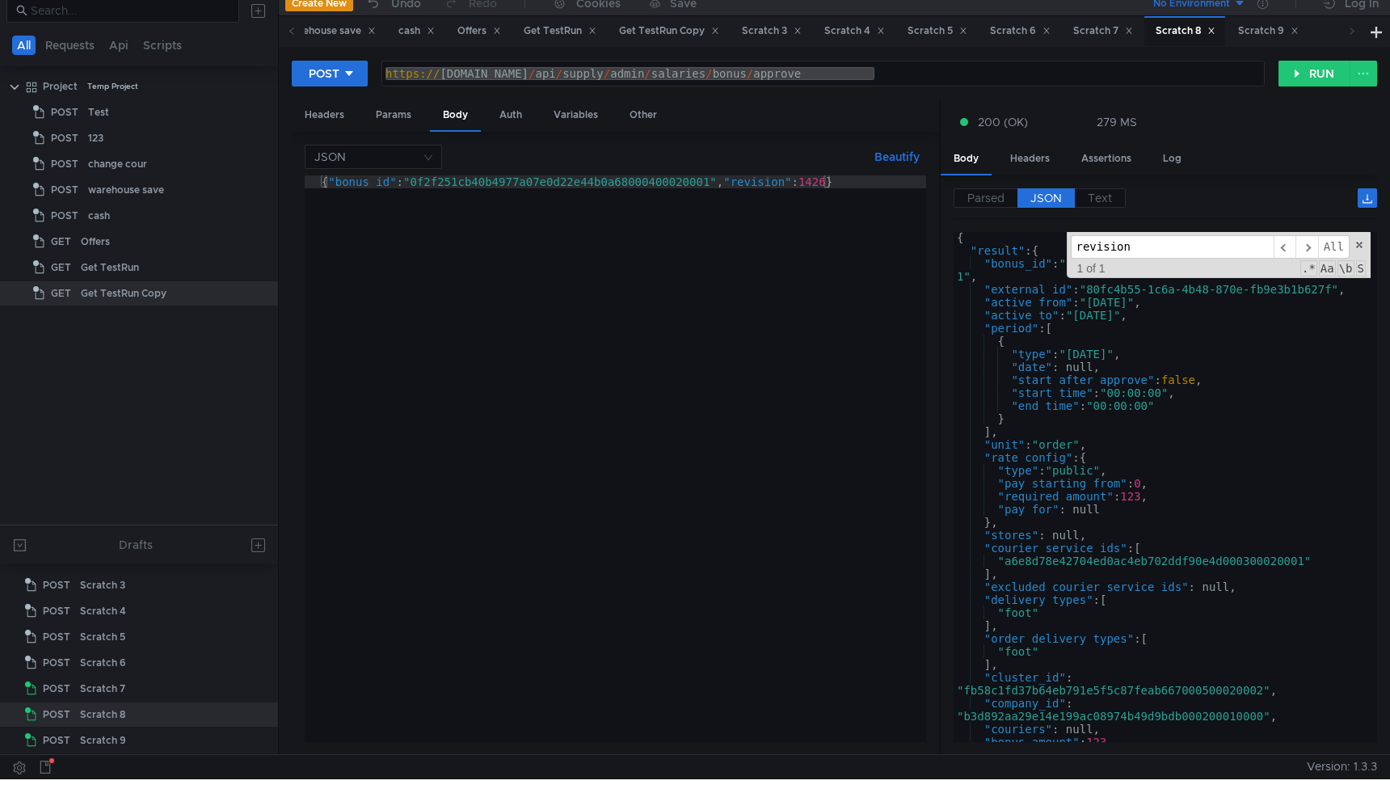
scroll to position [11, 0]
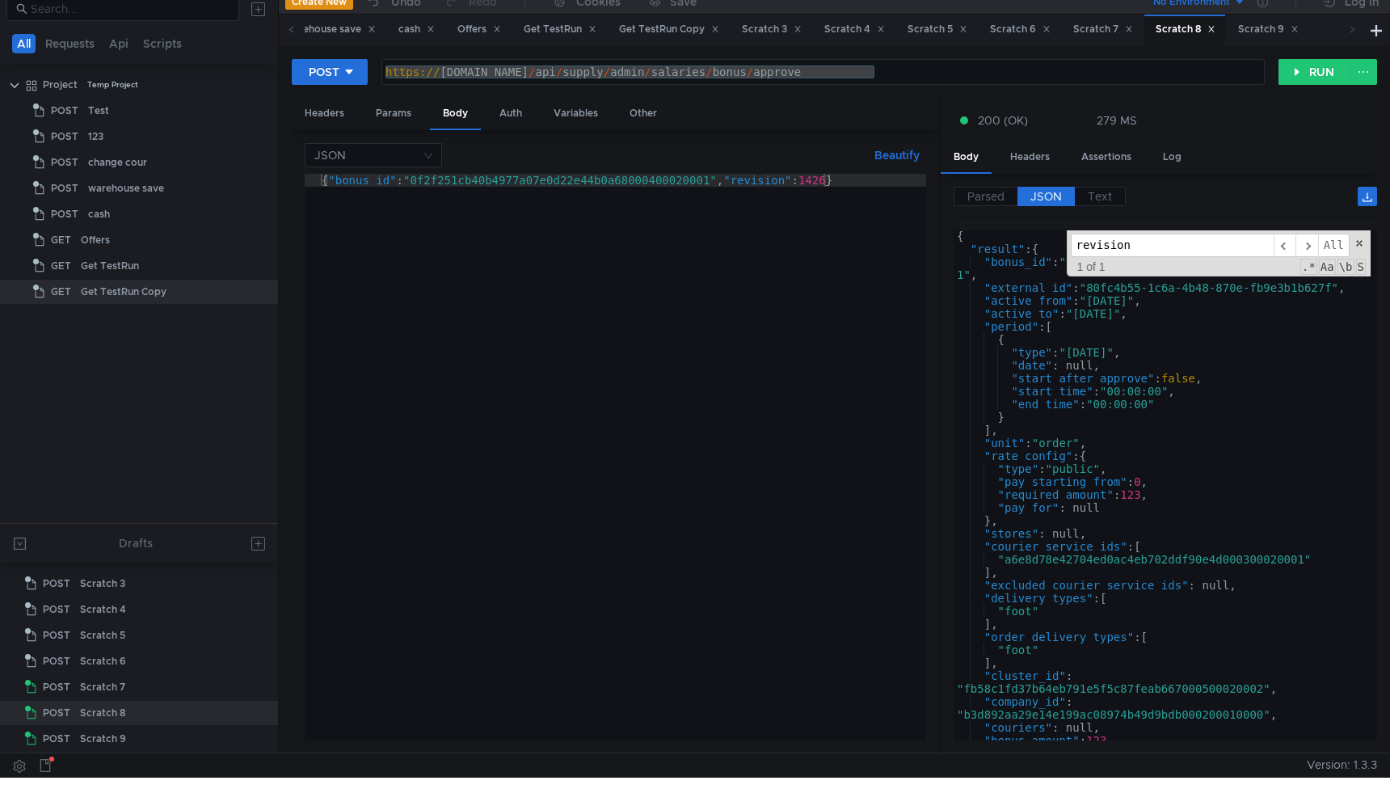
click at [1013, 327] on div "{ "result" : { "bonus_id" : "0f2f251cb40b4977a07e0d22e44b0a6800040002000 1" , "…" at bounding box center [1162, 498] width 417 height 536
click at [1095, 421] on div "{ "result" : { "bonus_id" : "0f2f251cb40b4977a07e0d22e44b0a6800040002000 1" , "…" at bounding box center [1162, 498] width 417 height 536
click at [1076, 329] on div "{ "result" : { "bonus_id" : "0f2f251cb40b4977a07e0d22e44b0a6800040002000 1" , "…" at bounding box center [1162, 498] width 417 height 536
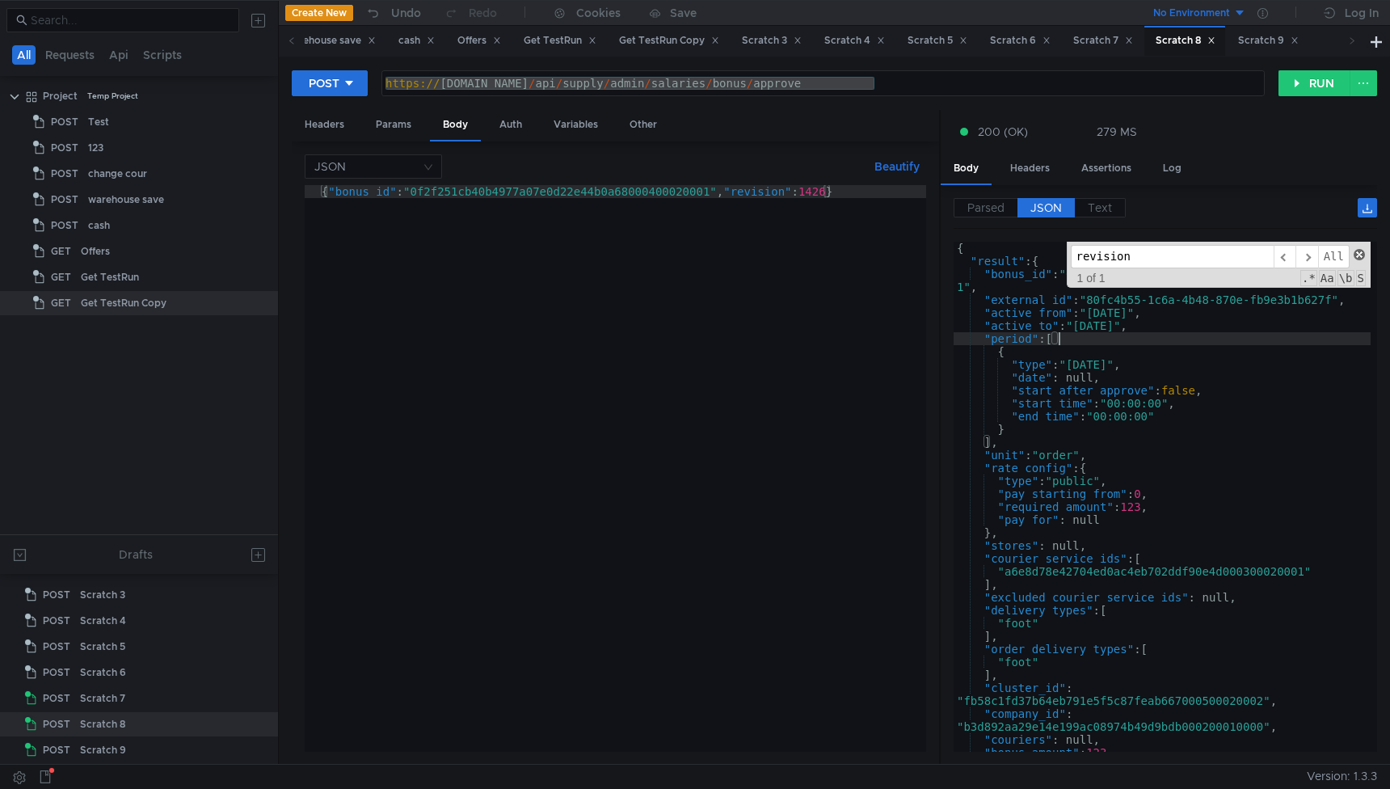
click at [1363, 254] on span at bounding box center [1359, 254] width 11 height 11
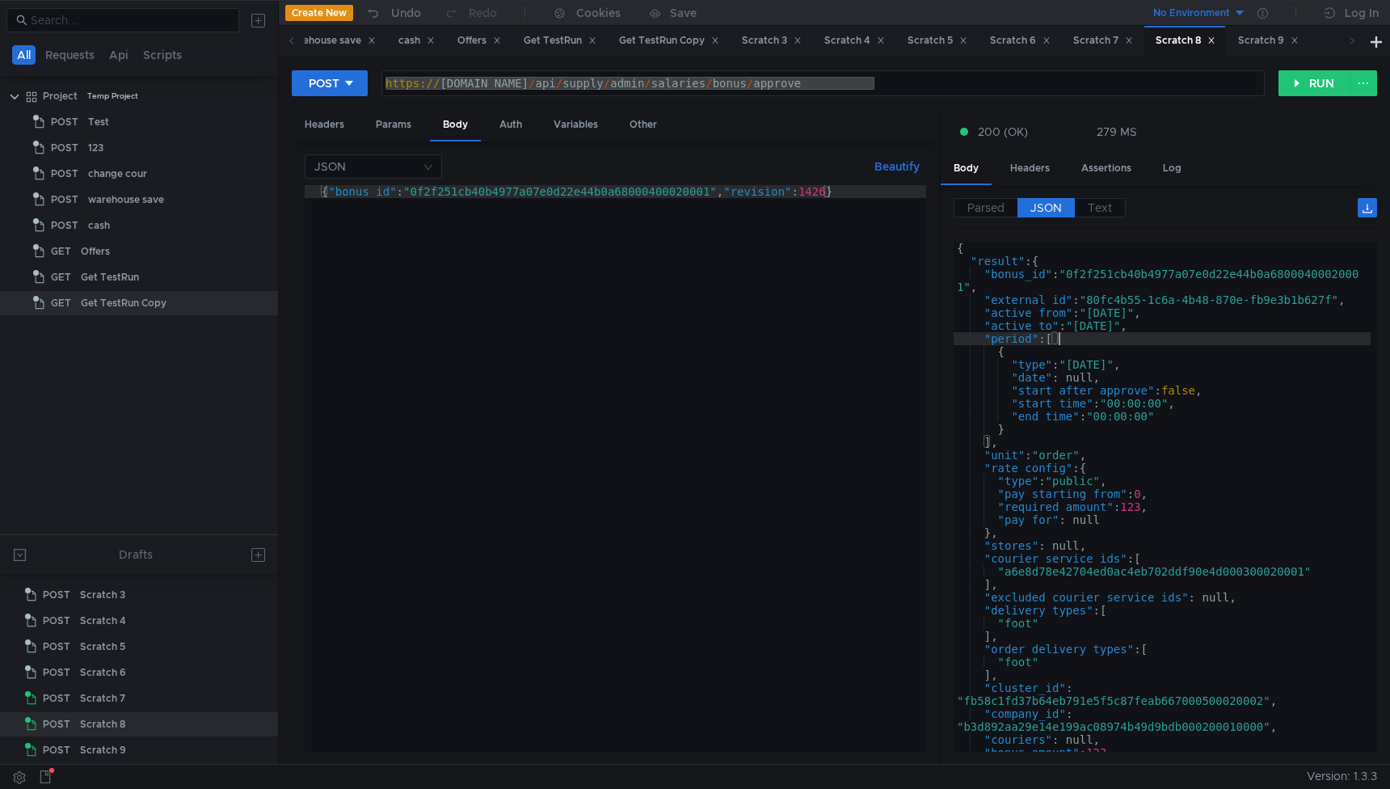
click at [1004, 257] on div "{ "result" : { "bonus_id" : "0f2f251cb40b4977a07e0d22e44b0a6800040002000 1" , "…" at bounding box center [1162, 510] width 417 height 536
type textarea ""result": {"
click at [1001, 259] on div "{ "result" : { "bonus_id" : "0f2f251cb40b4977a07e0d22e44b0a6800040002000 1" , "…" at bounding box center [1162, 510] width 417 height 536
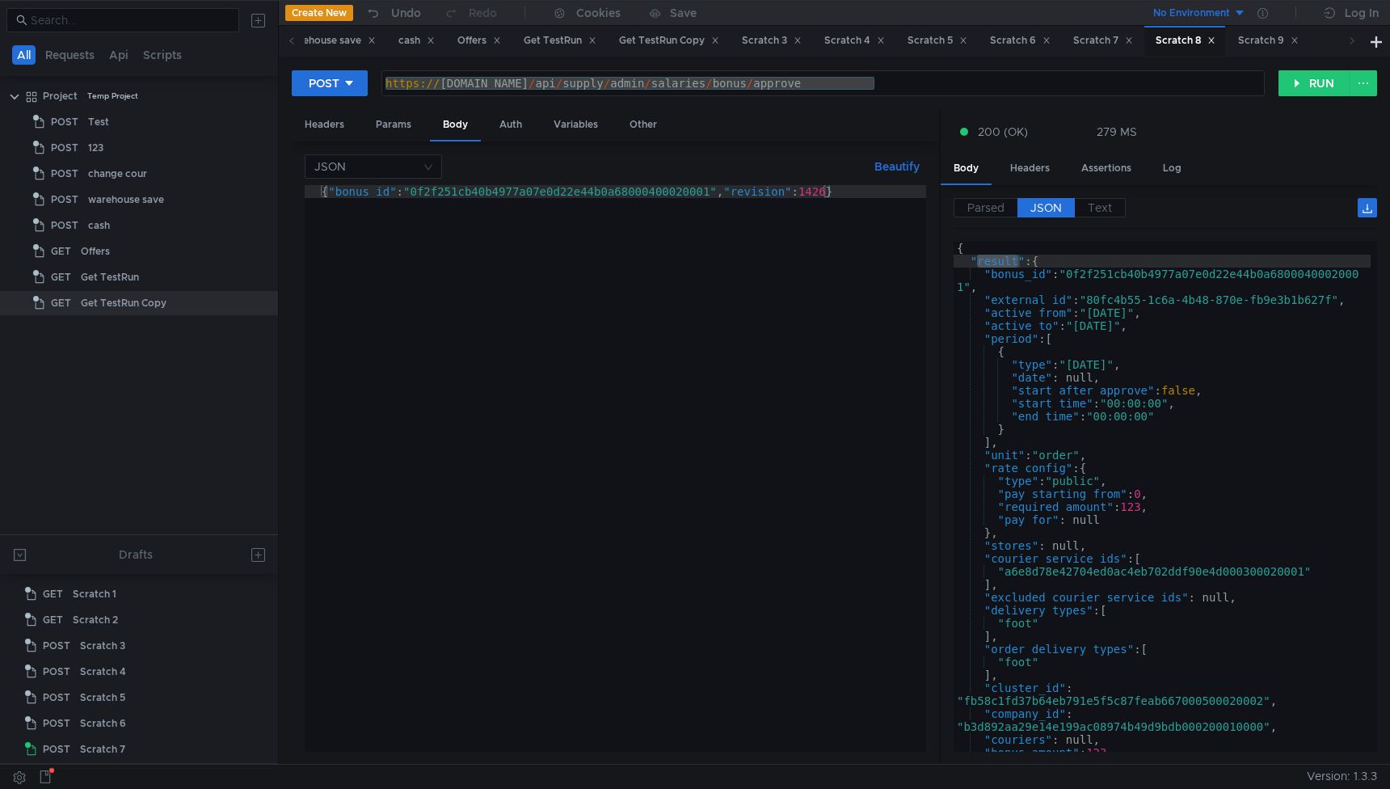
scroll to position [0, 36]
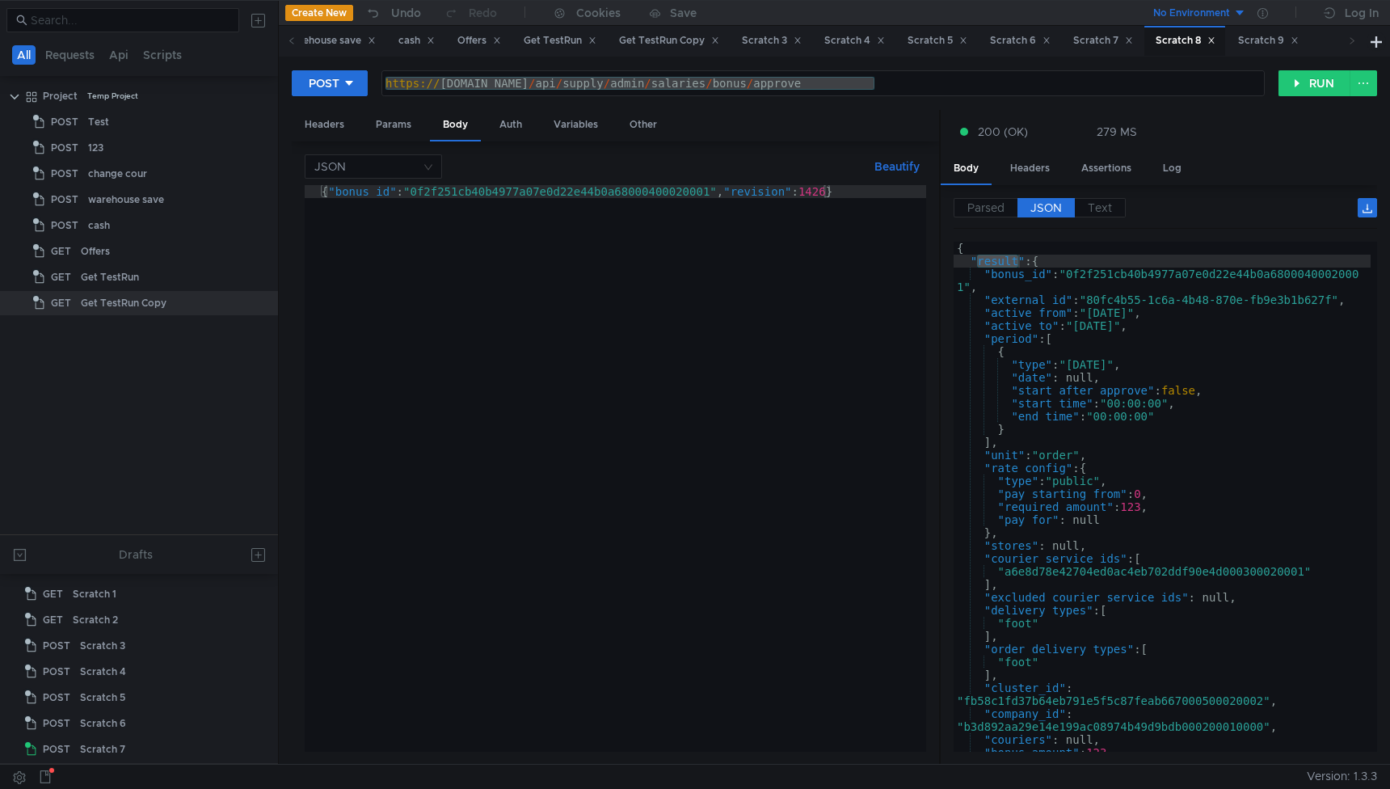
scroll to position [0, 36]
